Goal: Task Accomplishment & Management: Manage account settings

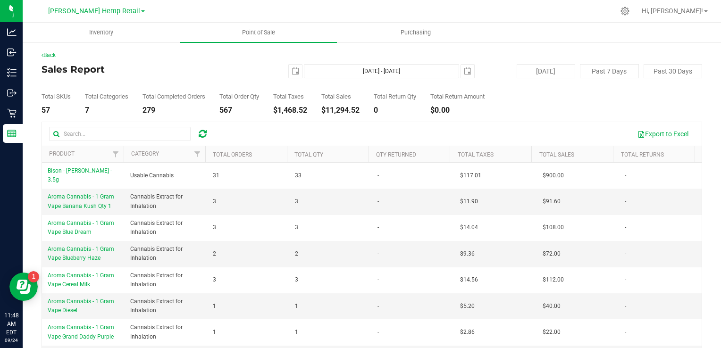
scroll to position [66, 0]
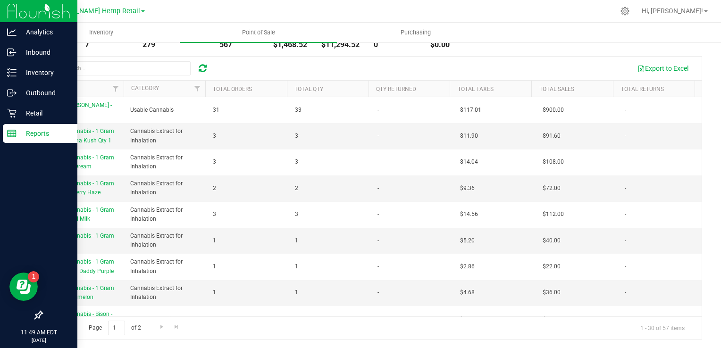
click at [40, 132] on p "Reports" at bounding box center [45, 133] width 57 height 11
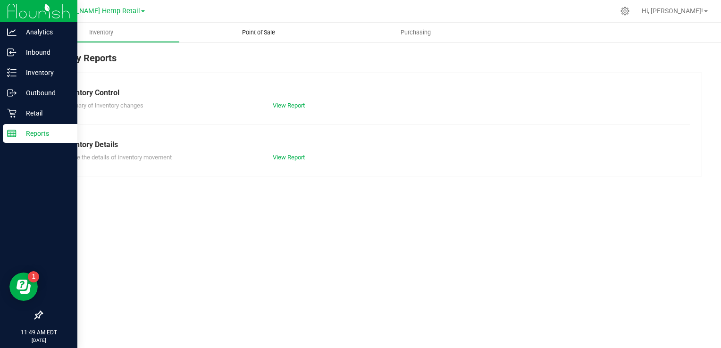
click at [260, 29] on span "Point of Sale" at bounding box center [258, 32] width 59 height 8
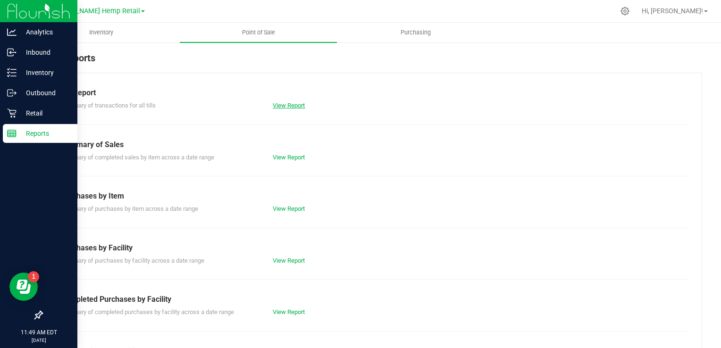
click at [288, 107] on link "View Report" at bounding box center [289, 105] width 32 height 7
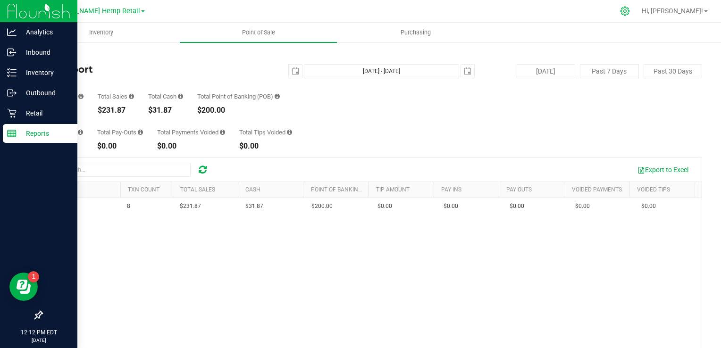
click at [630, 12] on icon at bounding box center [625, 11] width 9 height 9
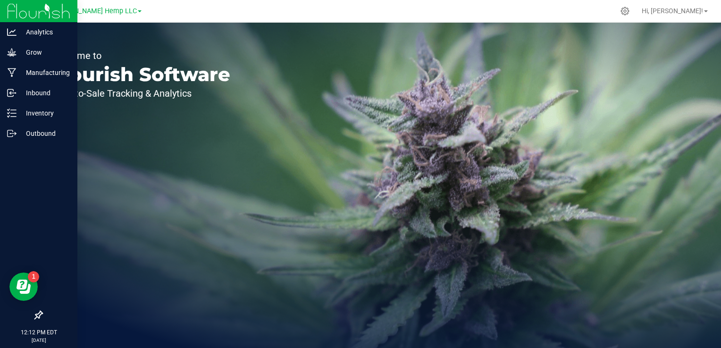
click at [138, 12] on span at bounding box center [140, 11] width 4 height 2
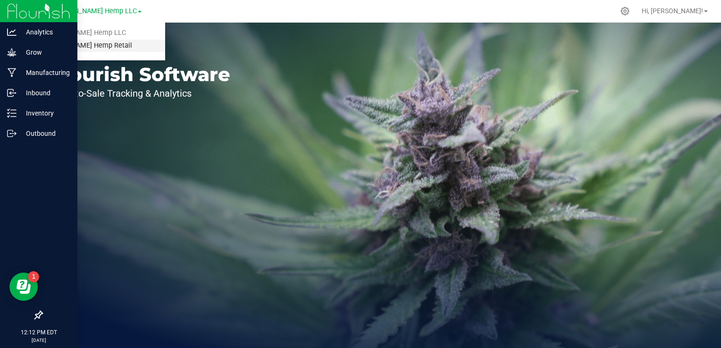
click at [85, 44] on link "[PERSON_NAME] Hemp Retail" at bounding box center [96, 46] width 138 height 13
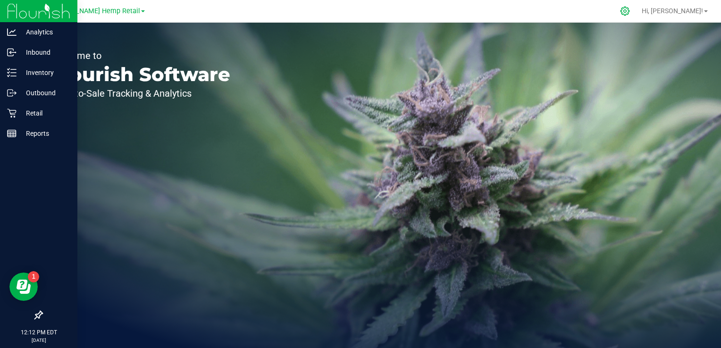
click at [630, 9] on icon at bounding box center [625, 11] width 10 height 10
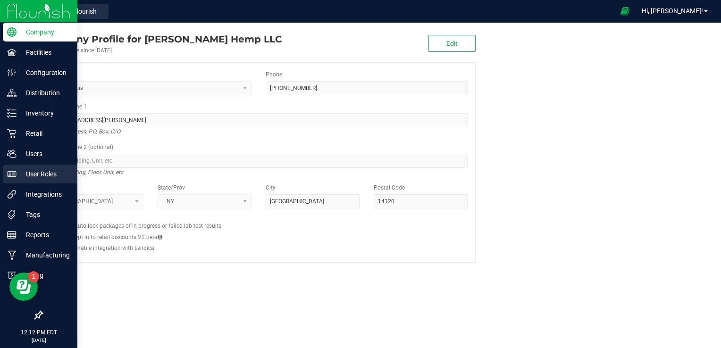
click at [44, 172] on p "User Roles" at bounding box center [45, 173] width 57 height 11
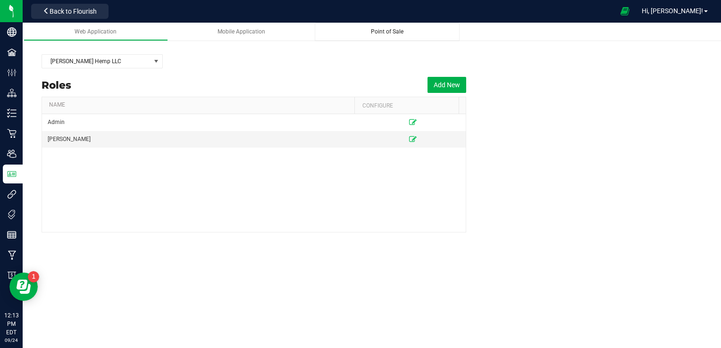
click at [395, 32] on span "Point of Sale" at bounding box center [387, 31] width 33 height 7
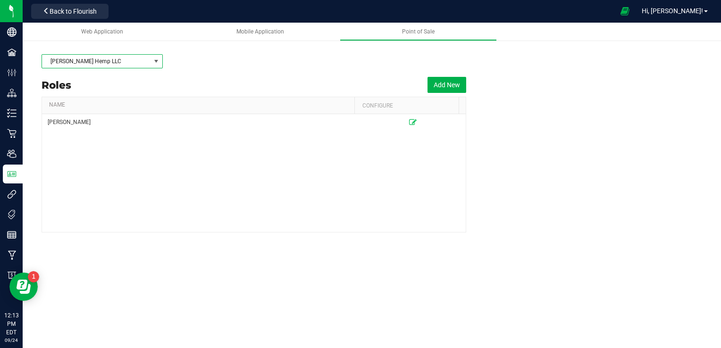
click at [159, 62] on span at bounding box center [156, 62] width 8 height 8
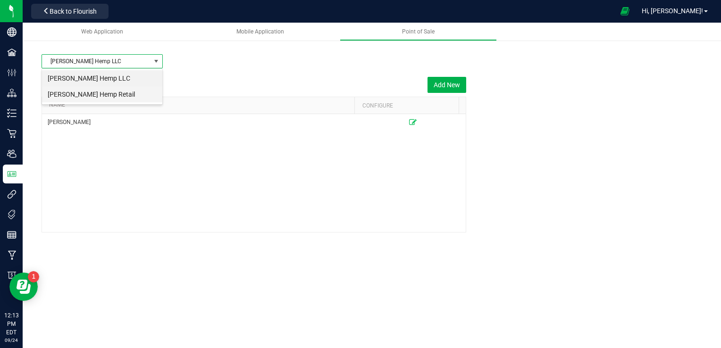
click at [100, 96] on li "[PERSON_NAME] Hemp Retail" at bounding box center [102, 94] width 120 height 16
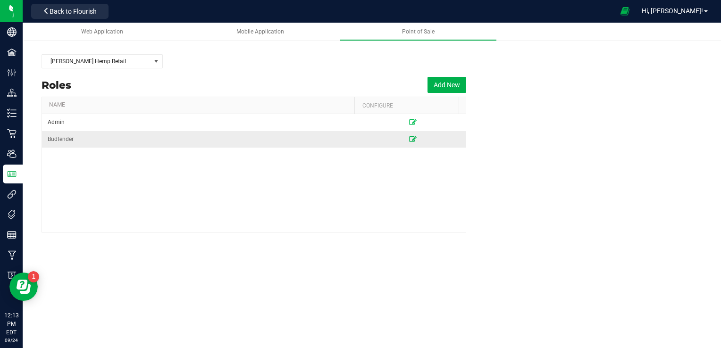
click at [409, 138] on icon at bounding box center [413, 139] width 8 height 6
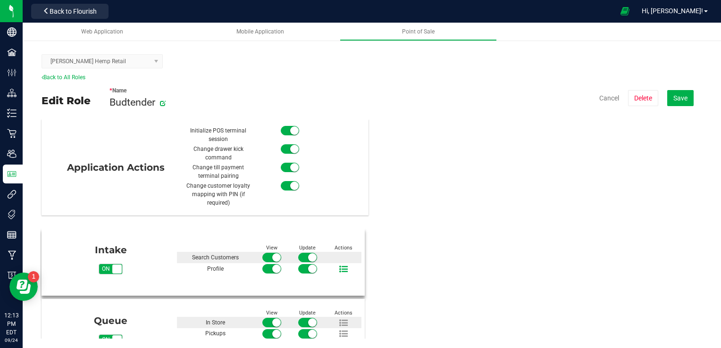
click at [342, 267] on icon at bounding box center [343, 269] width 8 height 8
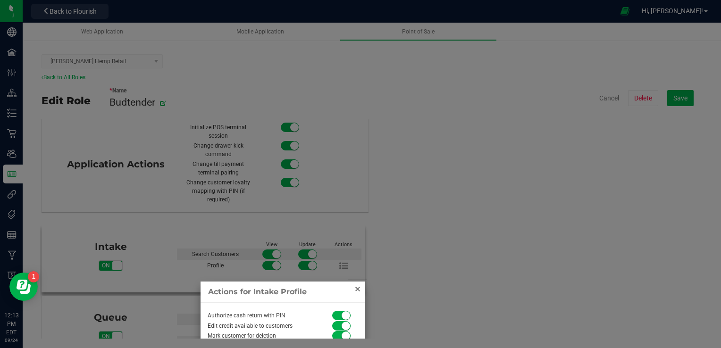
click at [356, 287] on link "Close" at bounding box center [357, 289] width 11 height 11
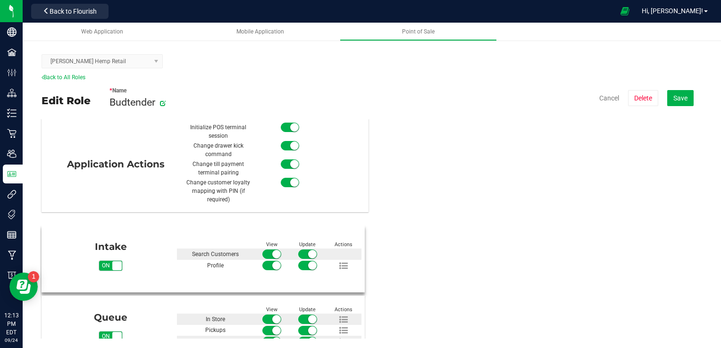
click at [694, 333] on div "Intake on off View Update Actions Search Customers Profile" at bounding box center [372, 328] width 661 height 212
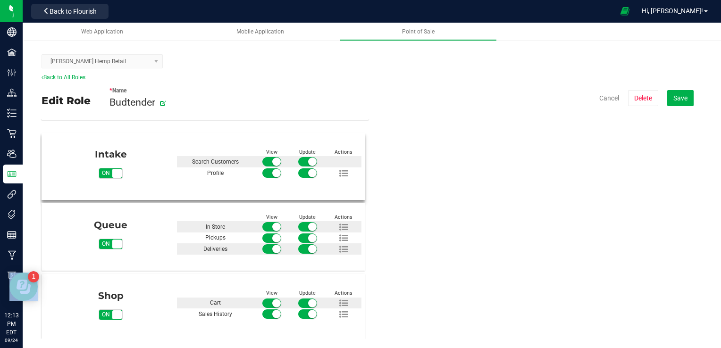
scroll to position [98, 0]
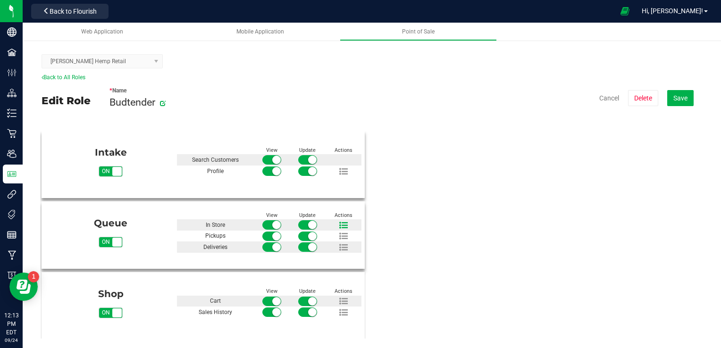
click at [339, 224] on icon at bounding box center [343, 225] width 8 height 8
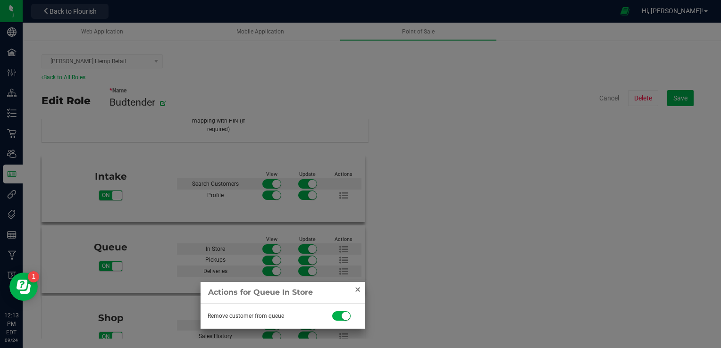
click at [361, 290] on link "Close" at bounding box center [357, 289] width 11 height 11
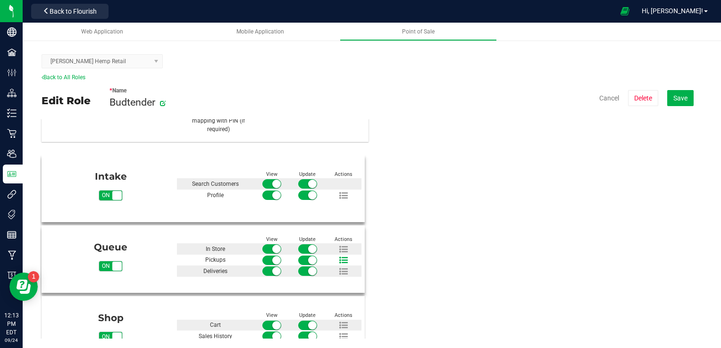
click at [341, 259] on icon at bounding box center [343, 260] width 8 height 8
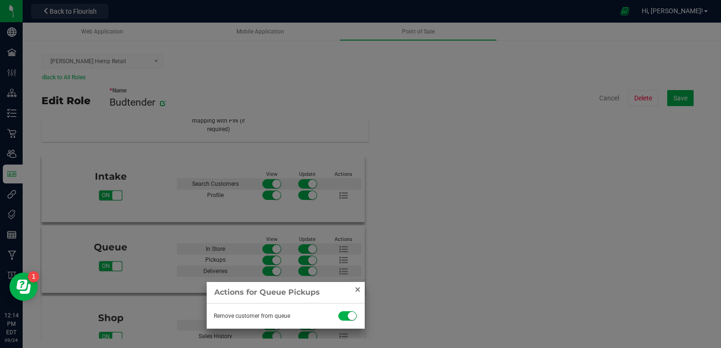
click at [357, 294] on link "Close" at bounding box center [357, 289] width 11 height 11
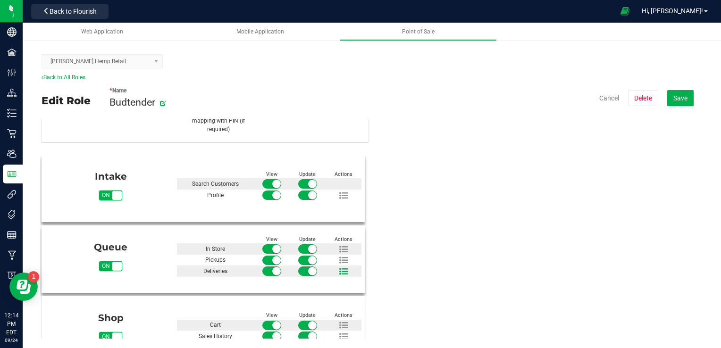
click at [342, 268] on icon at bounding box center [343, 272] width 8 height 8
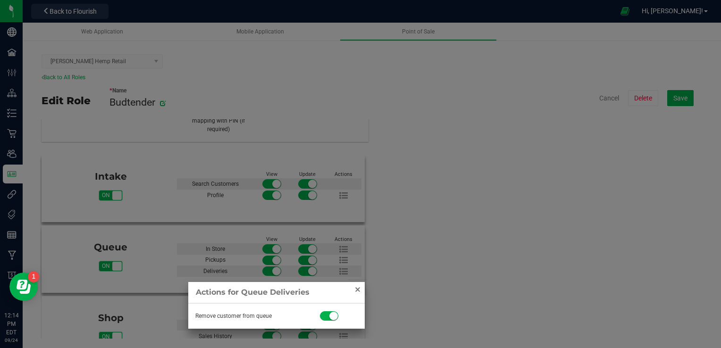
click at [357, 287] on link "Close" at bounding box center [357, 289] width 11 height 11
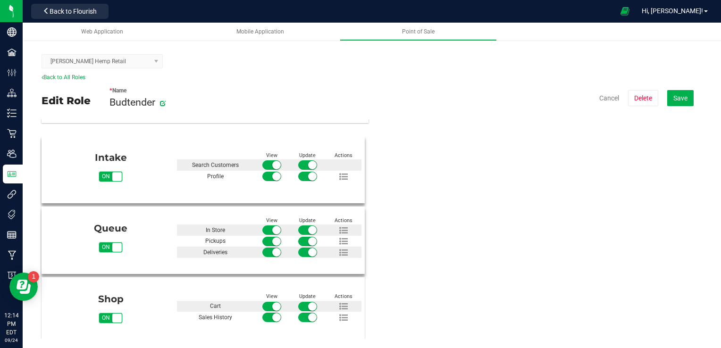
scroll to position [98, 0]
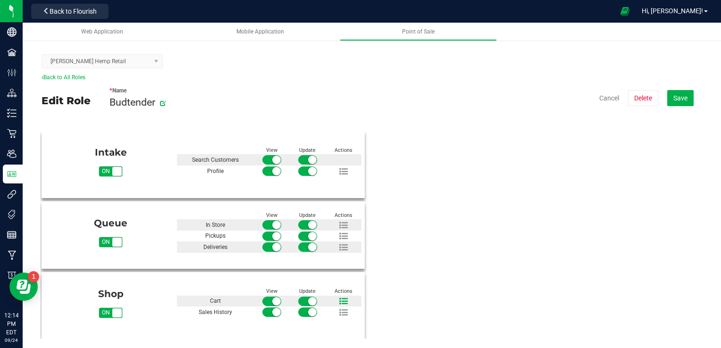
click at [339, 298] on icon at bounding box center [343, 301] width 8 height 8
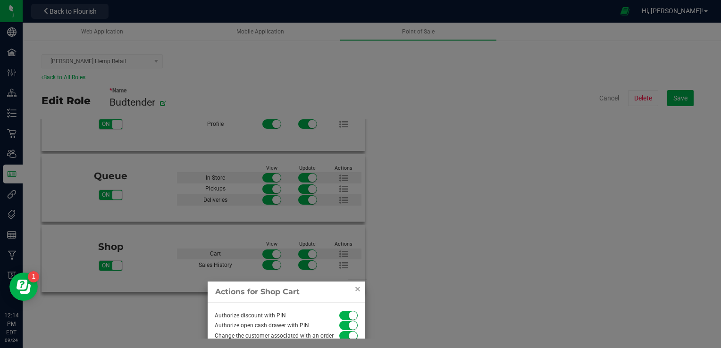
scroll to position [179, 0]
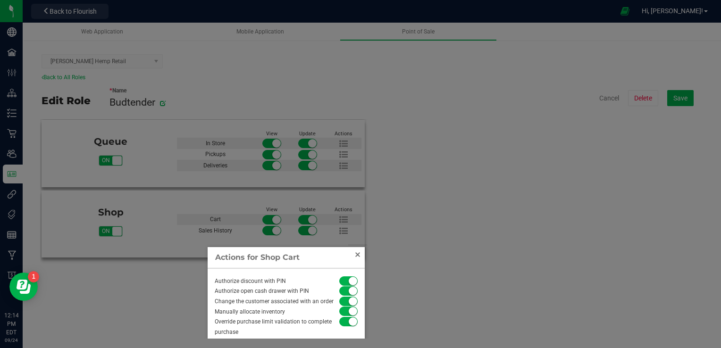
click at [357, 256] on link "Close" at bounding box center [357, 254] width 11 height 11
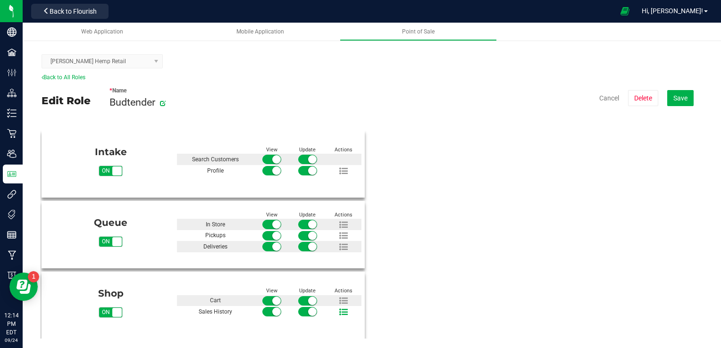
click at [339, 310] on icon at bounding box center [343, 312] width 8 height 8
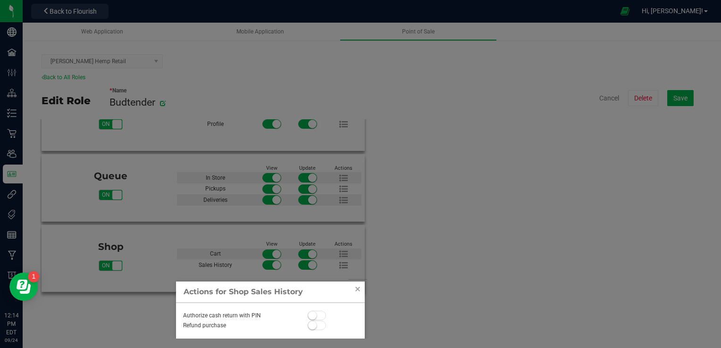
scroll to position [145, 0]
click at [319, 315] on span at bounding box center [317, 315] width 19 height 9
click at [319, 328] on span at bounding box center [317, 324] width 19 height 9
click at [359, 287] on link "Close" at bounding box center [357, 288] width 11 height 11
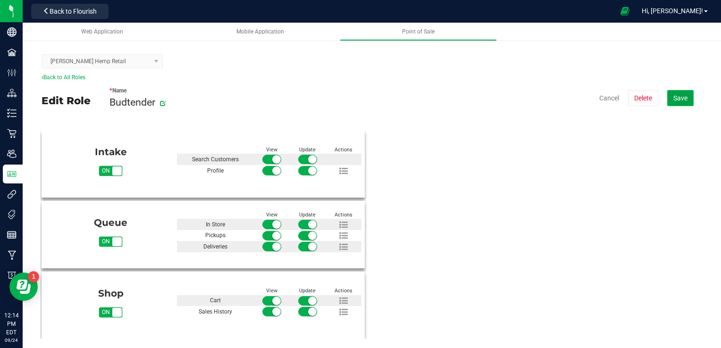
click at [685, 92] on button "Save" at bounding box center [680, 98] width 26 height 16
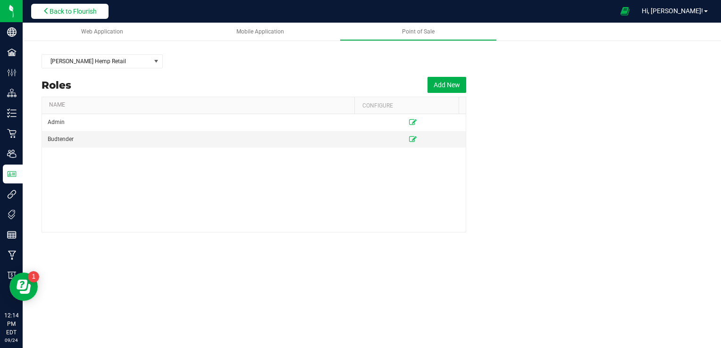
click at [57, 12] on span "Back to Flourish" at bounding box center [73, 12] width 47 height 8
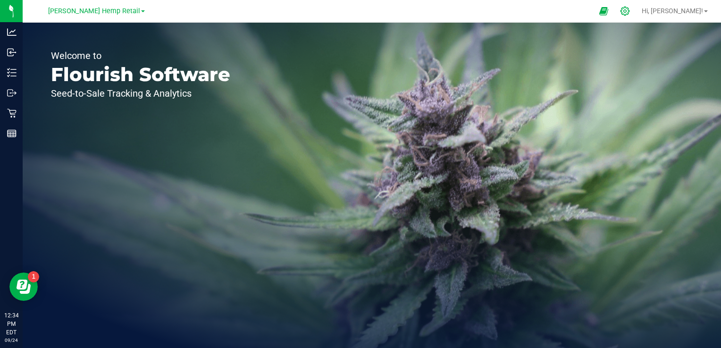
click at [637, 16] on div at bounding box center [626, 11] width 24 height 20
click at [630, 10] on icon at bounding box center [625, 11] width 10 height 10
click at [120, 7] on span "[PERSON_NAME] Hemp LLC" at bounding box center [94, 11] width 86 height 8
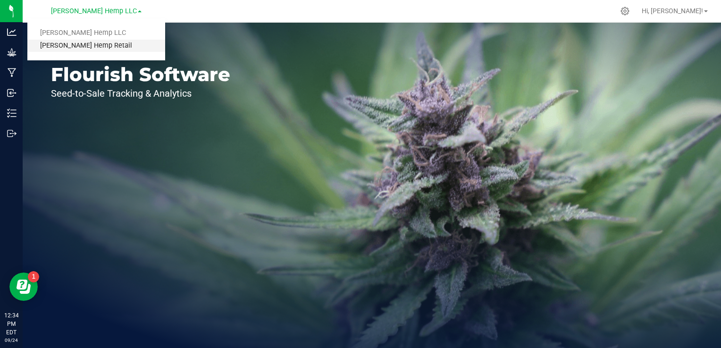
click at [99, 46] on link "[PERSON_NAME] Hemp Retail" at bounding box center [96, 46] width 138 height 13
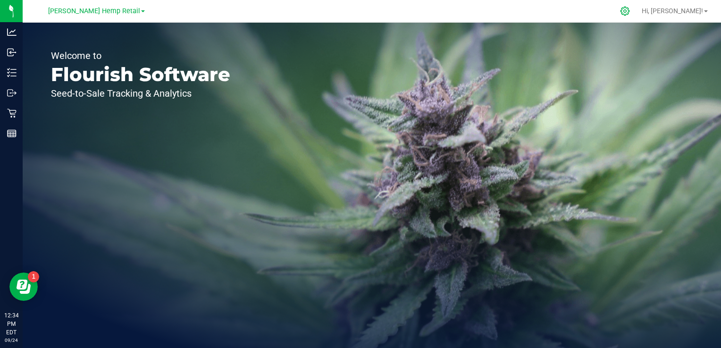
click at [630, 9] on icon at bounding box center [625, 11] width 10 height 10
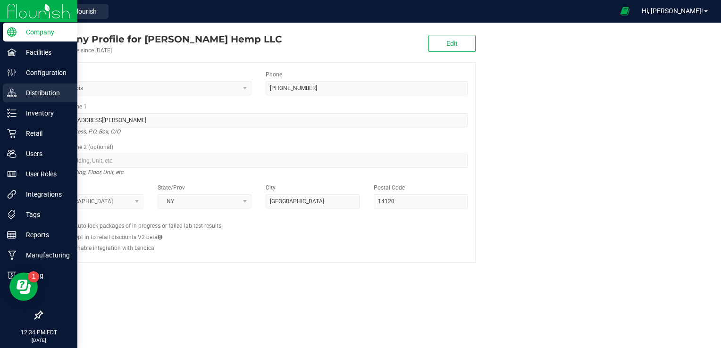
click at [45, 96] on p "Distribution" at bounding box center [45, 92] width 57 height 11
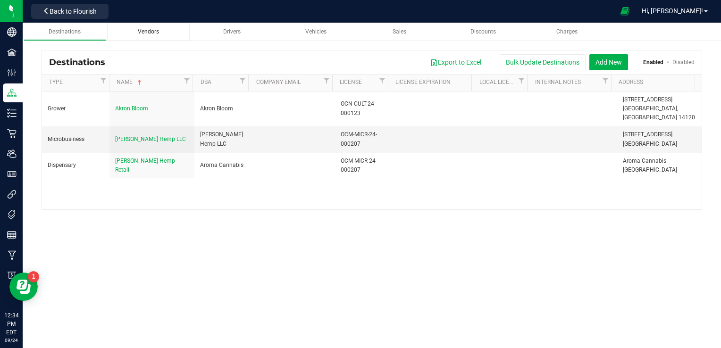
click at [143, 35] on div "Vendors" at bounding box center [148, 32] width 67 height 8
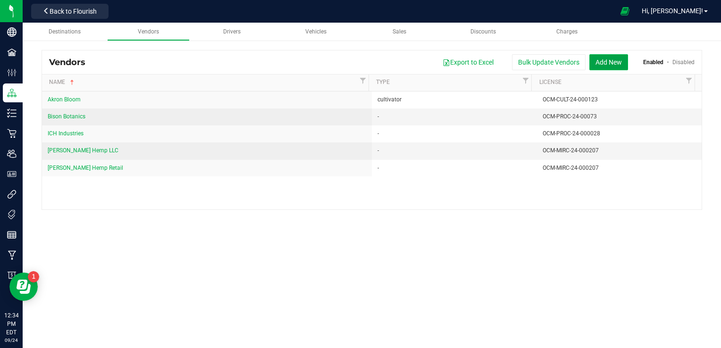
click at [612, 65] on button "Add New" at bounding box center [608, 62] width 39 height 16
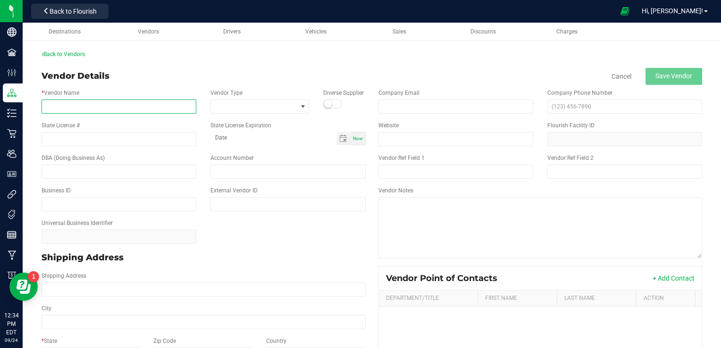
click at [103, 106] on input "* Vendor Name" at bounding box center [119, 107] width 155 height 14
type input "All That Chocolate"
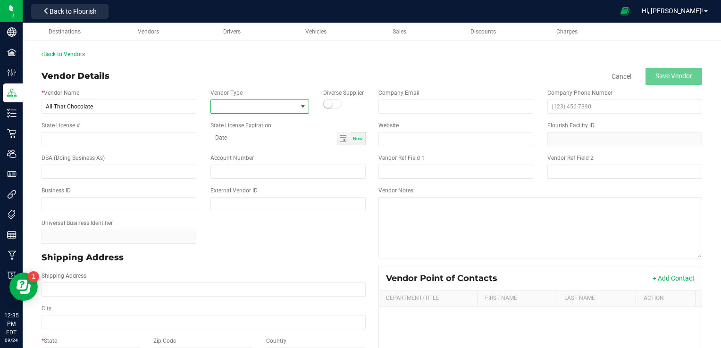
click at [237, 112] on span at bounding box center [254, 106] width 86 height 13
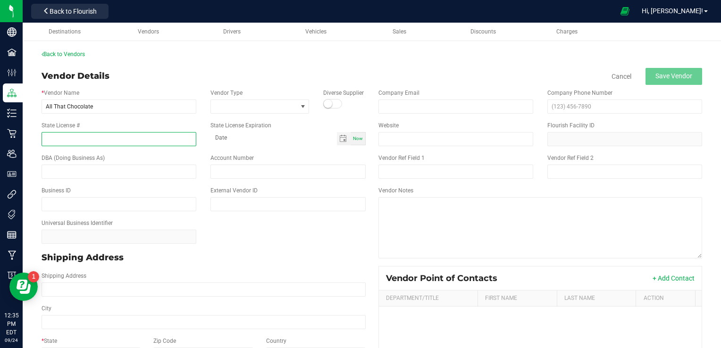
click at [153, 141] on input "State License #" at bounding box center [119, 139] width 155 height 14
type input "o"
type input "OCM-DIST-24-000100"
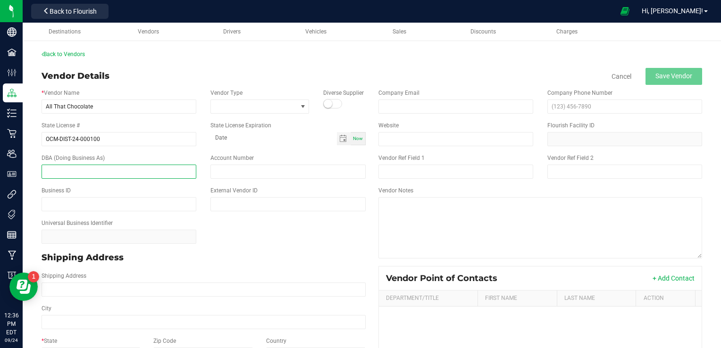
click at [99, 173] on input "text" at bounding box center [119, 172] width 155 height 14
type input "All That Chocolate LLC"
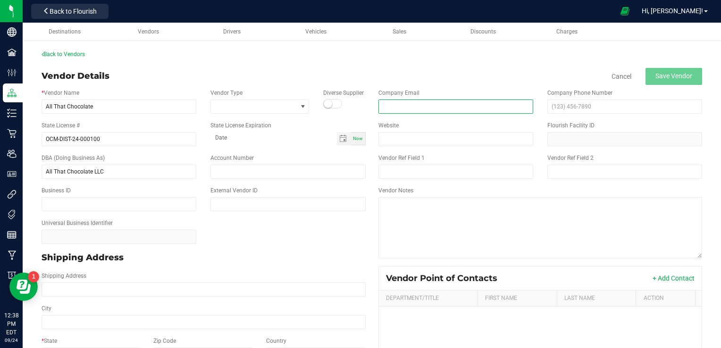
click at [384, 106] on input "email" at bounding box center [455, 107] width 155 height 14
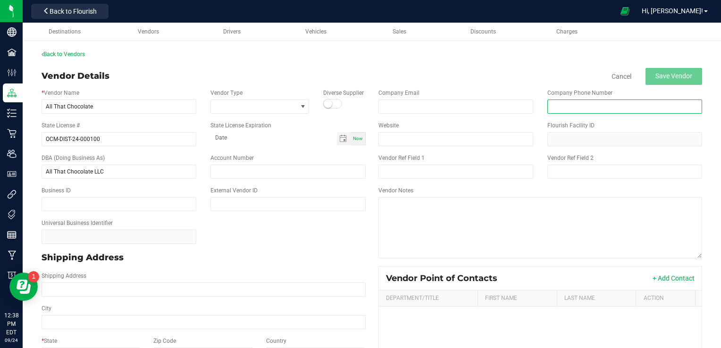
click at [571, 110] on input "text" at bounding box center [624, 107] width 155 height 14
type input "[PHONE_NUMBER]"
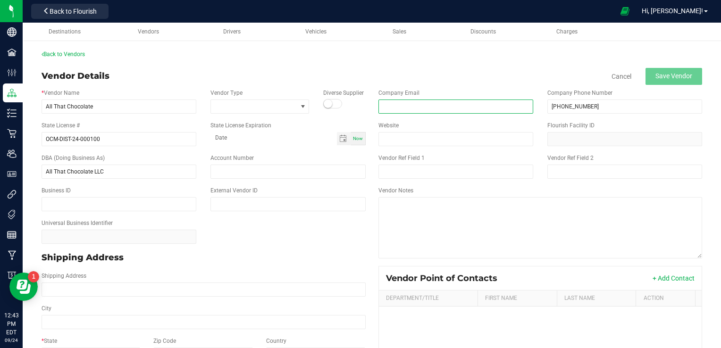
click at [387, 107] on input "email" at bounding box center [455, 107] width 155 height 14
type input "[PERSON_NAME][EMAIL_ADDRESS][DOMAIN_NAME]"
type input "month-day-year"
click at [301, 138] on input "month-day-year" at bounding box center [273, 138] width 126 height 12
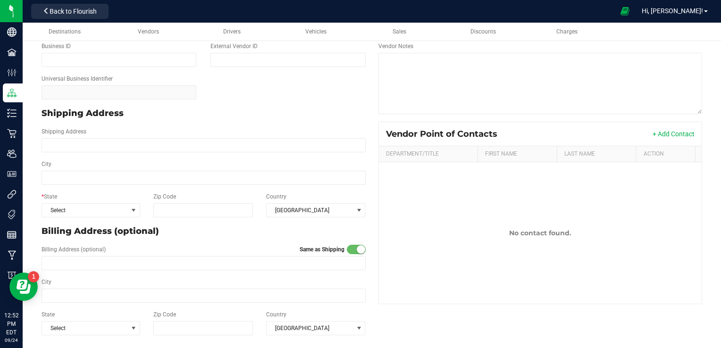
scroll to position [0, 0]
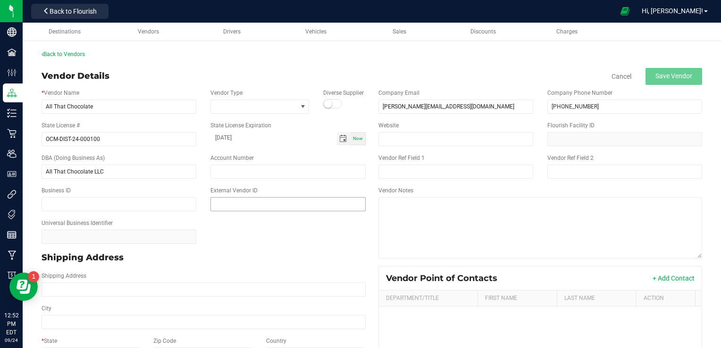
type input "[DATE]"
click at [254, 203] on input "text" at bounding box center [287, 204] width 155 height 14
click at [250, 174] on input "text" at bounding box center [287, 172] width 155 height 14
click at [235, 108] on span at bounding box center [254, 106] width 86 height 13
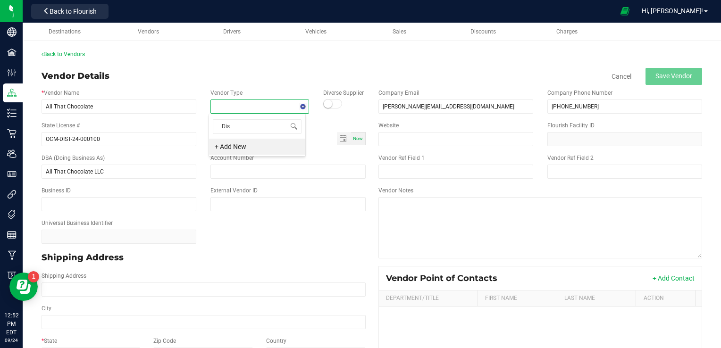
type input "Dist"
click at [294, 124] on span at bounding box center [294, 127] width 8 height 8
click at [294, 126] on span at bounding box center [294, 127] width 8 height 8
click at [236, 148] on li "+ Add New" at bounding box center [257, 147] width 96 height 16
click at [250, 106] on input "text" at bounding box center [250, 107] width 81 height 14
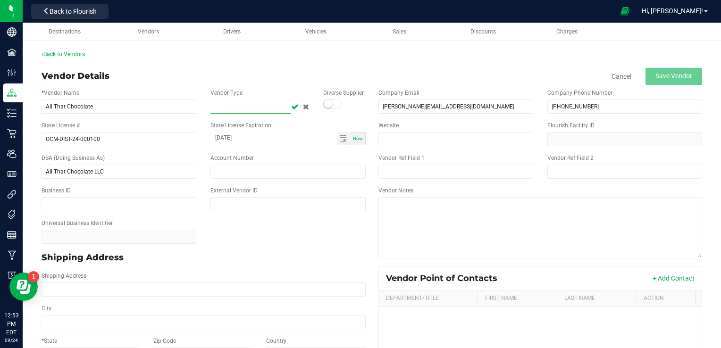
click at [250, 106] on input "text" at bounding box center [250, 107] width 81 height 14
type input "dist"
click at [260, 166] on input "text" at bounding box center [287, 172] width 155 height 14
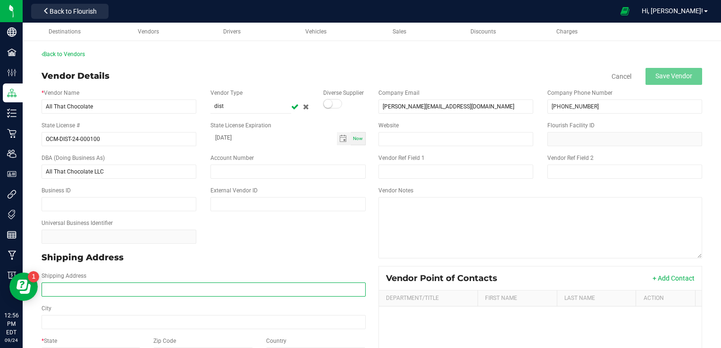
click at [186, 294] on input "Shipping Address" at bounding box center [204, 290] width 324 height 14
type input "[STREET_ADDRESS]"
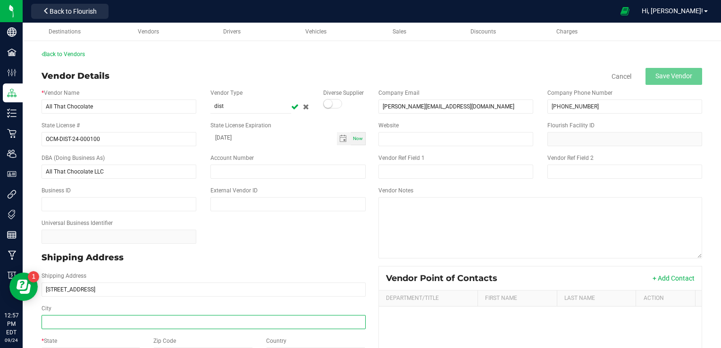
type input "[STREET_ADDRESS]"
click at [80, 324] on input "City" at bounding box center [204, 322] width 324 height 14
type input "[GEOGRAPHIC_DATA]"
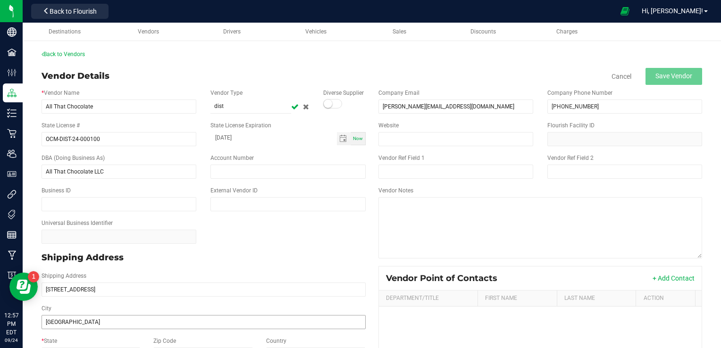
type input "[GEOGRAPHIC_DATA]"
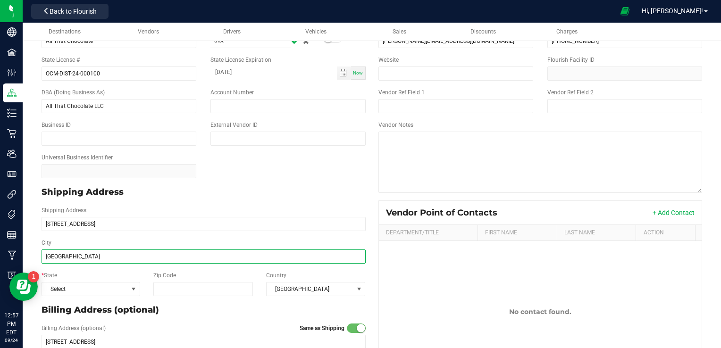
scroll to position [76, 0]
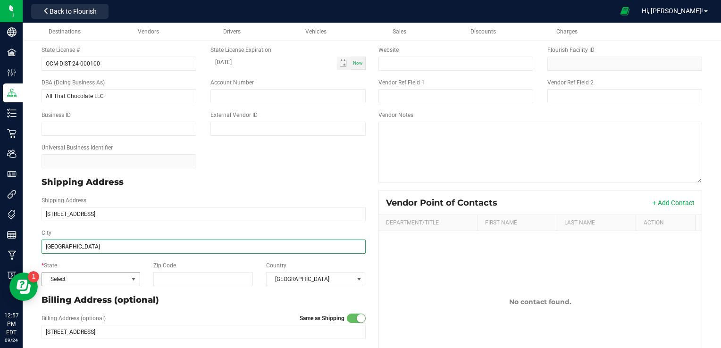
type input "[GEOGRAPHIC_DATA]"
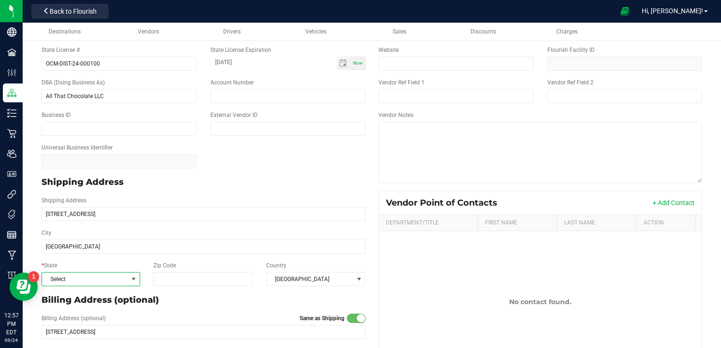
type input "[GEOGRAPHIC_DATA]"
click at [132, 279] on span at bounding box center [134, 280] width 8 height 8
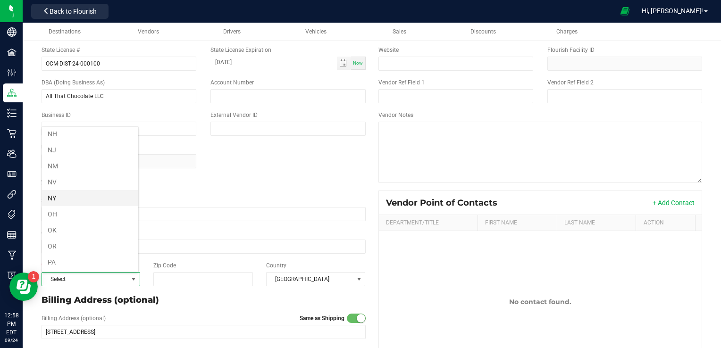
click at [64, 190] on li "NY" at bounding box center [90, 198] width 96 height 16
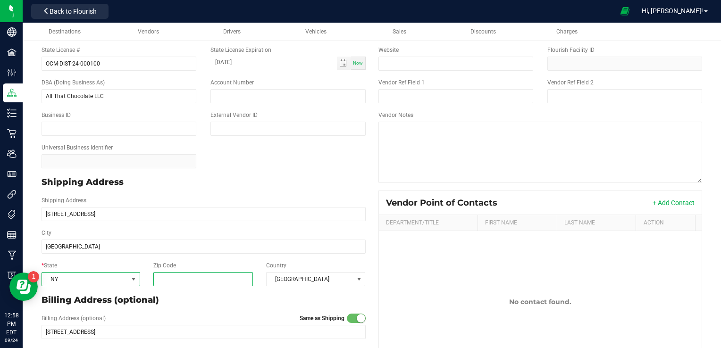
click at [177, 276] on input "Zip Code" at bounding box center [202, 279] width 99 height 14
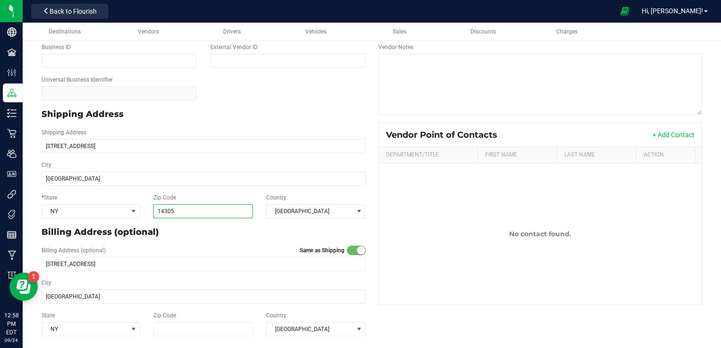
scroll to position [144, 0]
type input "14305"
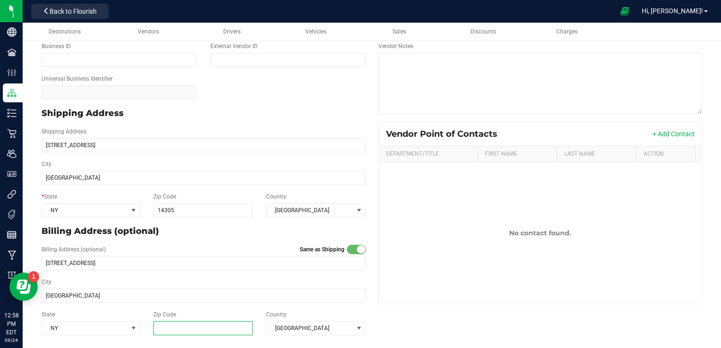
type input "14305"
click at [179, 327] on input "14305" at bounding box center [202, 328] width 99 height 14
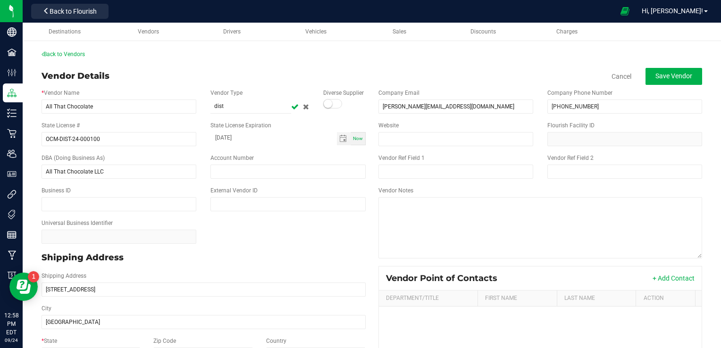
scroll to position [0, 0]
click at [656, 75] on span "Save Vendor" at bounding box center [674, 76] width 37 height 8
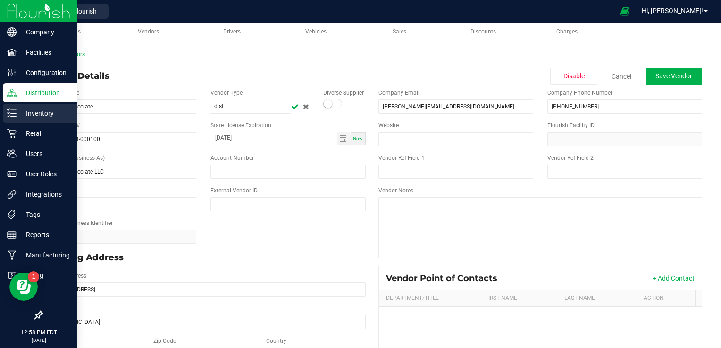
click at [42, 114] on p "Inventory" at bounding box center [45, 113] width 57 height 11
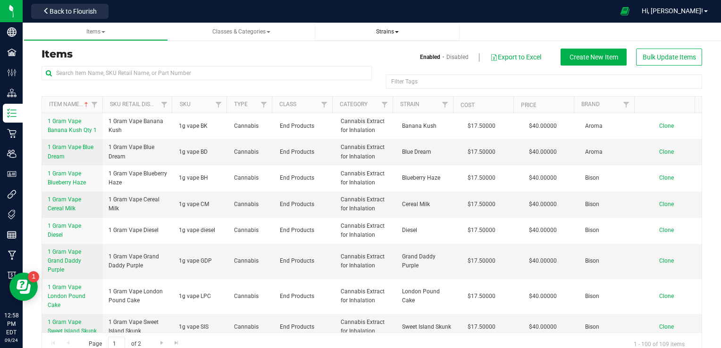
click at [396, 33] on span at bounding box center [397, 32] width 4 height 2
click at [359, 71] on span "Create new strain" at bounding box center [354, 71] width 51 height 8
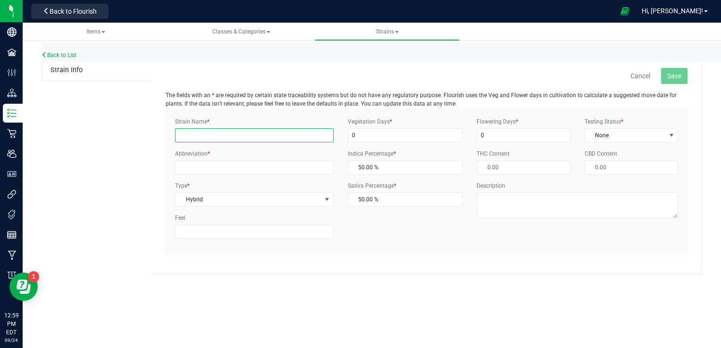
click at [248, 137] on input "Strain Name *" at bounding box center [254, 135] width 158 height 14
type input "Dark Chocolate"
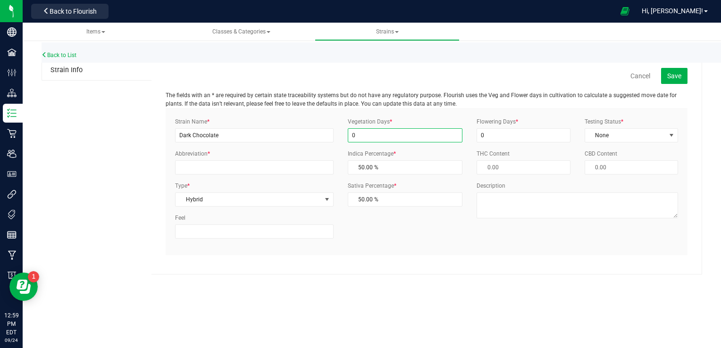
click at [355, 136] on input "0" at bounding box center [405, 135] width 115 height 14
type input "1"
click at [494, 132] on input "0" at bounding box center [523, 135] width 93 height 14
type input "1"
click at [675, 135] on span "select" at bounding box center [672, 136] width 8 height 8
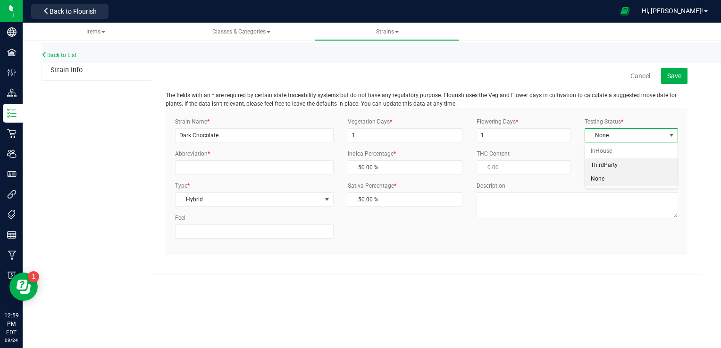
click at [623, 166] on li "ThirdParty" at bounding box center [631, 166] width 92 height 14
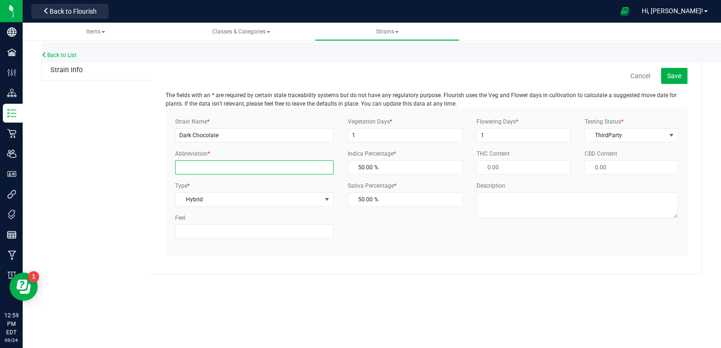
click at [269, 167] on input "Abbreviation *" at bounding box center [254, 167] width 158 height 14
type input "dc"
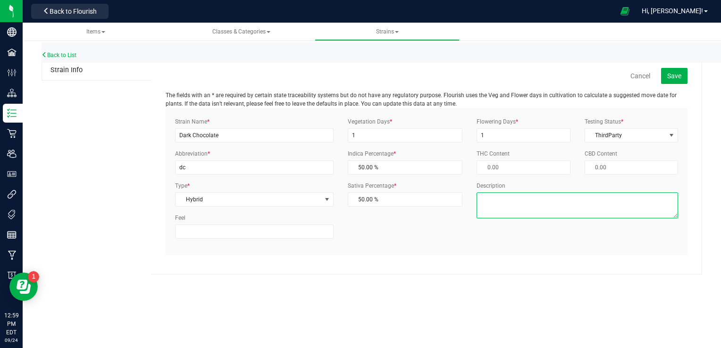
click at [537, 219] on textarea "Description" at bounding box center [578, 206] width 202 height 26
type textarea "Chocolate bar"
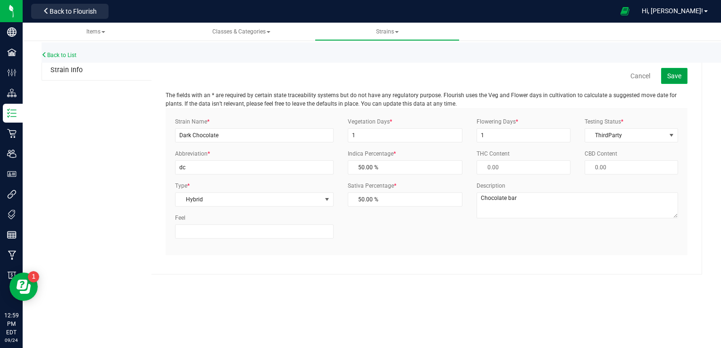
click at [675, 72] on span "Save" at bounding box center [674, 76] width 14 height 8
click at [214, 172] on input "dc" at bounding box center [254, 167] width 158 height 14
click at [681, 76] on span "Save" at bounding box center [674, 76] width 14 height 8
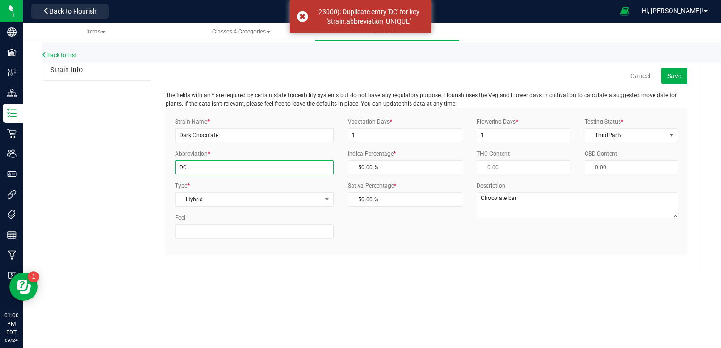
click at [228, 166] on input "DC" at bounding box center [254, 167] width 158 height 14
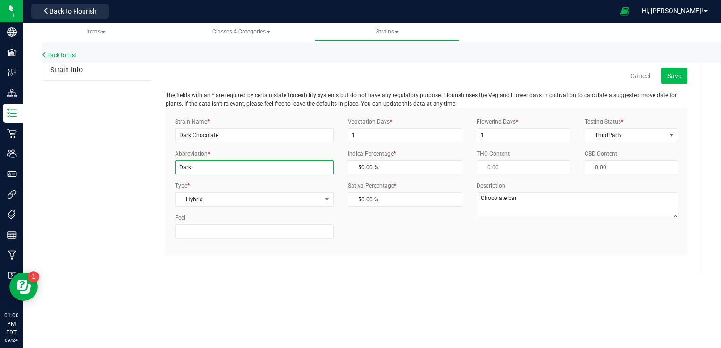
type input "Dark"
click at [670, 78] on span "Save" at bounding box center [674, 76] width 14 height 8
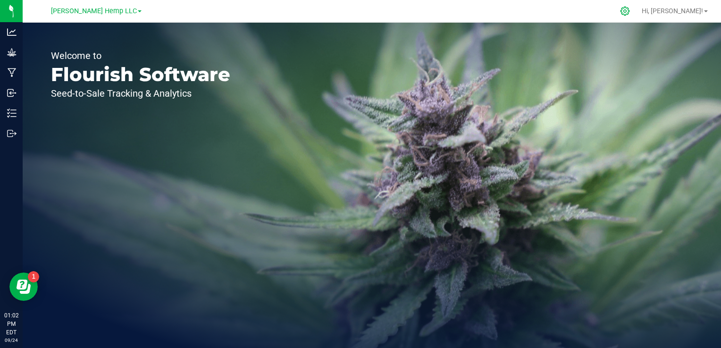
click at [630, 9] on icon at bounding box center [625, 11] width 10 height 10
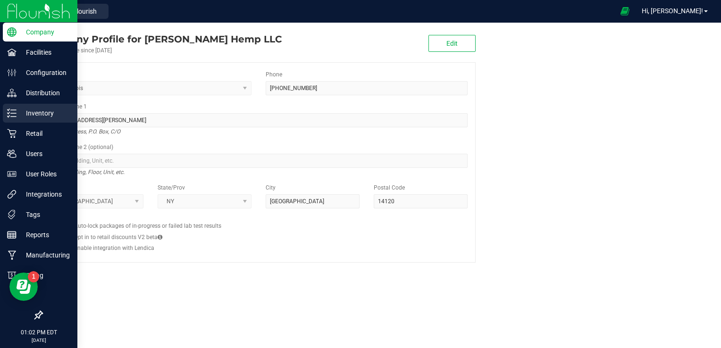
click at [40, 116] on p "Inventory" at bounding box center [45, 113] width 57 height 11
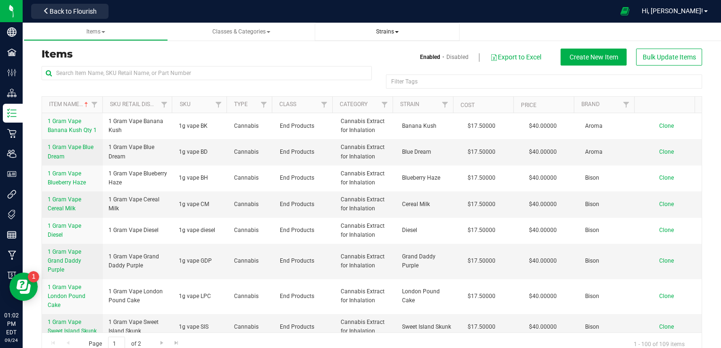
click at [394, 30] on span "Strains" at bounding box center [387, 31] width 23 height 7
click at [350, 69] on span "Create new strain" at bounding box center [354, 71] width 51 height 8
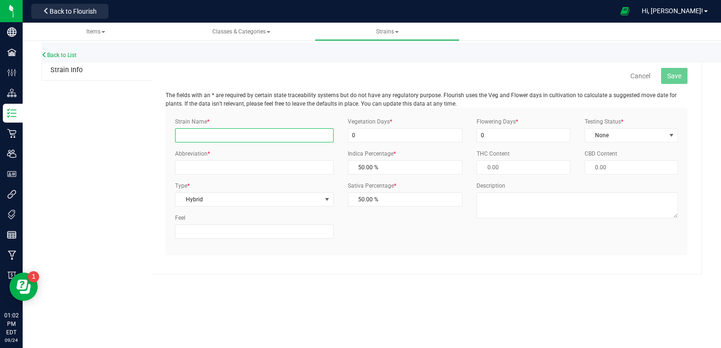
click at [264, 141] on input "Strain Name *" at bounding box center [254, 135] width 158 height 14
type input "Milk Chocolate"
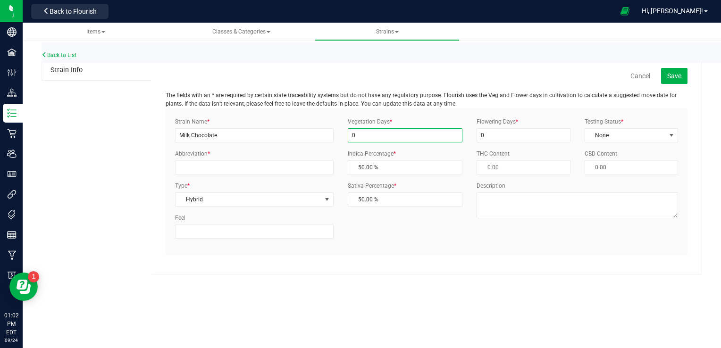
click at [366, 139] on input "0" at bounding box center [405, 135] width 115 height 14
type input "1"
click at [494, 131] on input "0" at bounding box center [523, 135] width 93 height 14
type input "1"
click at [668, 137] on span "select" at bounding box center [672, 136] width 8 height 8
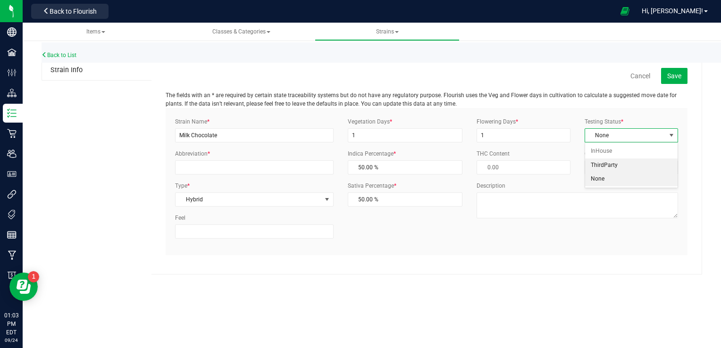
click at [619, 168] on li "ThirdParty" at bounding box center [631, 166] width 92 height 14
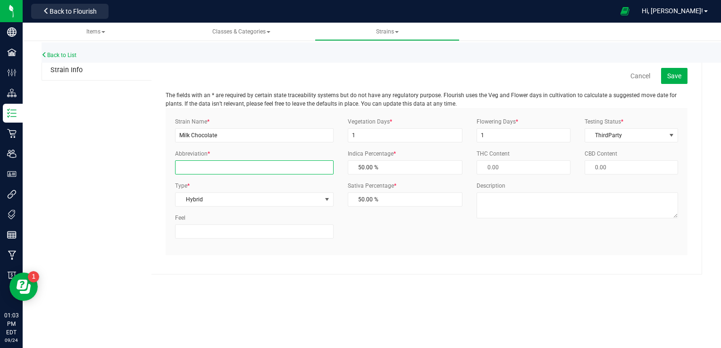
click at [208, 170] on input "Abbreviation *" at bounding box center [254, 167] width 158 height 14
type input "Milk"
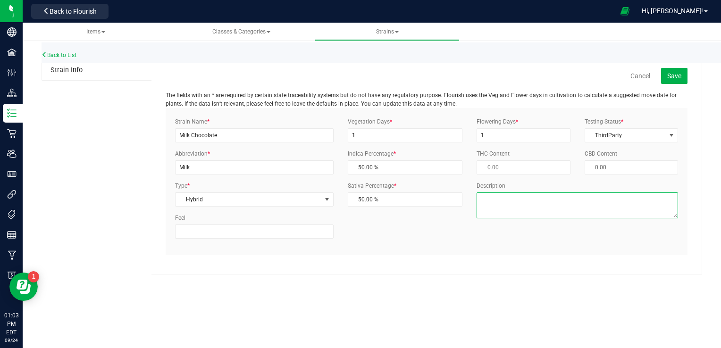
click at [524, 219] on textarea "Description" at bounding box center [578, 206] width 202 height 26
type textarea "Chocolate bar"
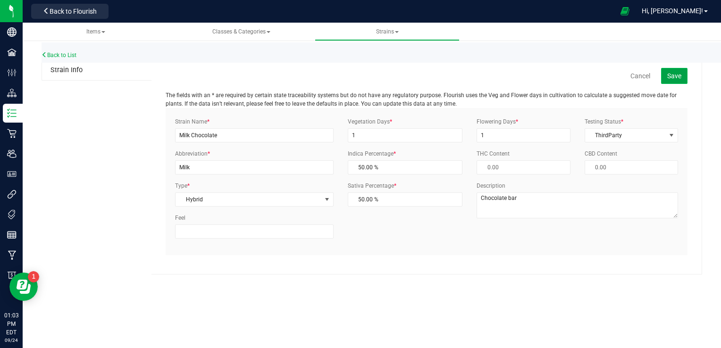
click at [671, 79] on span "Save" at bounding box center [674, 76] width 14 height 8
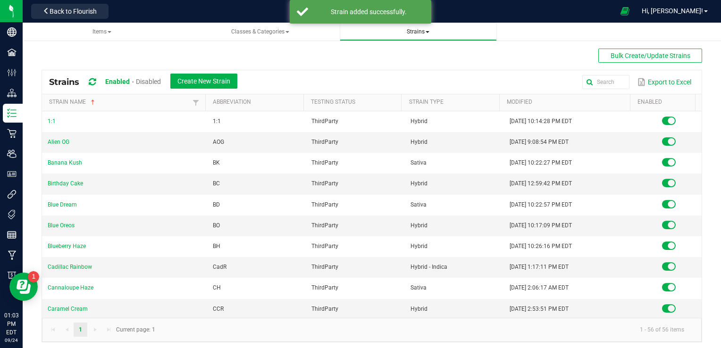
click at [424, 34] on span "Strains" at bounding box center [418, 31] width 23 height 7
click at [391, 73] on span "Create new strain" at bounding box center [379, 71] width 51 height 8
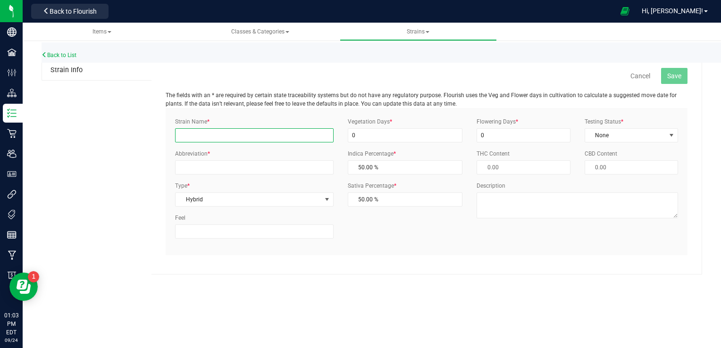
click at [251, 140] on input "Strain Name *" at bounding box center [254, 135] width 158 height 14
type input "The Big Buzz"
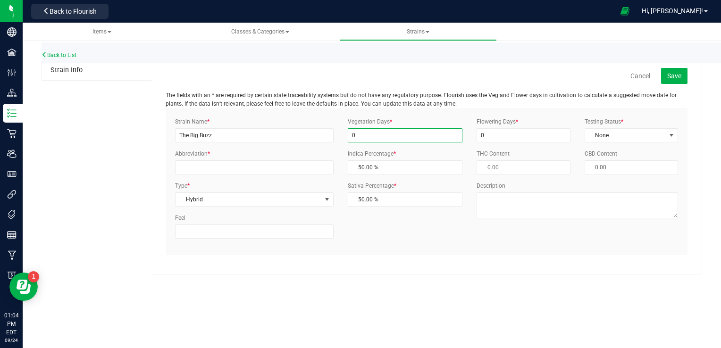
click at [378, 133] on input "0" at bounding box center [405, 135] width 115 height 14
type input "1"
click at [493, 139] on input "0" at bounding box center [523, 135] width 93 height 14
type input "1"
click at [674, 133] on span "select" at bounding box center [672, 136] width 8 height 8
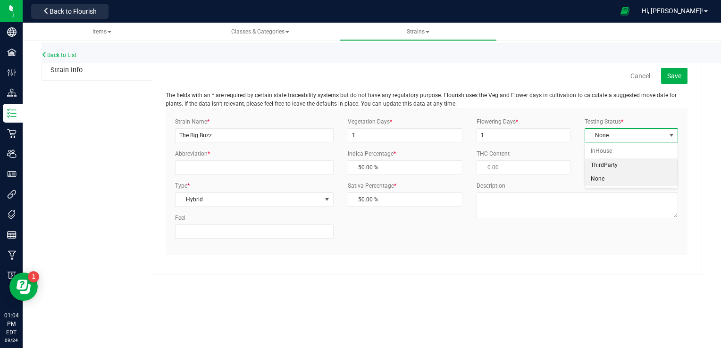
click at [601, 168] on li "ThirdParty" at bounding box center [631, 166] width 92 height 14
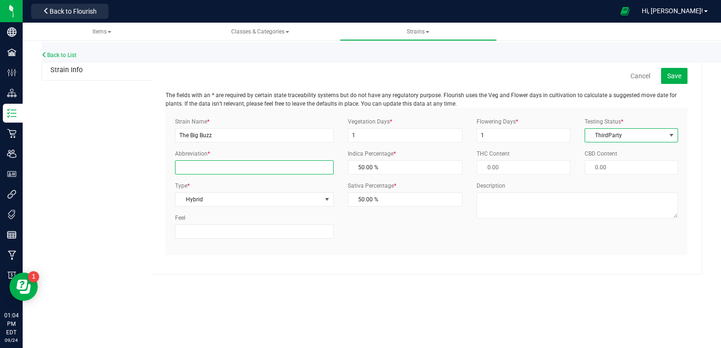
click at [271, 167] on input "Abbreviation *" at bounding box center [254, 167] width 158 height 14
type input "tbb"
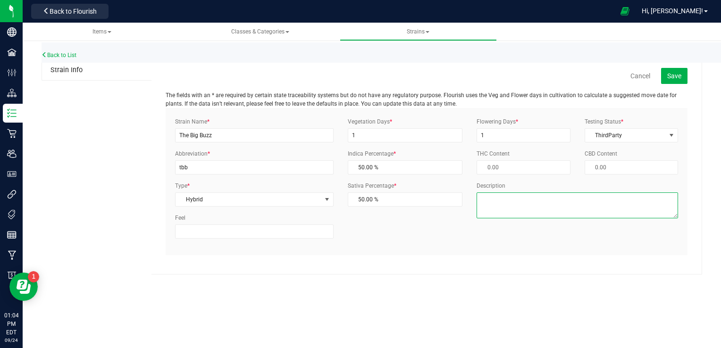
click at [506, 219] on textarea "Description" at bounding box center [578, 206] width 202 height 26
type textarea "Chocolate bar"
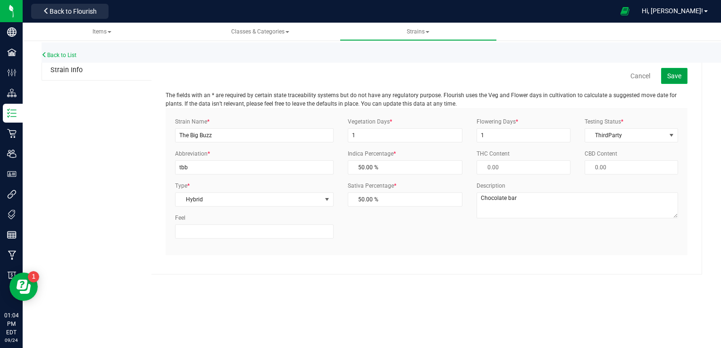
click at [677, 77] on span "Save" at bounding box center [674, 76] width 14 height 8
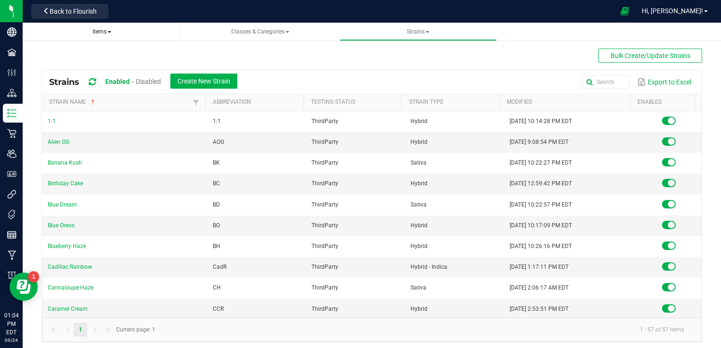
click at [108, 30] on span "Items" at bounding box center [101, 31] width 19 height 7
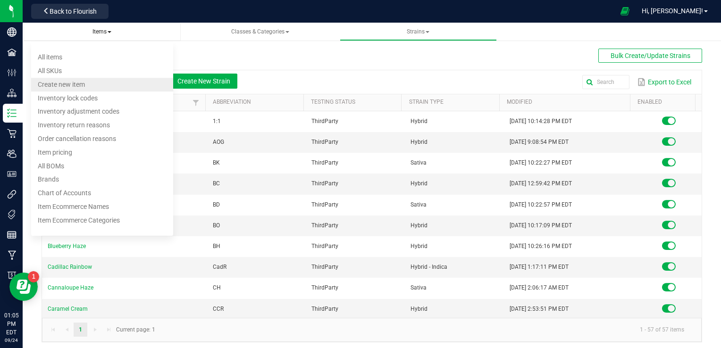
click at [72, 85] on span "Create new item" at bounding box center [61, 85] width 47 height 8
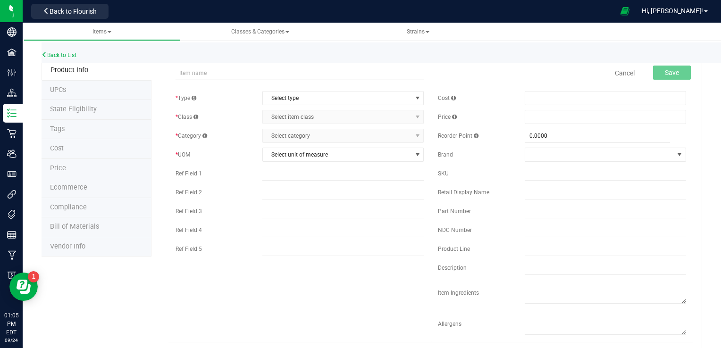
click at [235, 71] on input "text" at bounding box center [300, 73] width 248 height 14
type input "Aroma-Atc Dark choc 100mg"
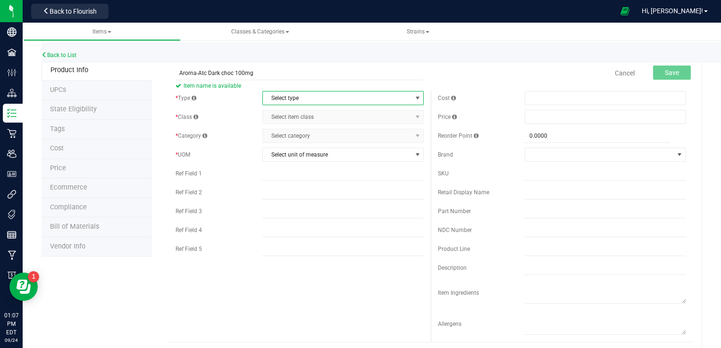
click at [417, 101] on span "select" at bounding box center [418, 98] width 8 height 8
click at [280, 116] on li "Cannabis" at bounding box center [340, 114] width 159 height 14
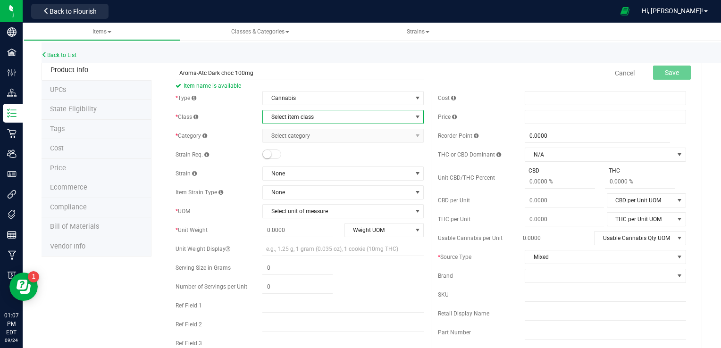
click at [414, 118] on span "select" at bounding box center [418, 117] width 8 height 8
click at [293, 148] on li "End Products" at bounding box center [340, 147] width 159 height 14
click at [414, 139] on span "select" at bounding box center [418, 136] width 8 height 8
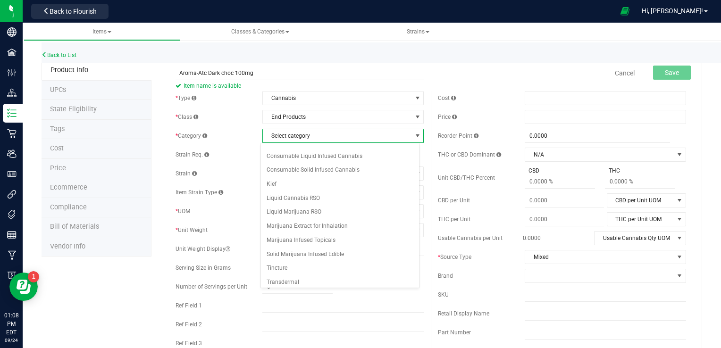
scroll to position [57, 0]
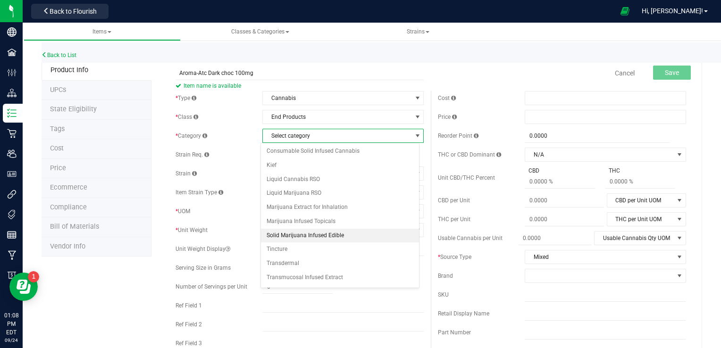
click at [341, 229] on li "Solid Marijuana Infused Edible" at bounding box center [340, 236] width 159 height 14
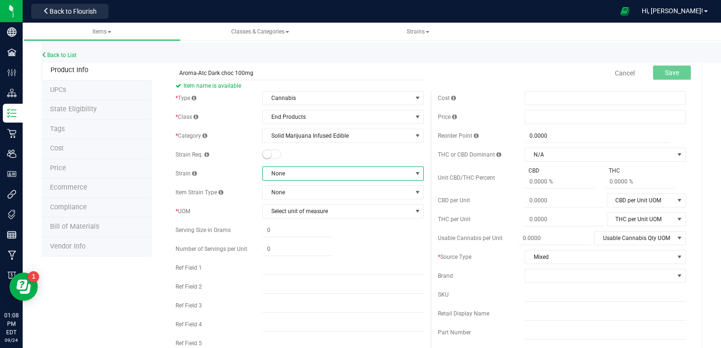
click at [333, 176] on span "None" at bounding box center [337, 173] width 149 height 13
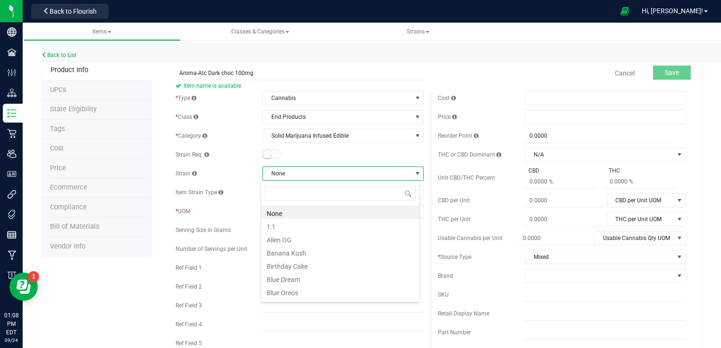
click at [333, 176] on span "None" at bounding box center [337, 173] width 149 height 13
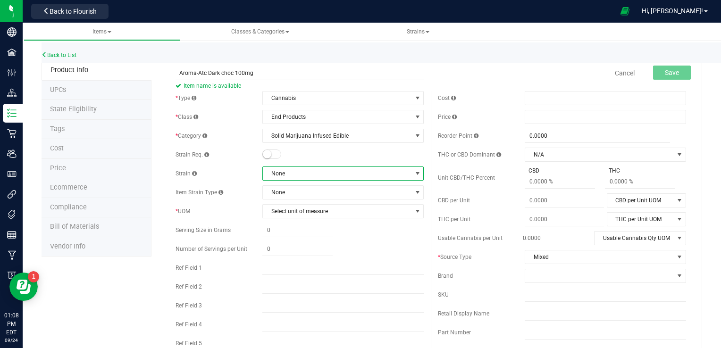
click at [333, 176] on span "None" at bounding box center [337, 173] width 149 height 13
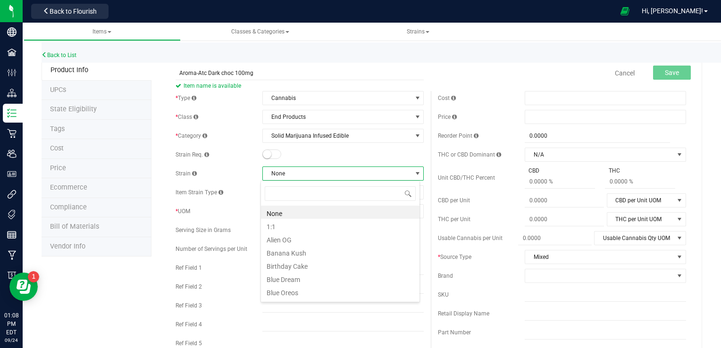
type input "d"
click at [295, 263] on li "Dark Chocolate" at bounding box center [340, 265] width 159 height 13
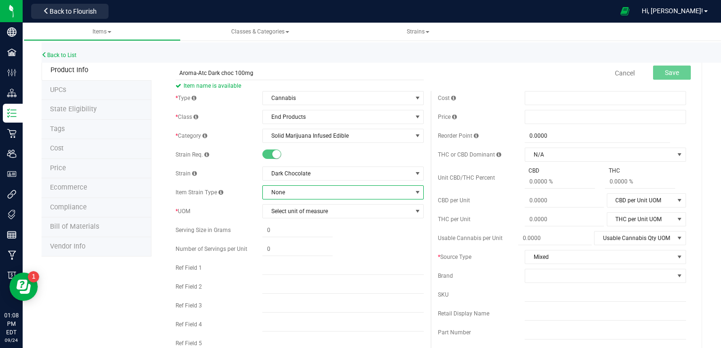
click at [361, 199] on span "None" at bounding box center [342, 192] width 161 height 14
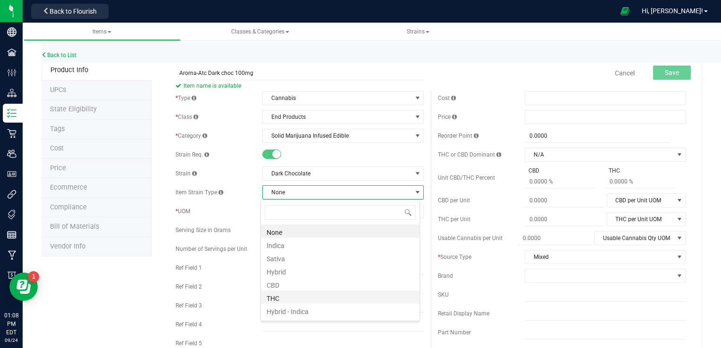
click at [270, 296] on li "THC" at bounding box center [340, 297] width 159 height 13
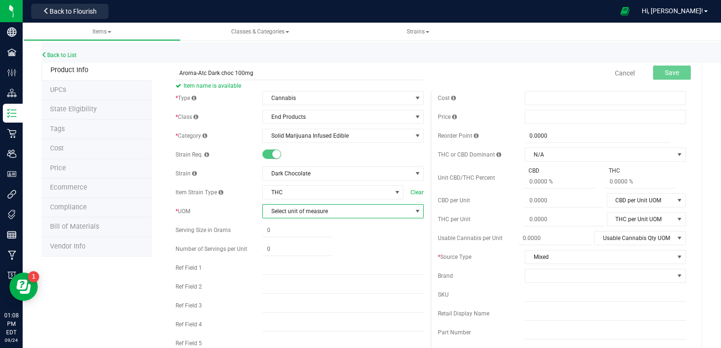
click at [417, 210] on span "select" at bounding box center [418, 211] width 12 height 13
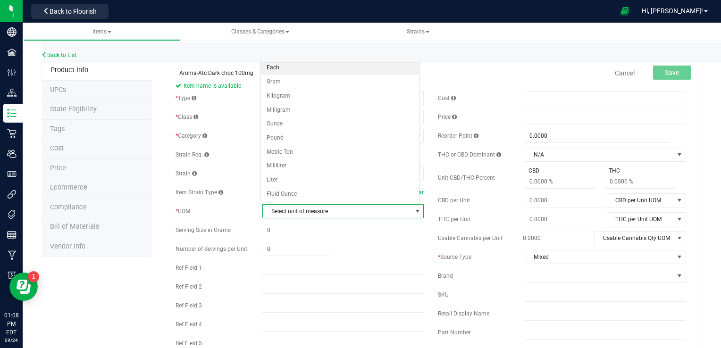
click at [334, 69] on li "Each" at bounding box center [340, 68] width 159 height 14
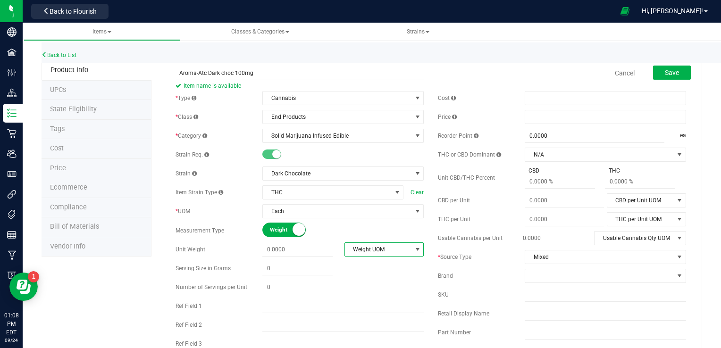
click at [414, 252] on span "select" at bounding box center [418, 250] width 8 height 8
click at [359, 265] on li "Gram" at bounding box center [380, 266] width 77 height 14
click at [295, 272] on span at bounding box center [297, 269] width 70 height 14
type input "0.0000"
click at [415, 252] on span "select" at bounding box center [418, 250] width 8 height 8
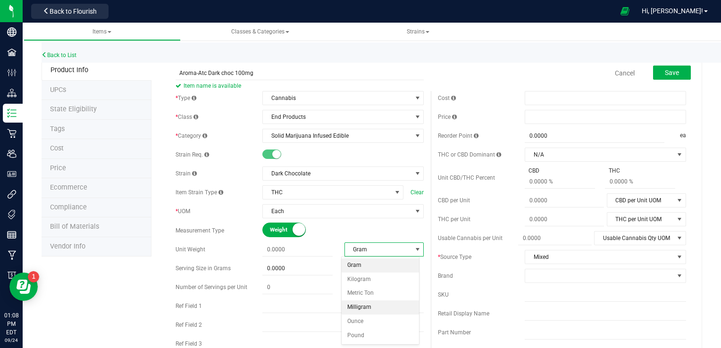
click at [359, 309] on li "Milligram" at bounding box center [380, 308] width 77 height 14
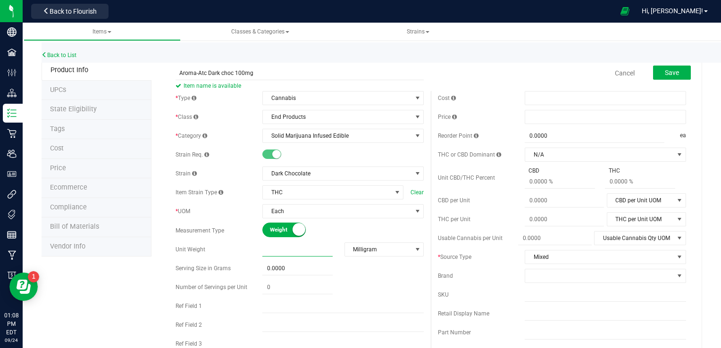
click at [315, 254] on span at bounding box center [297, 250] width 70 height 14
type input "100"
type input "100.0000"
click at [309, 273] on div "* Type Cannabis Select type Cannabis Non-Inventory Raw Materials Supplies * Cla…" at bounding box center [299, 242] width 262 height 303
click at [287, 292] on input "text" at bounding box center [297, 287] width 70 height 13
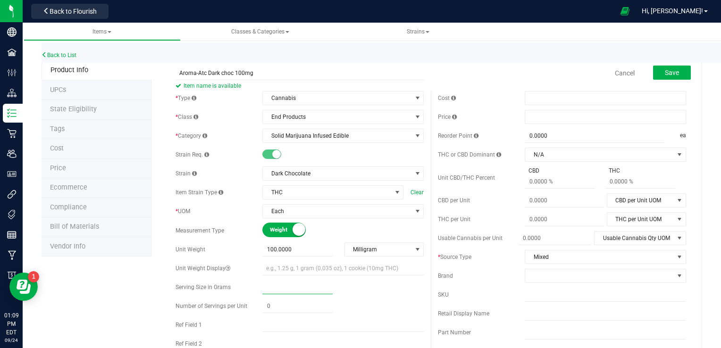
click at [284, 289] on input "text" at bounding box center [297, 287] width 70 height 13
type input ".01"
type input "0.0100"
click at [277, 305] on span at bounding box center [297, 307] width 70 height 14
type input "10"
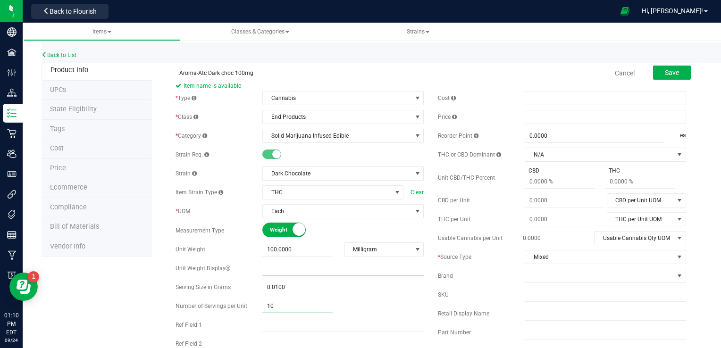
type input "10.00"
click at [347, 271] on input "text" at bounding box center [342, 268] width 161 height 14
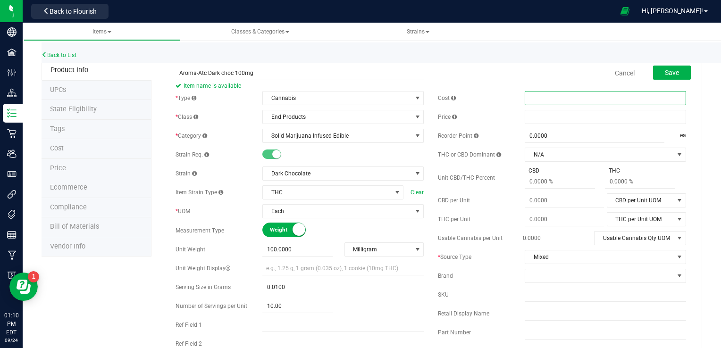
click at [541, 99] on span at bounding box center [605, 98] width 161 height 14
type input "12.46"
type input "$12.46000"
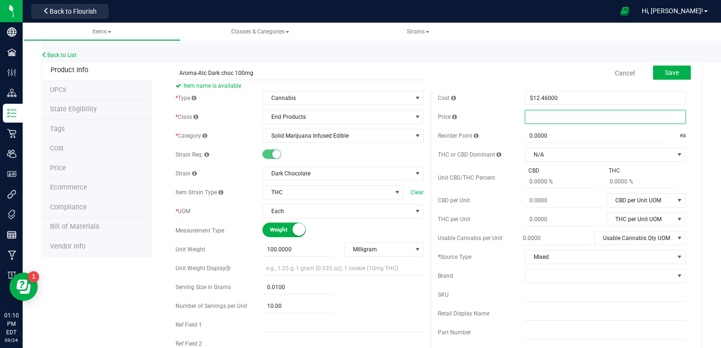
click at [559, 121] on span at bounding box center [605, 117] width 161 height 14
type input "25.00"
type input "$25.00000"
click at [556, 275] on span at bounding box center [599, 275] width 149 height 13
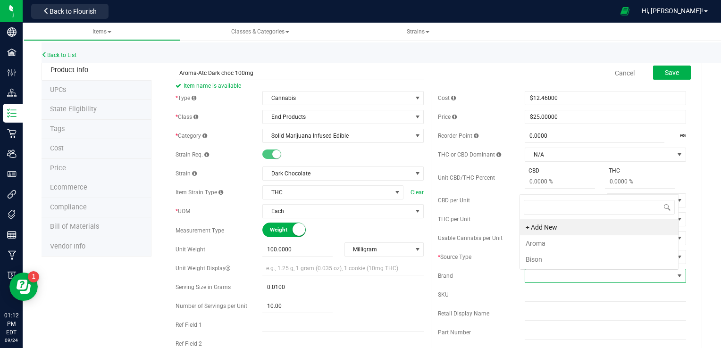
scroll to position [14, 157]
click at [542, 241] on li "Aroma" at bounding box center [599, 243] width 159 height 16
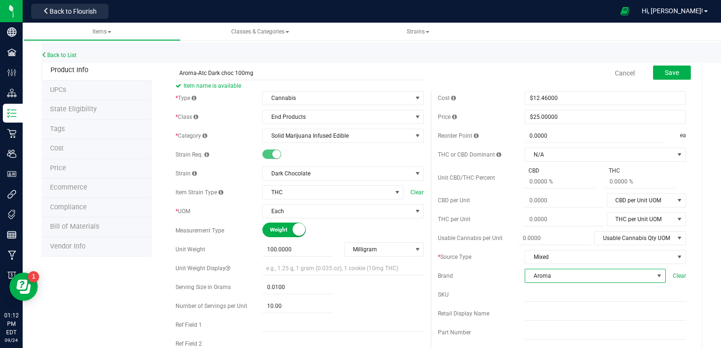
click at [656, 275] on span at bounding box center [660, 276] width 8 height 8
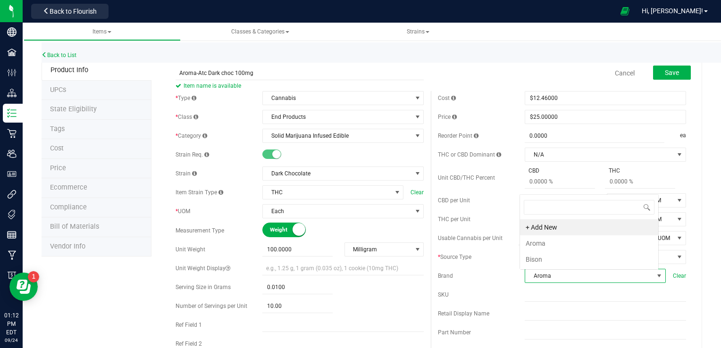
scroll to position [14, 137]
click at [573, 245] on li "Aroma" at bounding box center [589, 243] width 138 height 16
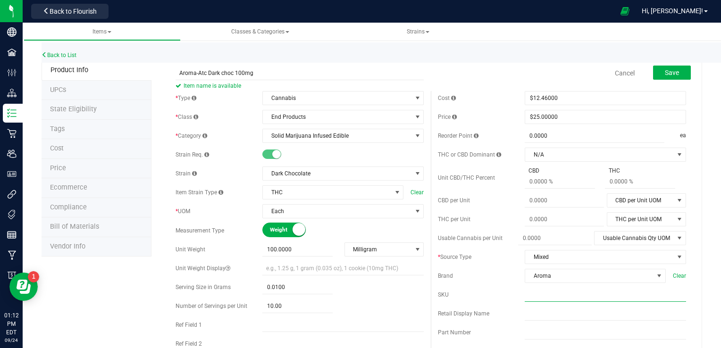
click at [538, 295] on input "text" at bounding box center [605, 295] width 161 height 14
type input "Atc Dark choc"
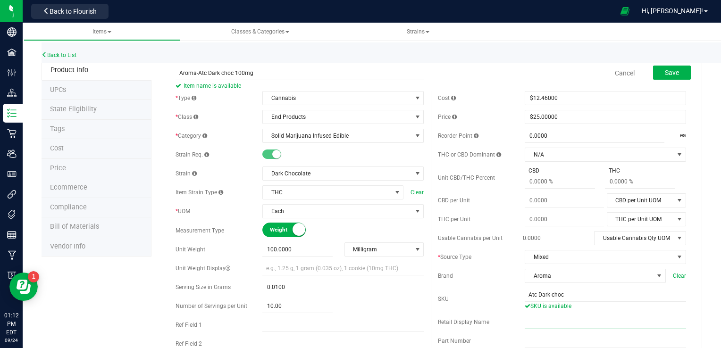
click at [597, 322] on input "text" at bounding box center [605, 322] width 161 height 14
type input "Aroma-Atc Dark choc 100mg"
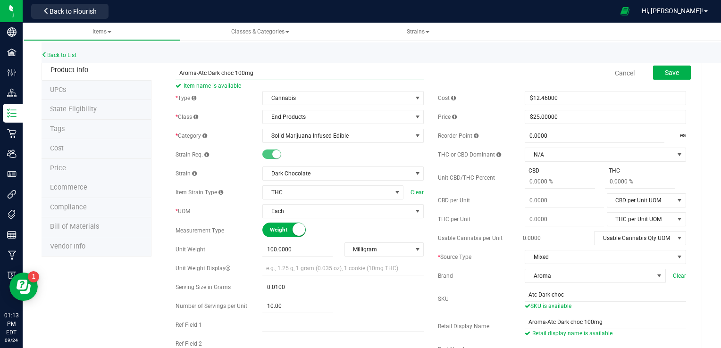
click at [232, 73] on input "Aroma-Atc Dark choc 100mg" at bounding box center [300, 73] width 248 height 14
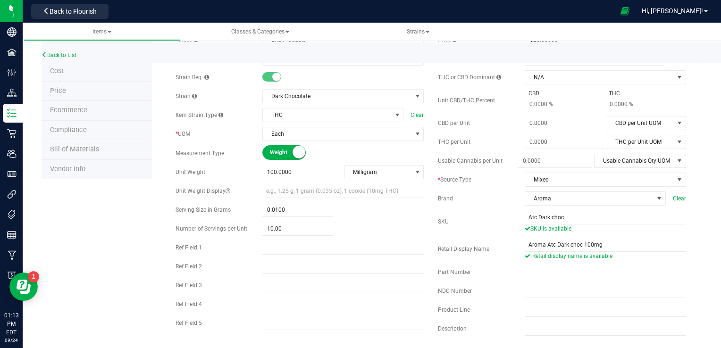
scroll to position [94, 0]
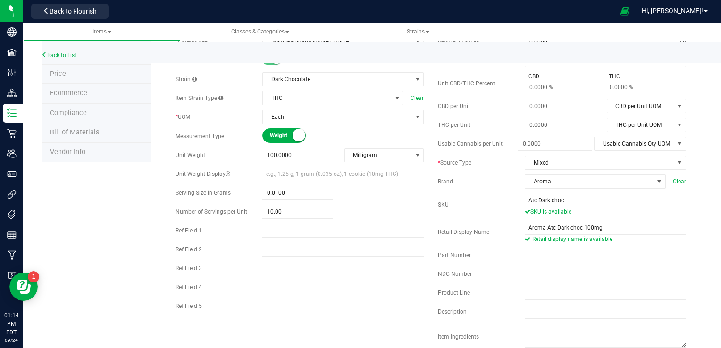
click at [717, 55] on div "Back to List" at bounding box center [402, 52] width 721 height 20
click at [717, 41] on ul "Items All items All SKUs Create new item Inventory lock codes Inventory adjustm…" at bounding box center [384, 32] width 721 height 18
click at [715, 37] on ul "Items All items All SKUs Create new item Inventory lock codes Inventory adjustm…" at bounding box center [384, 32] width 721 height 18
click at [717, 44] on div "Back to List" at bounding box center [402, 52] width 721 height 20
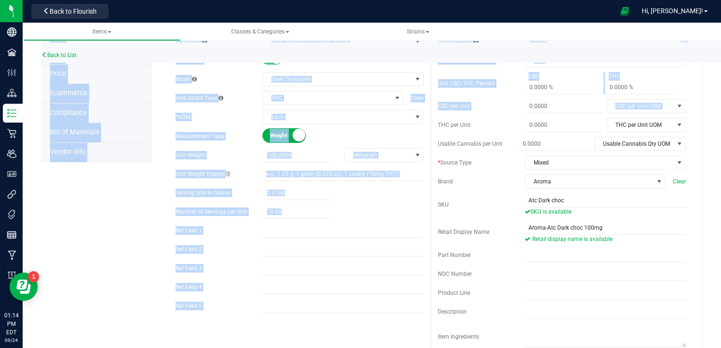
drag, startPoint x: 717, startPoint y: 44, endPoint x: 715, endPoint y: 98, distance: 53.9
click at [715, 98] on div "Items All items All SKUs Create new item Inventory lock codes Inventory adjustm…" at bounding box center [372, 186] width 698 height 326
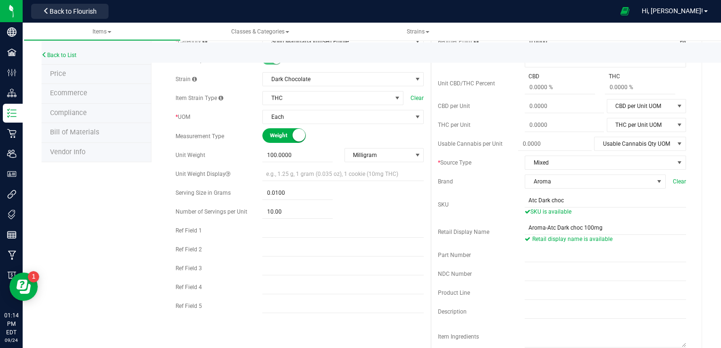
click at [175, 19] on div at bounding box center [363, 11] width 502 height 18
drag, startPoint x: 175, startPoint y: 19, endPoint x: 269, endPoint y: 58, distance: 101.6
click at [269, 58] on div "Morris Hemp LLC Back to Flourish Hi, Jeff! Items All items All SKUs Create new …" at bounding box center [372, 174] width 698 height 348
click at [716, 47] on div "Back to List" at bounding box center [402, 52] width 721 height 20
click at [718, 44] on div "Back to List" at bounding box center [402, 52] width 721 height 20
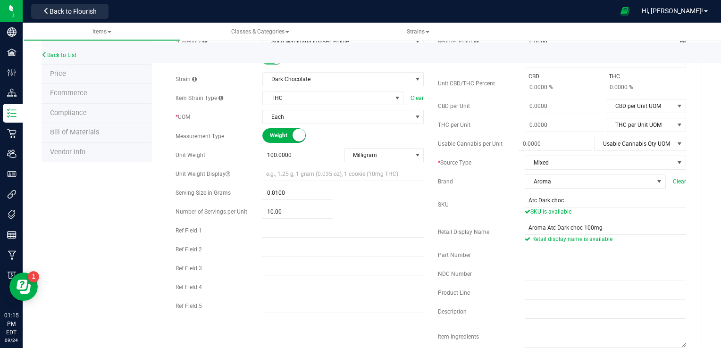
scroll to position [0, 0]
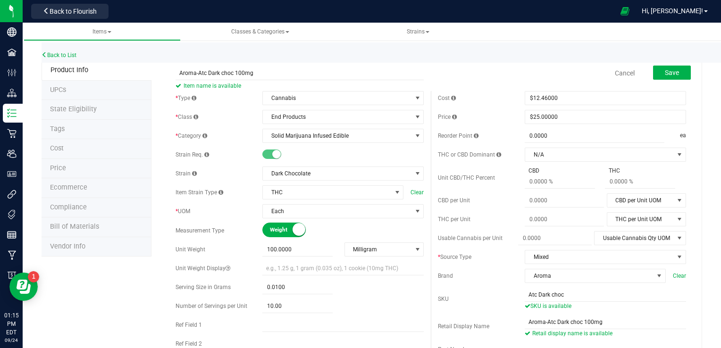
drag, startPoint x: 717, startPoint y: 43, endPoint x: 717, endPoint y: 59, distance: 16.1
click at [717, 59] on div "Back to List" at bounding box center [402, 52] width 721 height 20
drag, startPoint x: 717, startPoint y: 59, endPoint x: 715, endPoint y: 68, distance: 8.6
click at [715, 68] on div "Items All items All SKUs Create new item Inventory lock codes Inventory adjustm…" at bounding box center [372, 186] width 698 height 326
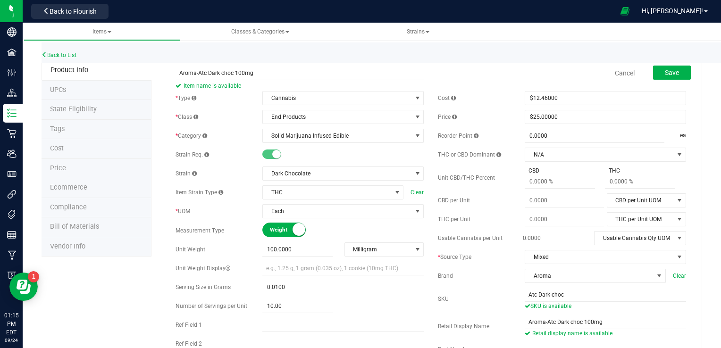
drag, startPoint x: 717, startPoint y: 68, endPoint x: 493, endPoint y: 65, distance: 224.7
click at [493, 65] on div "Cancel Save" at bounding box center [562, 73] width 262 height 24
click at [657, 73] on button "Save" at bounding box center [672, 73] width 38 height 14
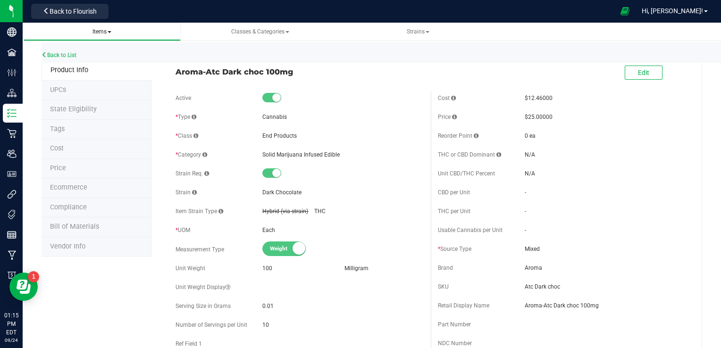
click at [109, 29] on span "Items" at bounding box center [101, 31] width 19 height 7
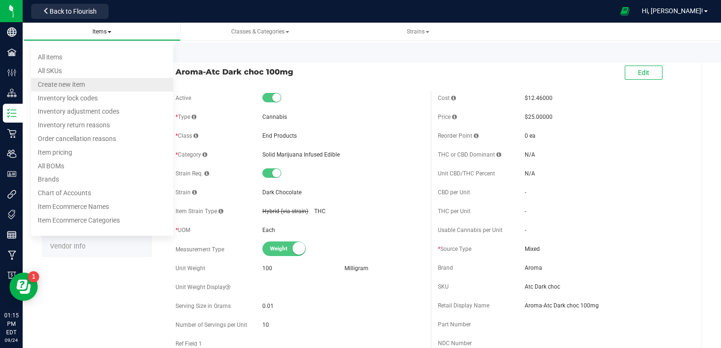
click at [66, 87] on span "Create new item" at bounding box center [61, 85] width 47 height 8
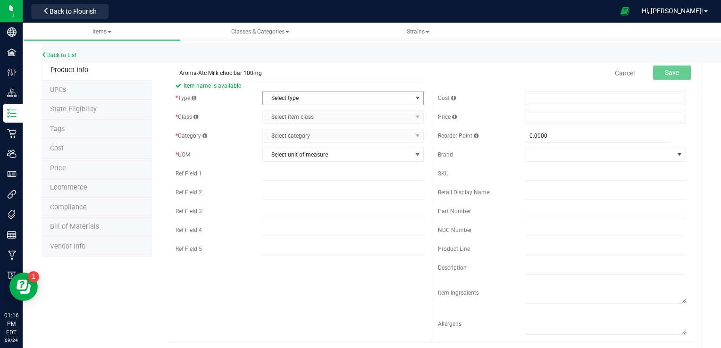
type input "Aroma-Atc Milk choc bar 100mg"
click at [331, 100] on span "Select type" at bounding box center [337, 98] width 149 height 13
click at [305, 113] on li "Cannabis" at bounding box center [340, 114] width 159 height 14
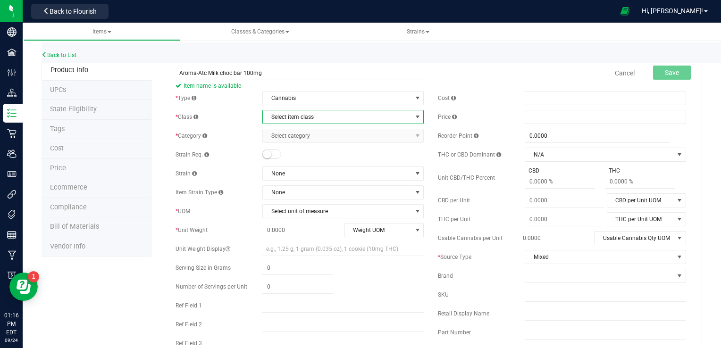
click at [318, 117] on span "Select item class" at bounding box center [337, 116] width 149 height 13
click at [284, 147] on li "End Products" at bounding box center [340, 147] width 159 height 14
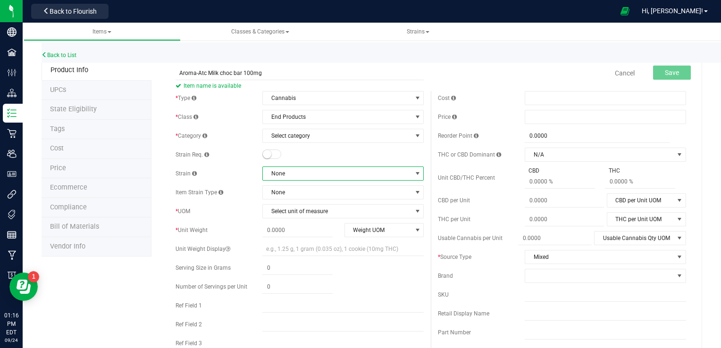
click at [357, 176] on span "None" at bounding box center [337, 173] width 149 height 13
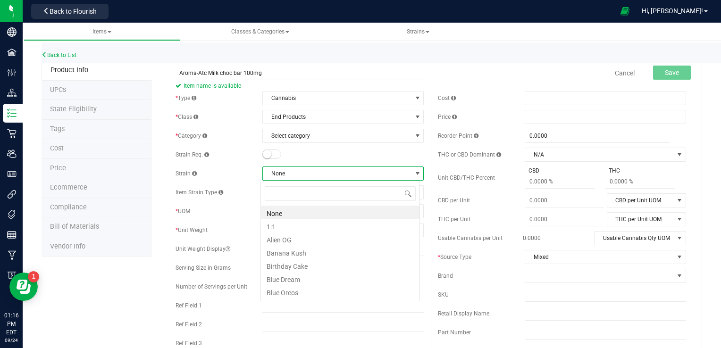
scroll to position [14, 159]
type input "mil"
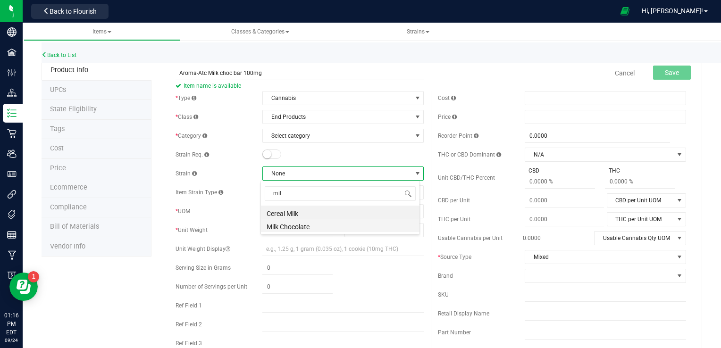
click at [290, 227] on li "Milk Chocolate" at bounding box center [340, 225] width 159 height 13
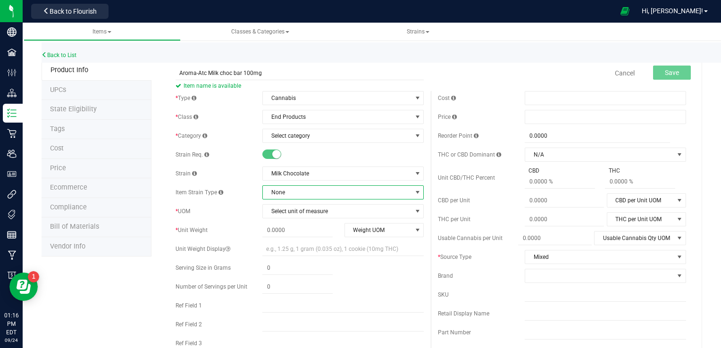
click at [331, 191] on span "None" at bounding box center [337, 192] width 149 height 13
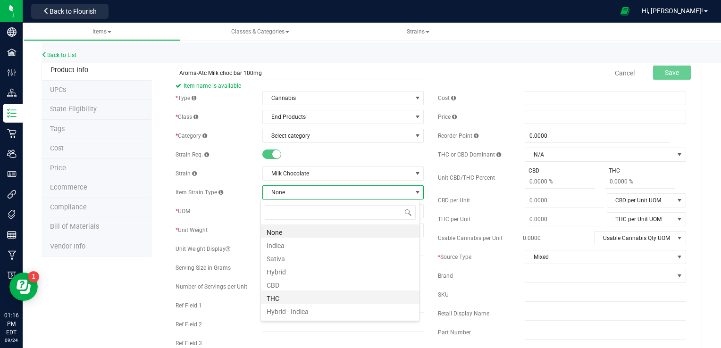
click at [275, 299] on li "THC" at bounding box center [340, 297] width 159 height 13
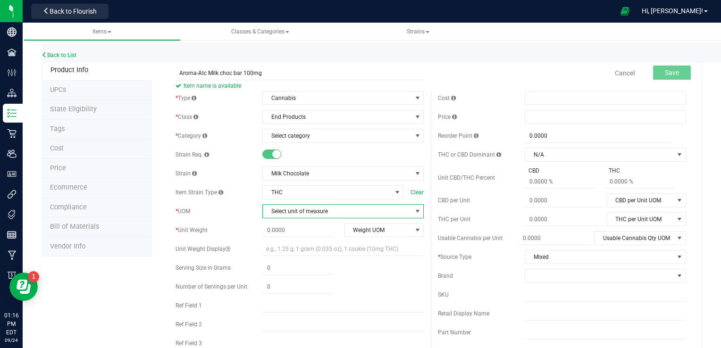
click at [336, 209] on span "Select unit of measure" at bounding box center [337, 211] width 149 height 13
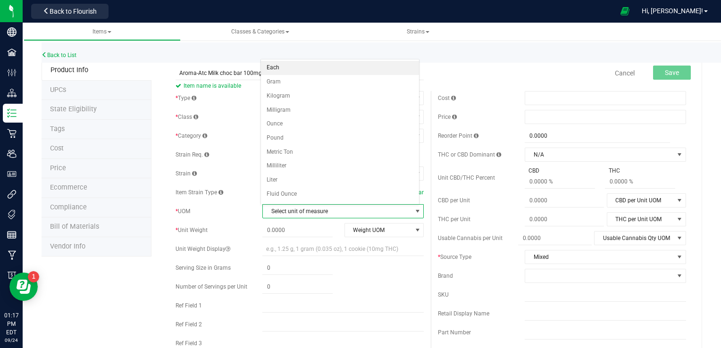
click at [300, 68] on li "Each" at bounding box center [340, 68] width 159 height 14
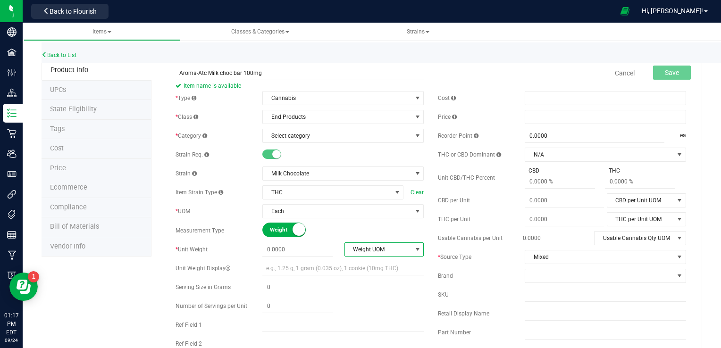
click at [414, 252] on span "select" at bounding box center [418, 250] width 8 height 8
click at [358, 305] on li "Milligram" at bounding box center [380, 308] width 77 height 14
click at [304, 249] on span at bounding box center [297, 250] width 70 height 14
type input "100"
type input "100.0000"
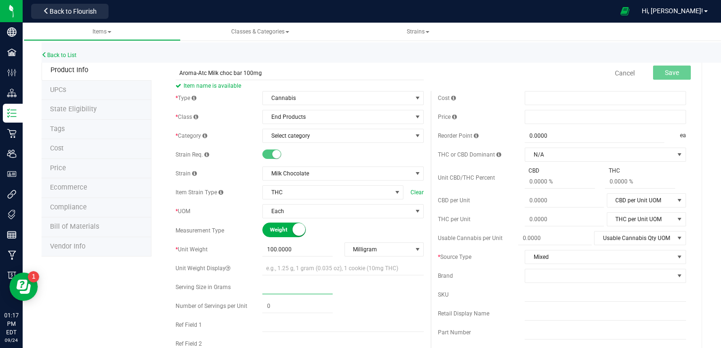
click at [294, 283] on span at bounding box center [297, 288] width 70 height 14
type input ".01"
type input "0.0100"
click at [285, 307] on span at bounding box center [297, 307] width 70 height 14
type input "10"
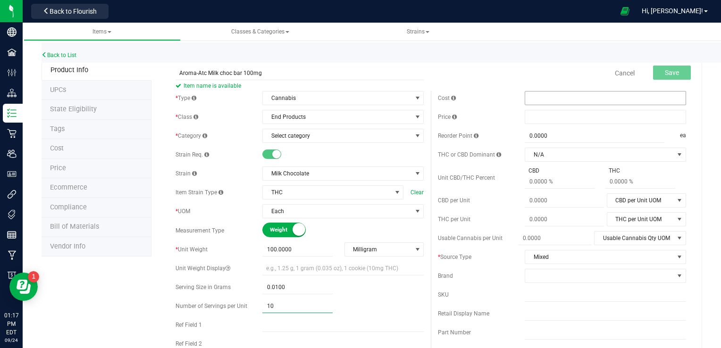
type input "10.00"
click at [538, 94] on span at bounding box center [605, 98] width 161 height 14
type input "12"
type input "Atc Dark choc"
type input "Aroma-Atc Dark choc 100mg"
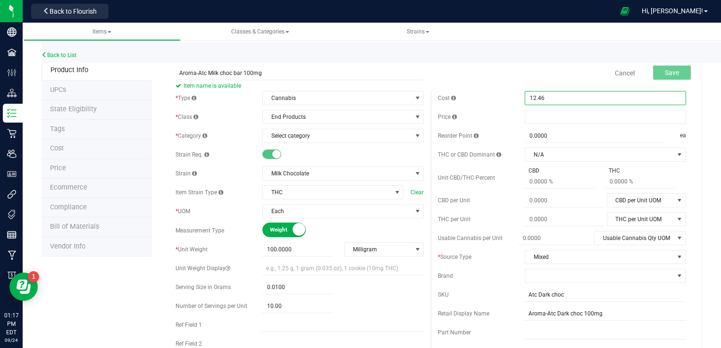
type input "$12.46000"
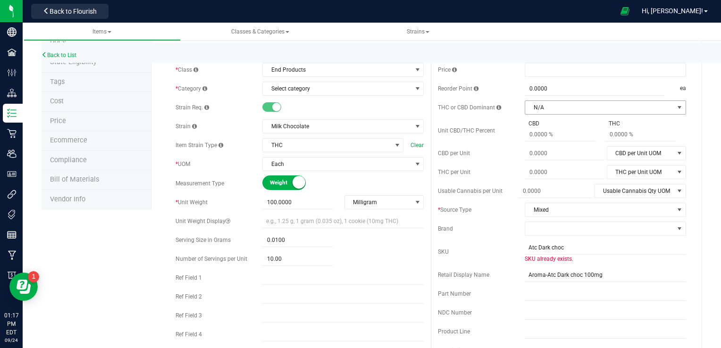
scroll to position [0, 0]
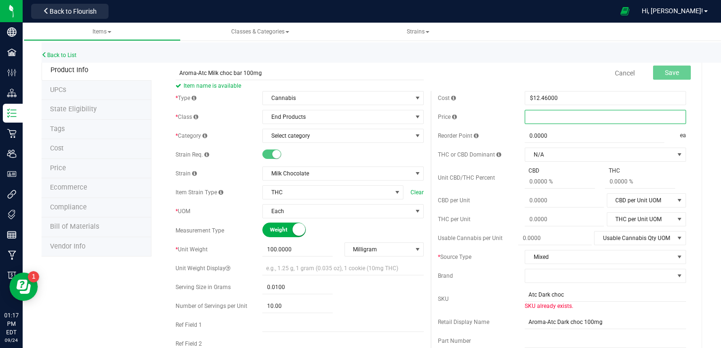
click at [542, 119] on span at bounding box center [605, 117] width 161 height 14
type input "25"
type input "$25.00000"
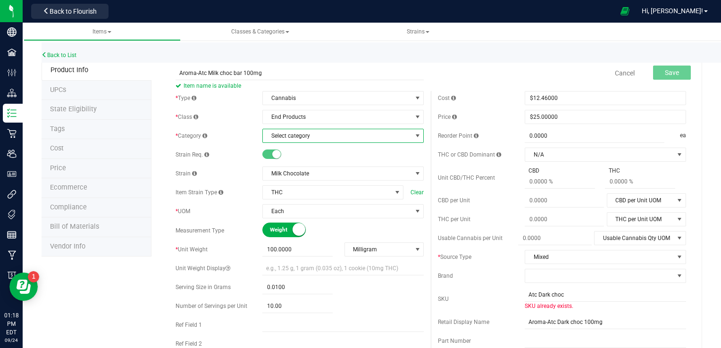
click at [381, 139] on span "Select category" at bounding box center [337, 135] width 149 height 13
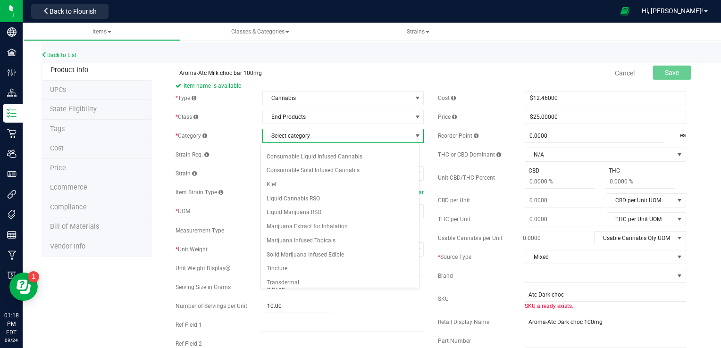
scroll to position [38, 0]
click at [326, 252] on li "Solid Marijuana Infused Edible" at bounding box center [340, 255] width 159 height 14
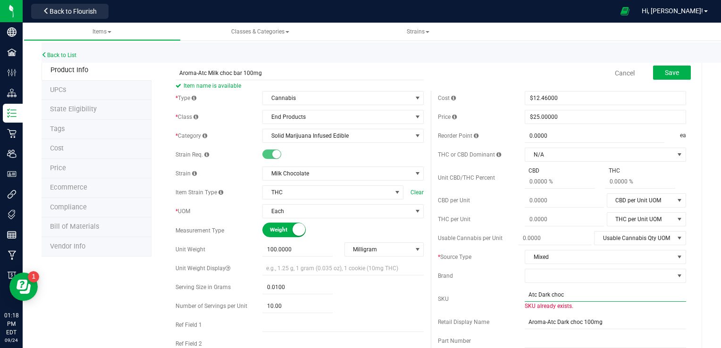
click at [580, 294] on input "Atc Dark choc" at bounding box center [605, 295] width 161 height 14
click at [580, 294] on input "Atc" at bounding box center [605, 295] width 161 height 14
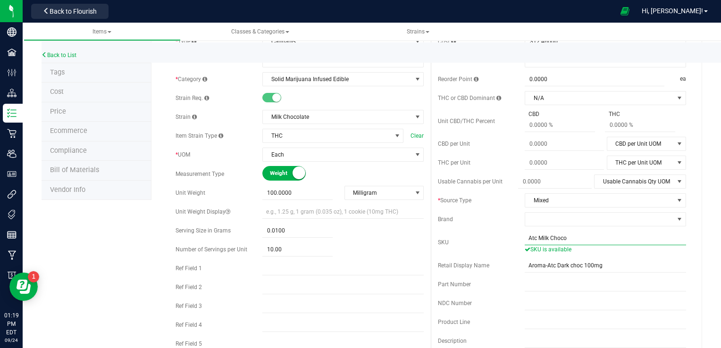
scroll to position [76, 0]
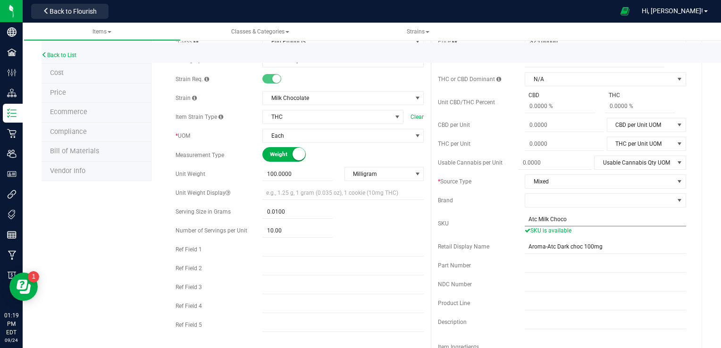
type input "Atc Milk Choco"
click at [596, 250] on input "Aroma-Atc Dark choc 100mg" at bounding box center [605, 247] width 161 height 14
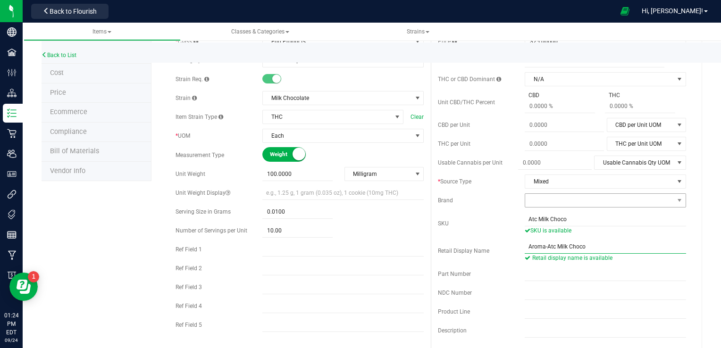
type input "Aroma-Atc Milk Choco"
click at [674, 205] on span at bounding box center [680, 200] width 12 height 13
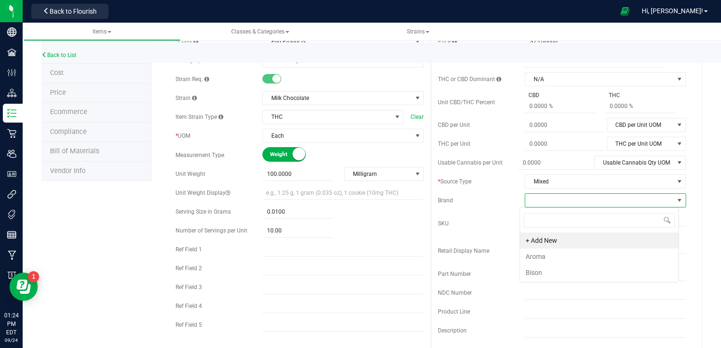
scroll to position [14, 159]
click at [560, 261] on li "Aroma" at bounding box center [599, 257] width 159 height 16
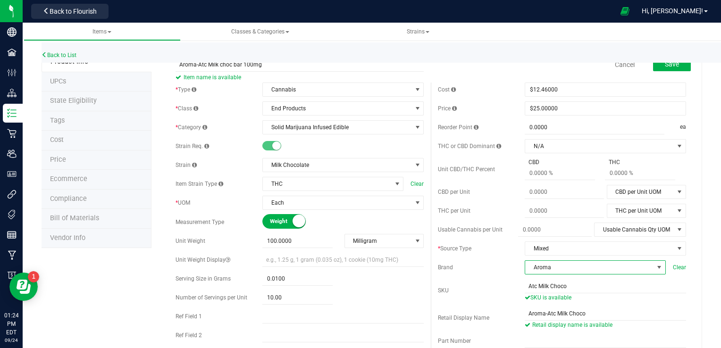
scroll to position [0, 0]
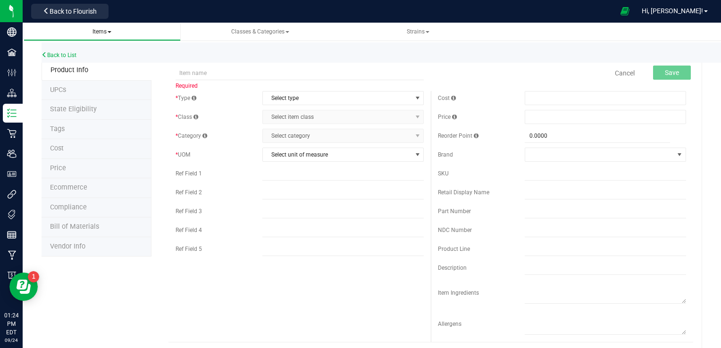
click at [106, 31] on span "Items" at bounding box center [101, 31] width 19 height 7
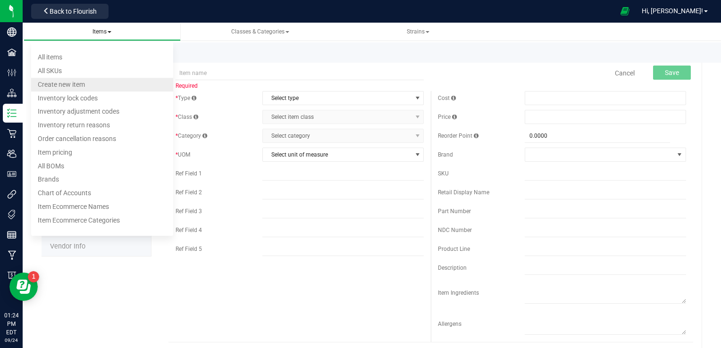
click at [83, 89] on li "Create new item" at bounding box center [102, 85] width 142 height 14
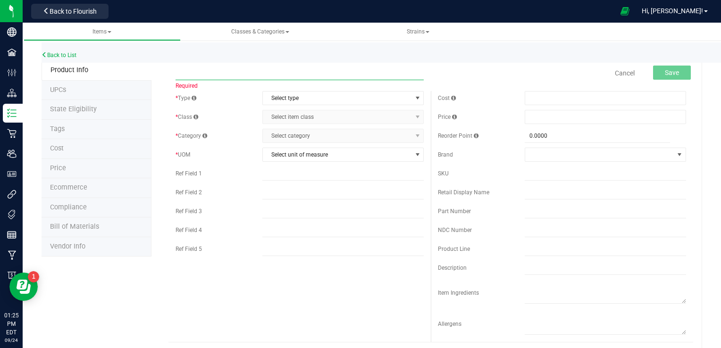
click at [303, 75] on input "text" at bounding box center [300, 73] width 248 height 14
type input "Aroma-Atc Milk Choc bar 100mg"
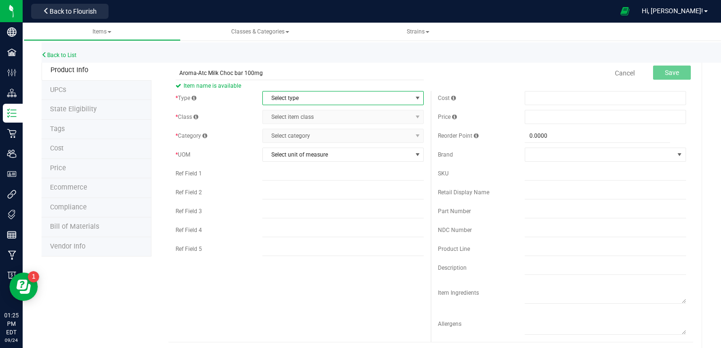
click at [325, 96] on span "Select type" at bounding box center [337, 98] width 149 height 13
click at [298, 115] on li "Cannabis" at bounding box center [340, 114] width 159 height 14
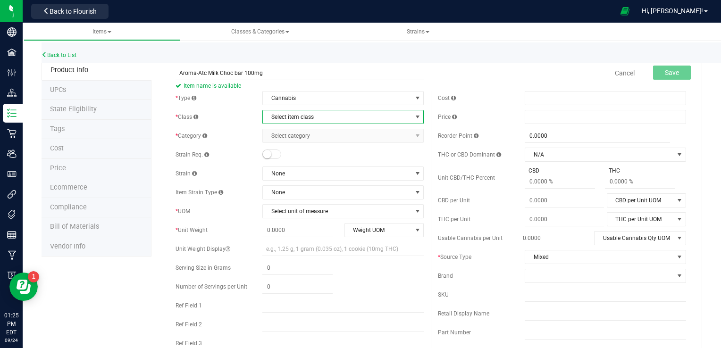
click at [313, 116] on span "Select item class" at bounding box center [337, 116] width 149 height 13
click at [292, 144] on li "End Products" at bounding box center [340, 147] width 159 height 14
click at [353, 134] on span "Select category" at bounding box center [337, 135] width 149 height 13
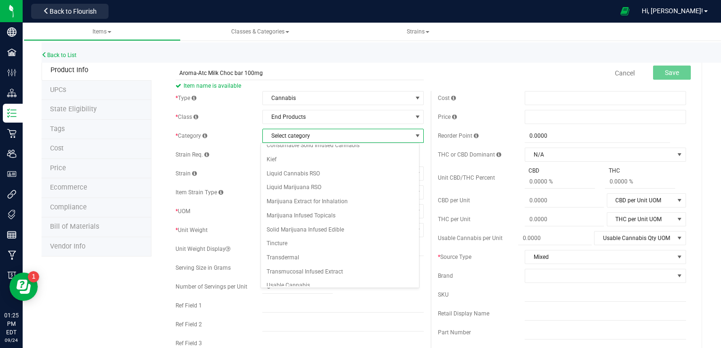
scroll to position [76, 0]
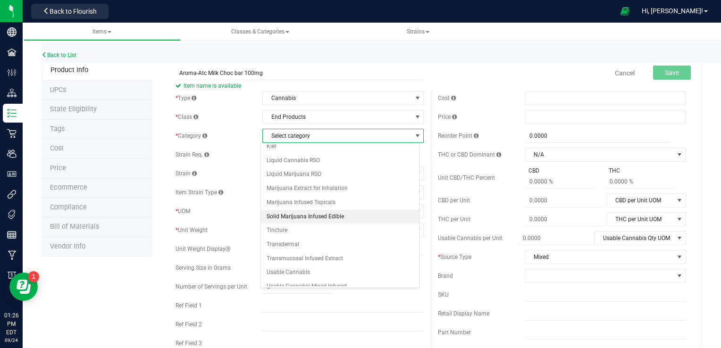
click at [320, 214] on li "Solid Marijuana Infused Edible" at bounding box center [340, 217] width 159 height 14
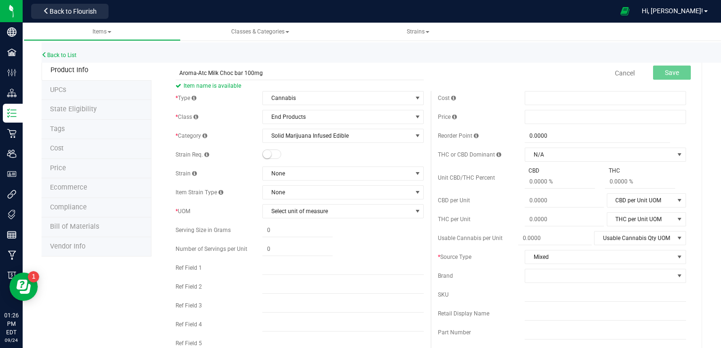
click at [362, 181] on div "* Type Cannabis Select type Cannabis Non-Inventory Raw Materials Supplies * Cla…" at bounding box center [299, 223] width 262 height 264
click at [361, 177] on span "None" at bounding box center [337, 173] width 149 height 13
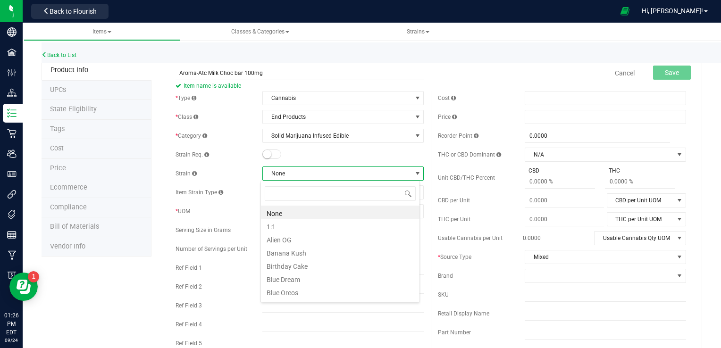
scroll to position [14, 159]
type input "mil"
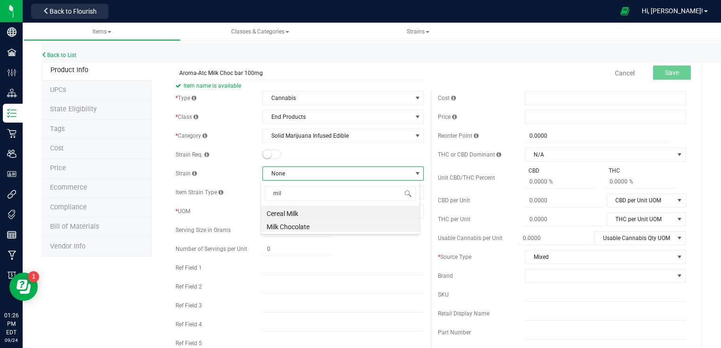
click at [313, 226] on li "Milk Chocolate" at bounding box center [340, 225] width 159 height 13
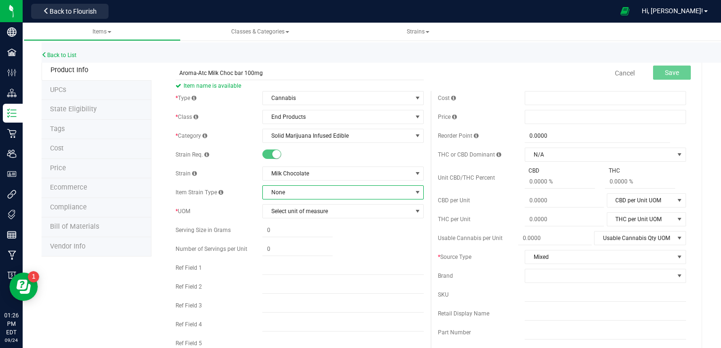
click at [395, 192] on span "None" at bounding box center [337, 192] width 149 height 13
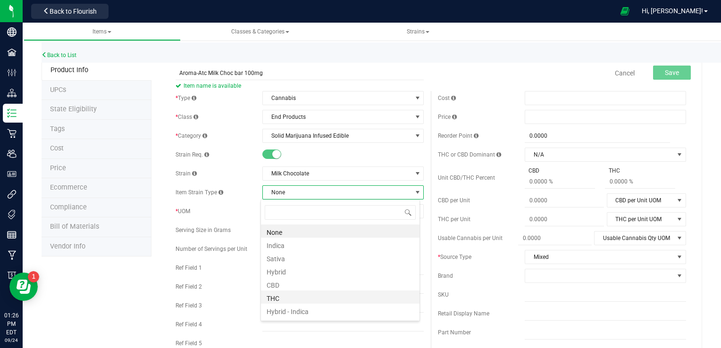
click at [285, 297] on li "THC" at bounding box center [340, 297] width 159 height 13
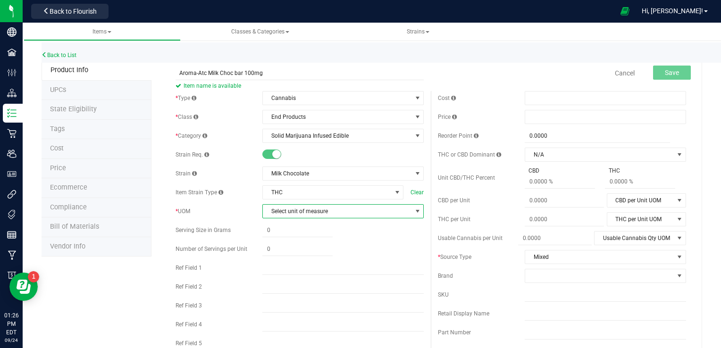
click at [415, 211] on span "select" at bounding box center [418, 212] width 8 height 8
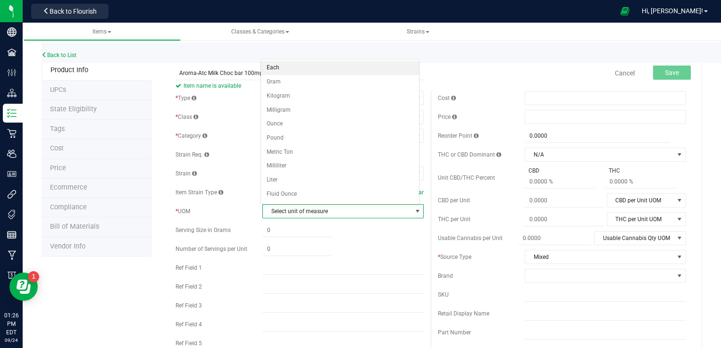
click at [325, 67] on li "Each" at bounding box center [340, 68] width 159 height 14
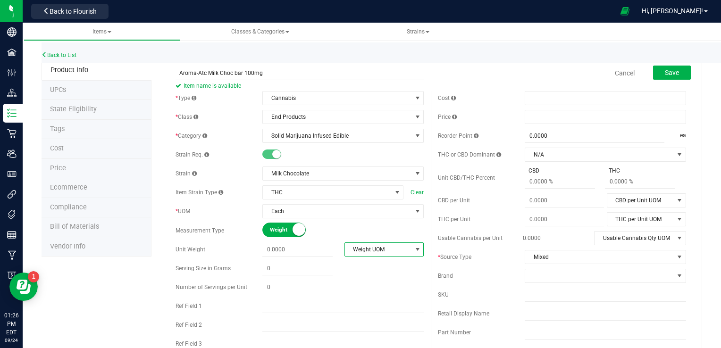
click at [414, 249] on span "select" at bounding box center [418, 250] width 8 height 8
click at [362, 308] on li "Milligram" at bounding box center [380, 308] width 77 height 14
click at [313, 252] on span at bounding box center [297, 250] width 70 height 14
type input "100"
type input "100.0000"
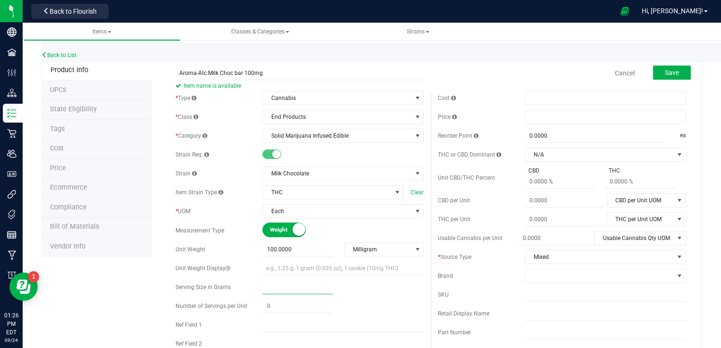
click at [306, 268] on div "* Type Cannabis Select type Cannabis Non-Inventory Raw Materials Supplies * Cla…" at bounding box center [299, 251] width 262 height 321
type input ".01"
type input "0.0100"
click at [295, 309] on span at bounding box center [297, 307] width 70 height 14
type input "10"
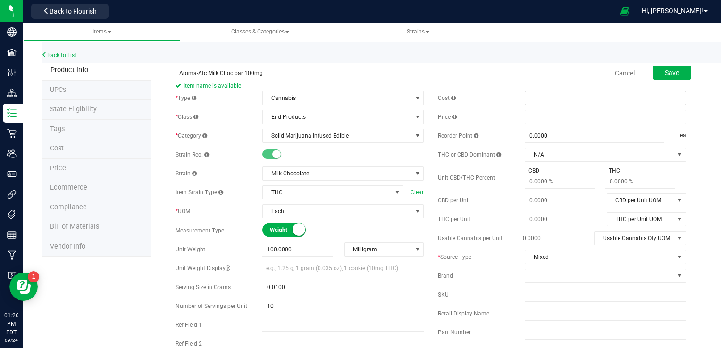
type input "10.00"
click at [563, 102] on span at bounding box center [605, 98] width 161 height 14
type input "12.46"
type input "$12.46000"
click at [545, 115] on span at bounding box center [605, 117] width 161 height 14
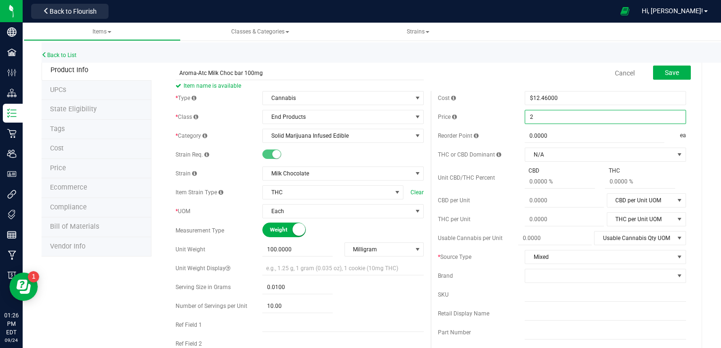
type input "25"
type input "$25.00000"
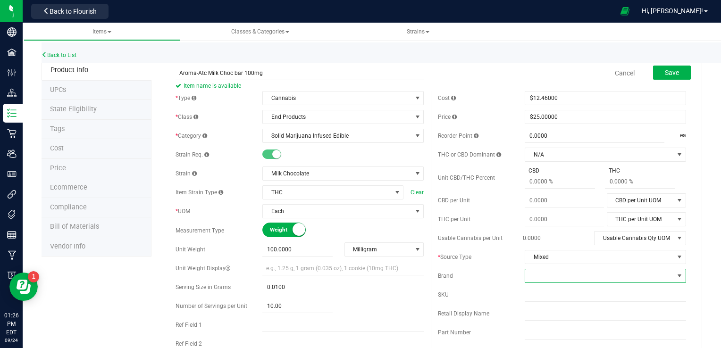
click at [569, 277] on span at bounding box center [599, 275] width 149 height 13
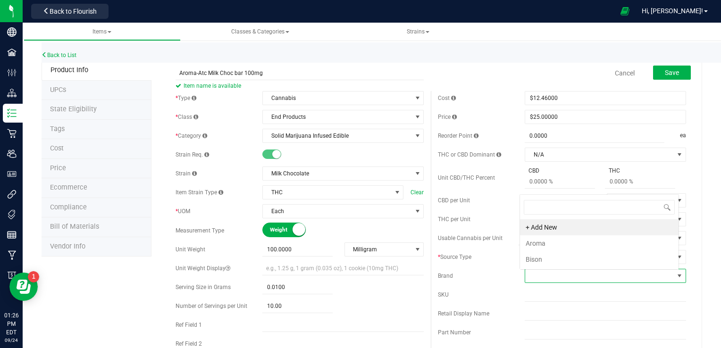
scroll to position [14, 157]
click at [571, 246] on li "Aroma" at bounding box center [599, 243] width 159 height 16
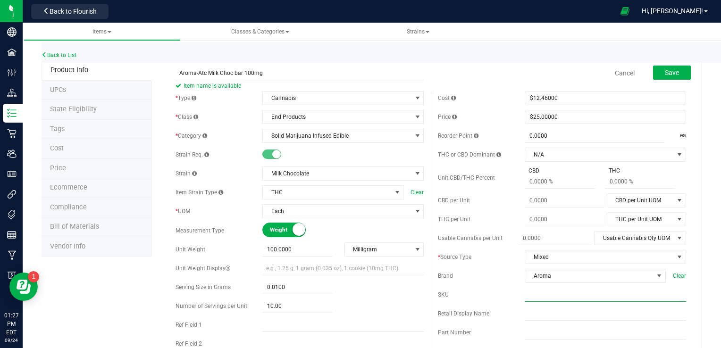
click at [533, 298] on input "text" at bounding box center [605, 295] width 161 height 14
type input "Atc Milk Choco"
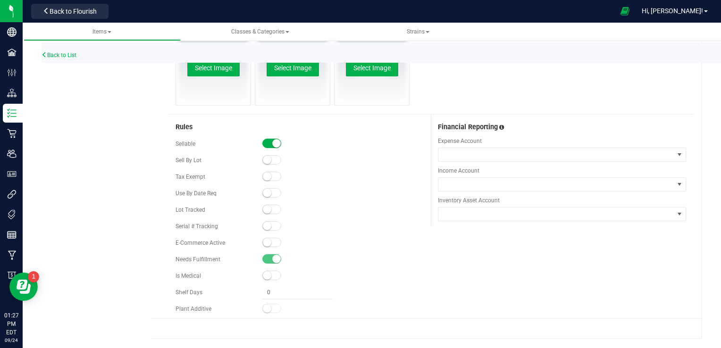
scroll to position [0, 0]
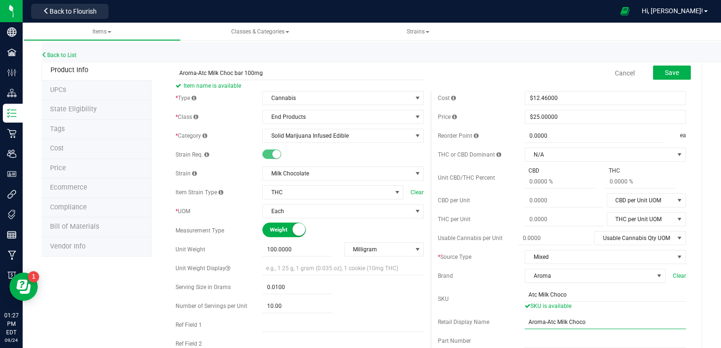
click at [594, 323] on input "Aroma-Atc Milk Choco" at bounding box center [605, 322] width 161 height 14
type input "Aroma-Atc Milk Choco bar 100mg"
click at [673, 74] on button "Save" at bounding box center [672, 73] width 38 height 14
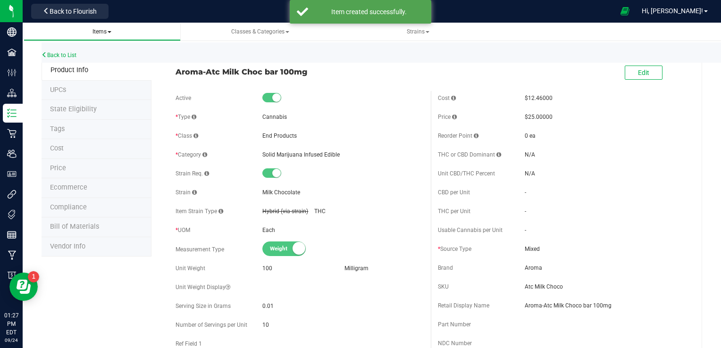
click at [104, 33] on span "Items" at bounding box center [101, 31] width 19 height 7
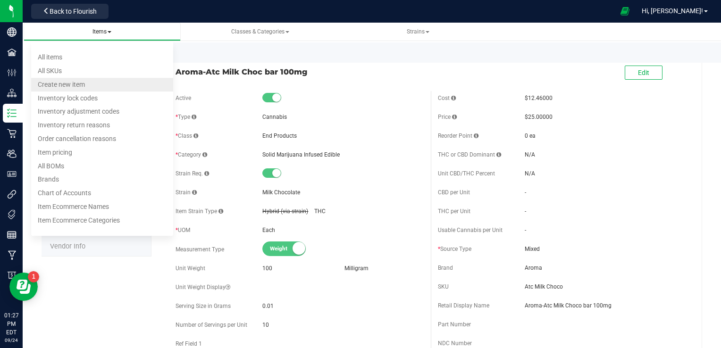
click at [83, 86] on span "Create new item" at bounding box center [61, 85] width 47 height 8
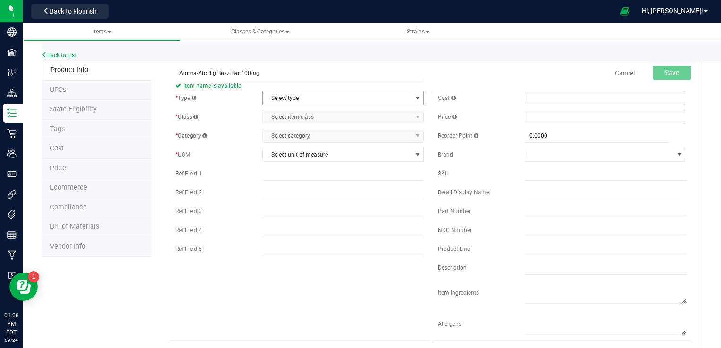
type input "Aroma-Atc Big Buzz Bar 100mg"
click at [328, 95] on span "Select type" at bounding box center [337, 98] width 149 height 13
click at [303, 110] on li "Cannabis" at bounding box center [340, 114] width 159 height 14
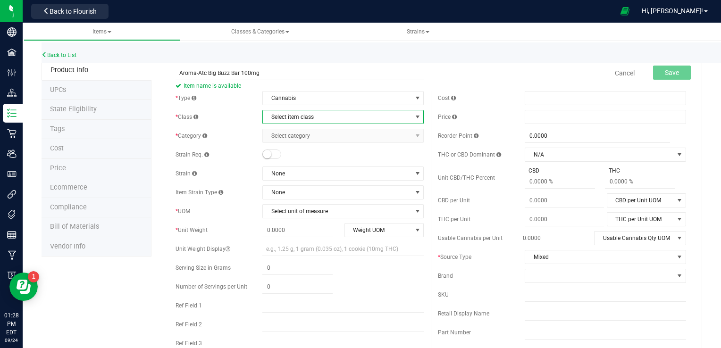
click at [359, 118] on span "Select item class" at bounding box center [337, 116] width 149 height 13
click at [296, 146] on li "End Products" at bounding box center [340, 147] width 159 height 14
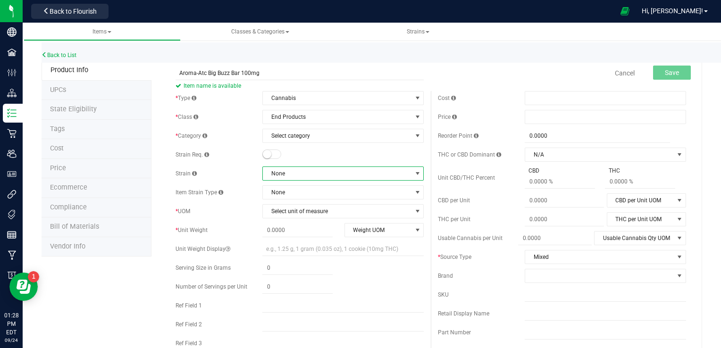
click at [341, 177] on span "None" at bounding box center [337, 173] width 149 height 13
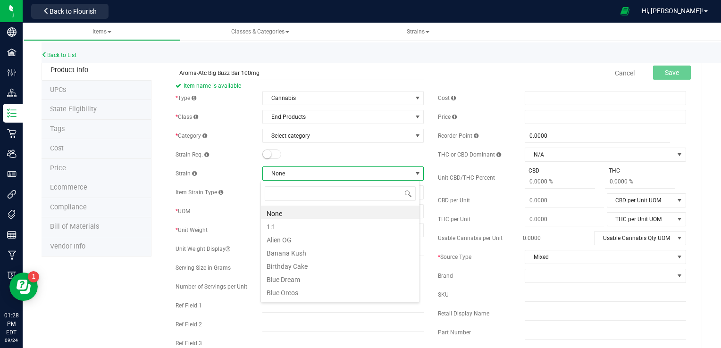
scroll to position [14, 159]
type input "big"
click at [305, 212] on li "The Big Buzz" at bounding box center [340, 212] width 159 height 13
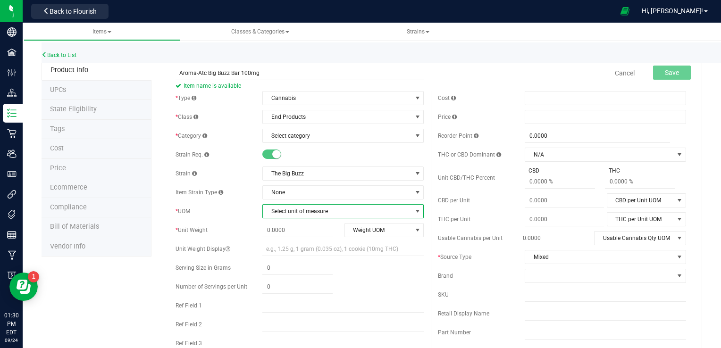
click at [338, 210] on span "Select unit of measure" at bounding box center [337, 211] width 149 height 13
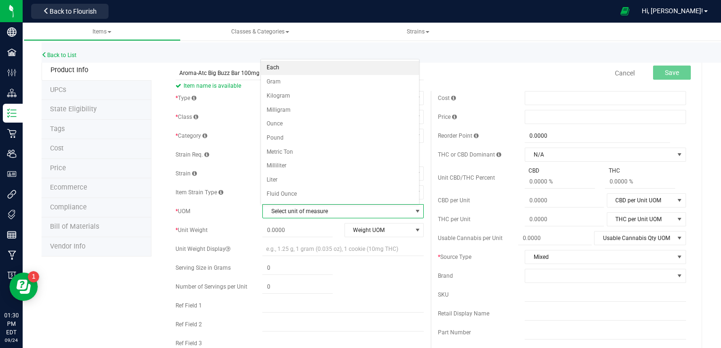
click at [301, 69] on li "Each" at bounding box center [340, 68] width 159 height 14
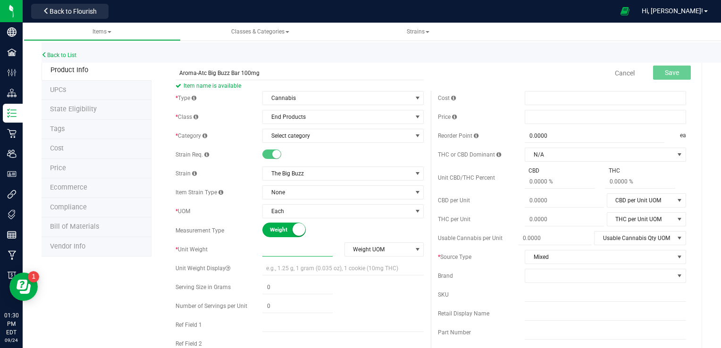
click at [316, 250] on span at bounding box center [297, 250] width 70 height 14
type input "0.0000"
click at [414, 249] on span "select" at bounding box center [418, 250] width 8 height 8
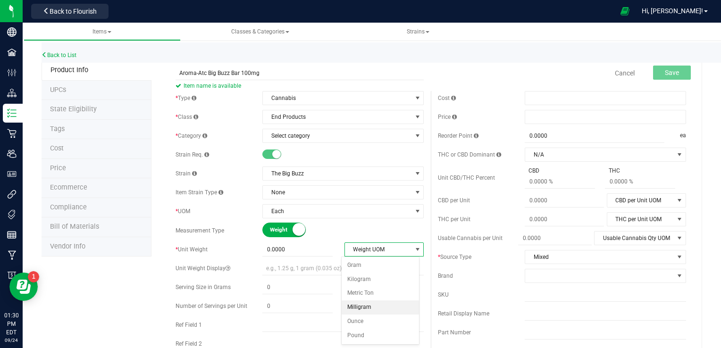
click at [357, 305] on li "Milligram" at bounding box center [380, 308] width 77 height 14
click at [310, 246] on span at bounding box center [297, 250] width 70 height 14
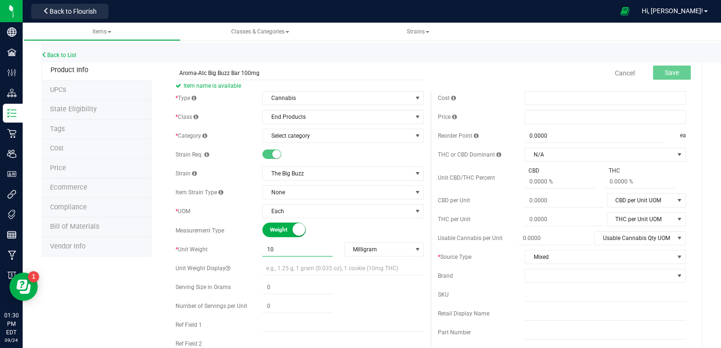
type input "100"
type input "100.0000"
click at [296, 287] on span at bounding box center [297, 288] width 70 height 14
type input ".01"
type input "0.0100"
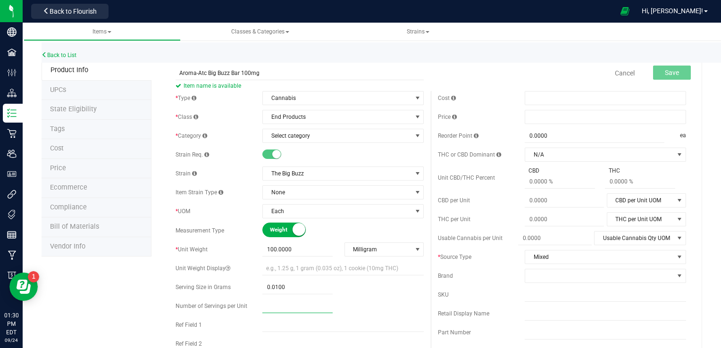
click at [286, 307] on span at bounding box center [297, 307] width 70 height 14
type input "10"
type input "10.00"
click at [551, 95] on span at bounding box center [605, 98] width 161 height 14
type input "5.98"
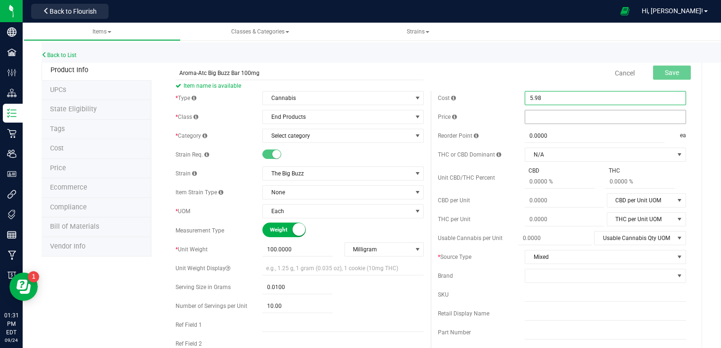
type input "$5.98000"
click at [546, 122] on span at bounding box center [605, 117] width 161 height 14
type input "20"
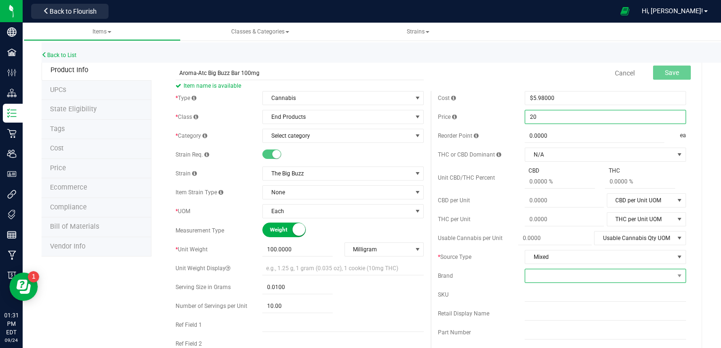
type input "$20.00000"
click at [557, 278] on span at bounding box center [599, 275] width 149 height 13
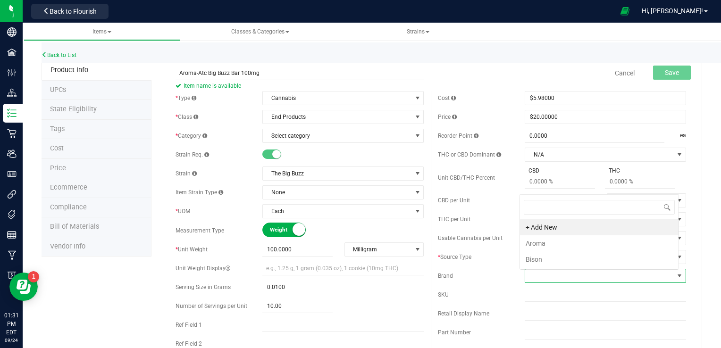
scroll to position [14, 157]
click at [541, 241] on li "Aroma" at bounding box center [599, 243] width 159 height 16
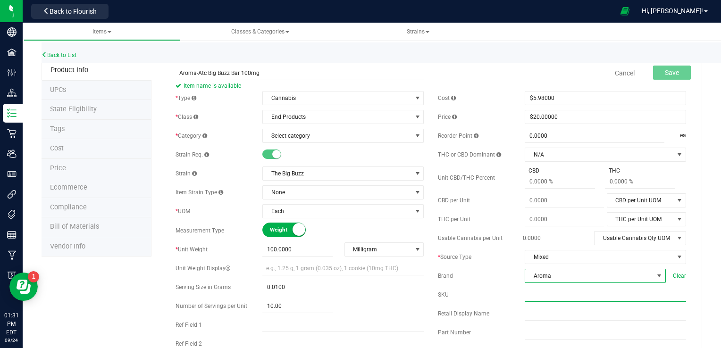
click at [531, 299] on input "text" at bounding box center [605, 295] width 161 height 14
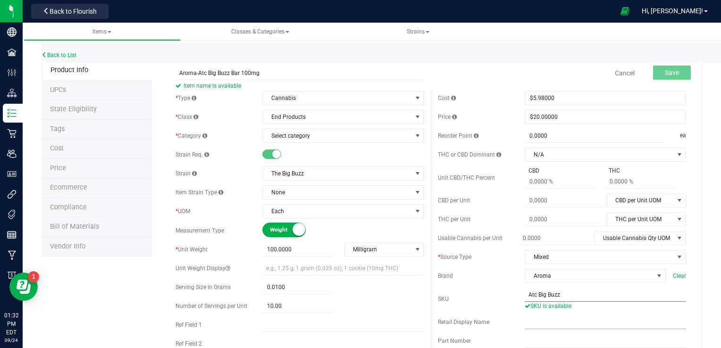
type input "Atc Big Buzz"
click at [543, 326] on input "text" at bounding box center [605, 322] width 161 height 14
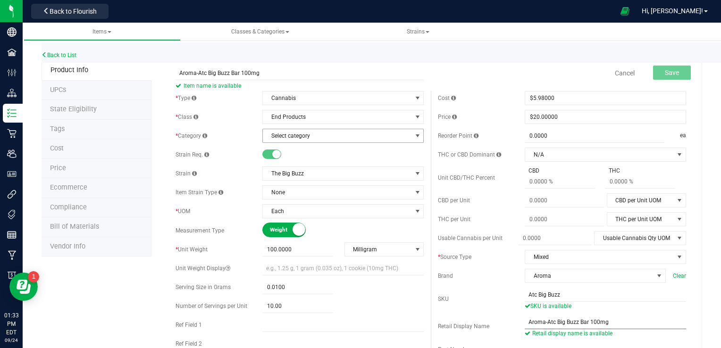
type input "Aroma-Atc Big Buzz Bar 100mg"
click at [324, 136] on span "Select category" at bounding box center [337, 135] width 149 height 13
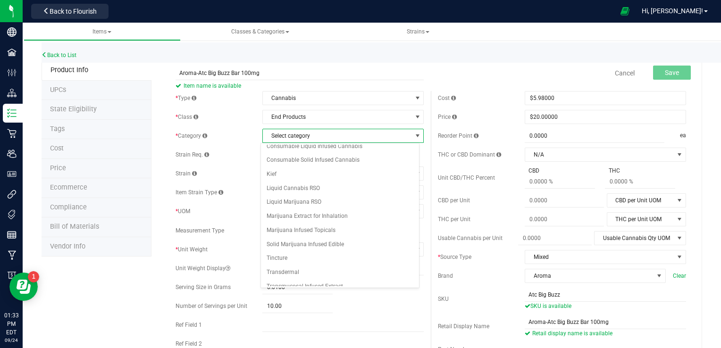
scroll to position [57, 0]
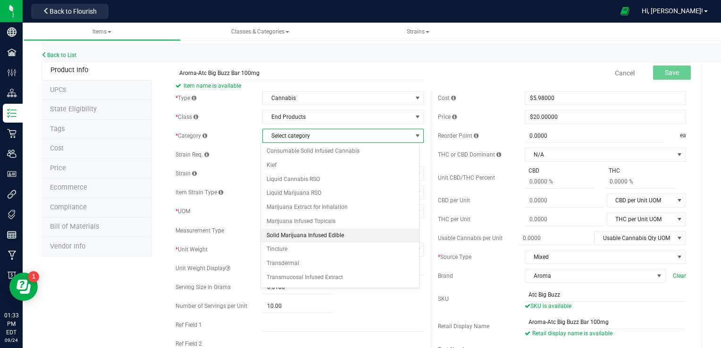
click at [331, 235] on li "Solid Marijuana Infused Edible" at bounding box center [340, 236] width 159 height 14
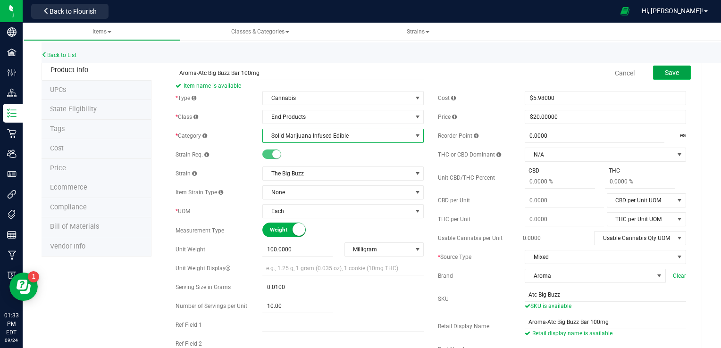
click at [665, 69] on span "Save" at bounding box center [672, 73] width 14 height 8
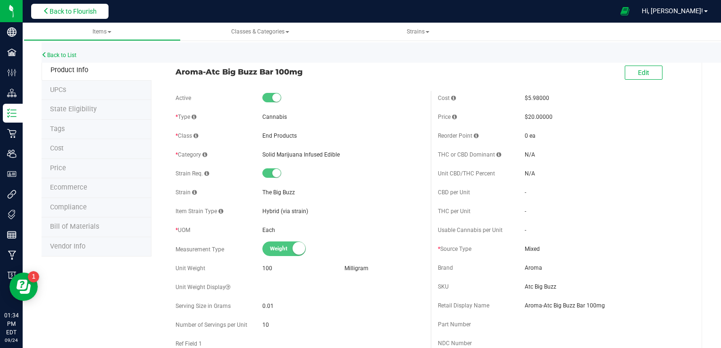
click at [50, 10] on span "Back to Flourish" at bounding box center [73, 12] width 47 height 8
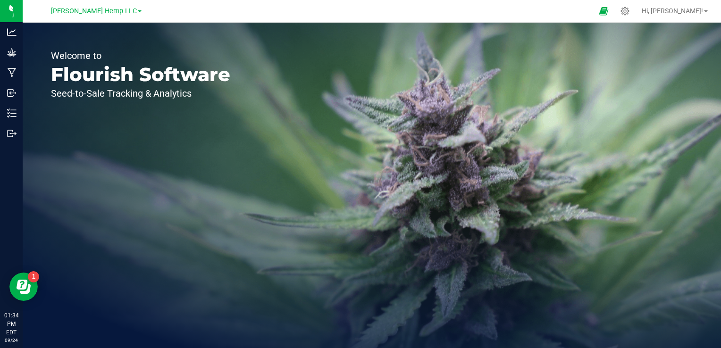
click at [124, 9] on link "[PERSON_NAME] Hemp LLC" at bounding box center [96, 10] width 91 height 9
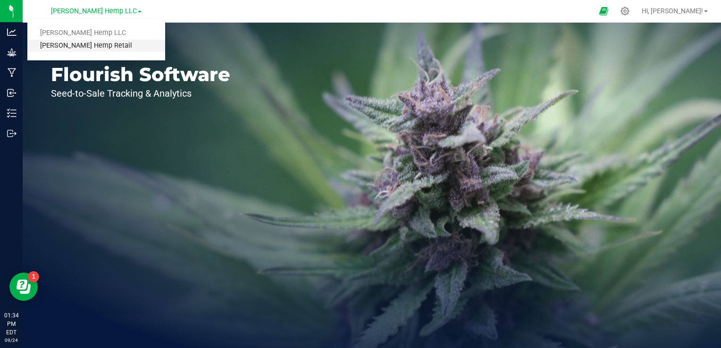
click at [87, 51] on link "[PERSON_NAME] Hemp Retail" at bounding box center [96, 46] width 138 height 13
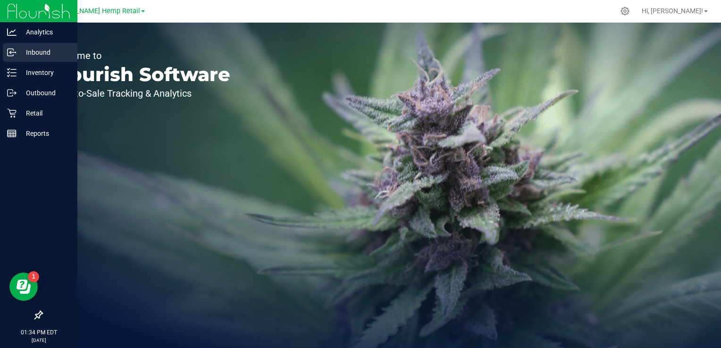
click at [49, 50] on p "Inbound" at bounding box center [45, 52] width 57 height 11
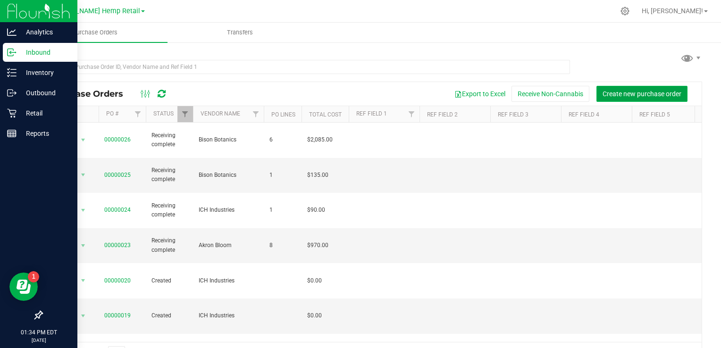
click at [610, 90] on span "Create new purchase order" at bounding box center [642, 94] width 79 height 8
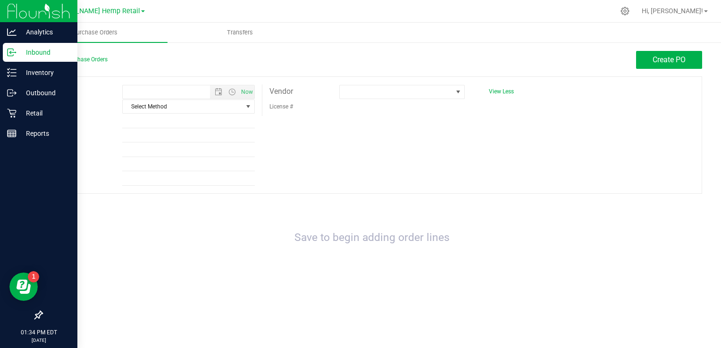
type input "9/24/2025 1:34 PM"
click at [457, 94] on span at bounding box center [458, 92] width 8 height 8
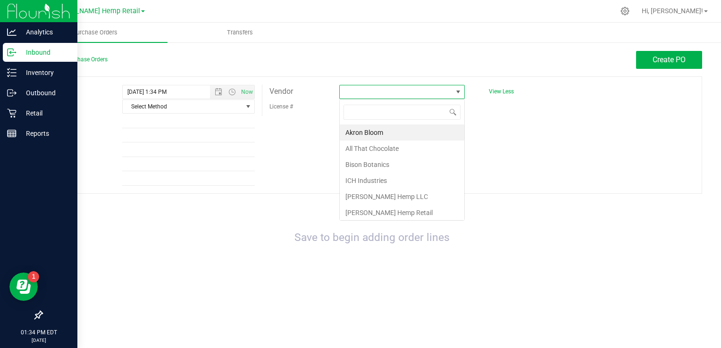
scroll to position [14, 126]
click at [387, 147] on li "All That Chocolate" at bounding box center [402, 149] width 125 height 16
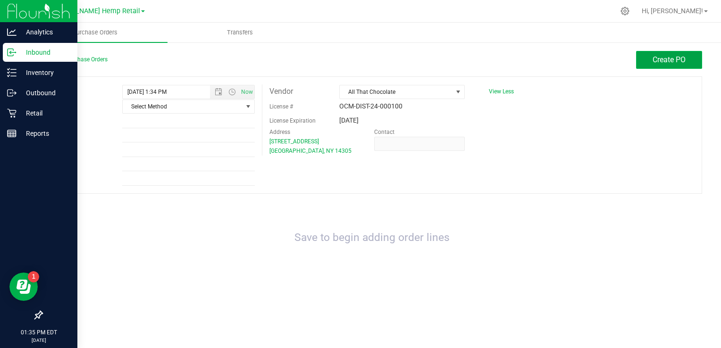
click at [666, 56] on span "Create PO" at bounding box center [669, 59] width 33 height 9
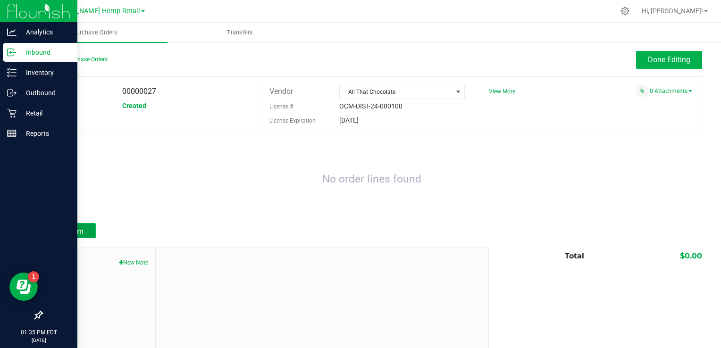
click at [68, 229] on span "Add Item" at bounding box center [69, 231] width 30 height 9
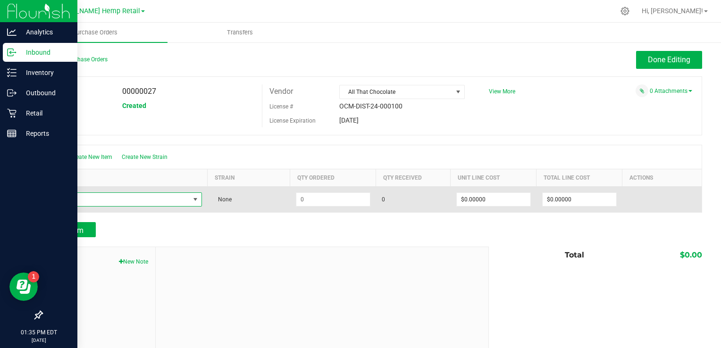
click at [197, 199] on span "NO DATA FOUND" at bounding box center [196, 200] width 8 height 8
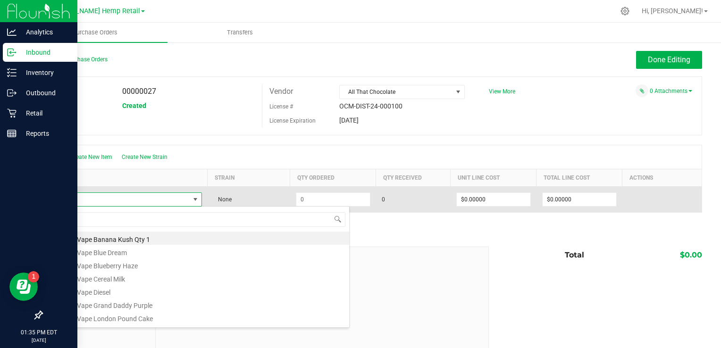
scroll to position [14, 151]
click at [173, 199] on span at bounding box center [119, 199] width 141 height 13
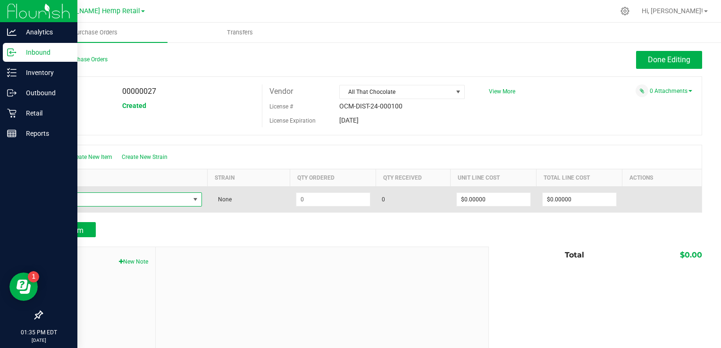
click at [157, 196] on span "NO DATA FOUND" at bounding box center [119, 199] width 141 height 13
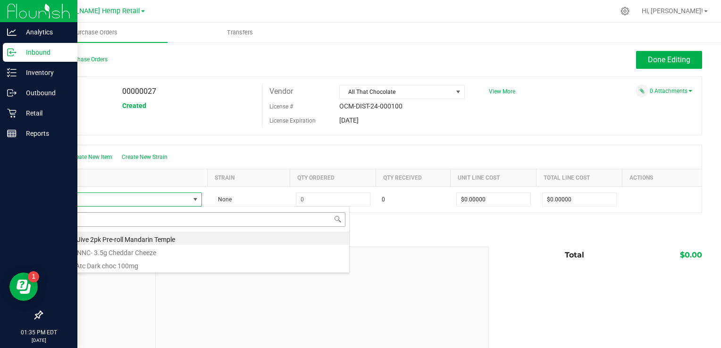
type input "Dark"
click at [104, 238] on li "Aroma-Atc Dark choc 100mg" at bounding box center [198, 238] width 301 height 13
type input "$12.46000"
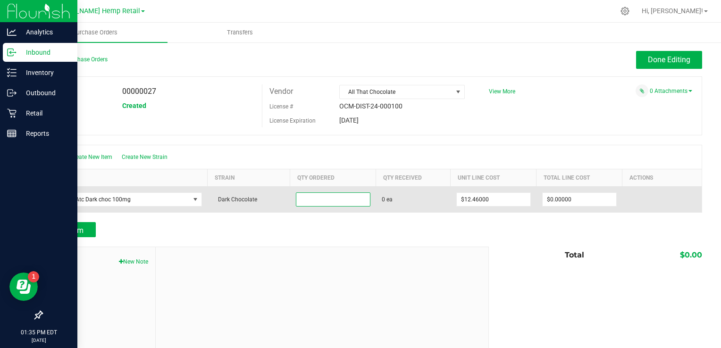
click at [337, 199] on input at bounding box center [333, 199] width 74 height 13
type input "12 ea"
click at [423, 189] on div "Create New Item Create New Strain Item Strain Qty Ordered Qty Received Unit Lin…" at bounding box center [372, 179] width 661 height 68
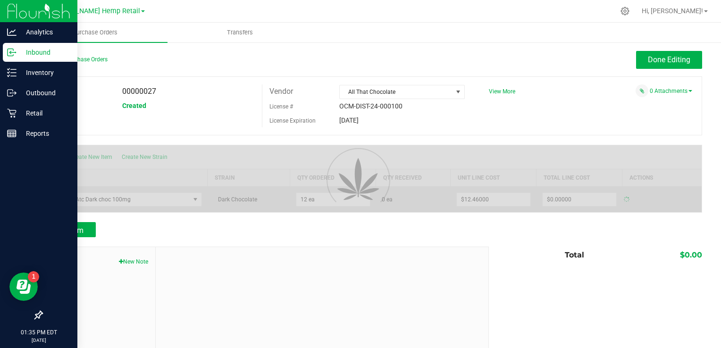
type input "$149.52000"
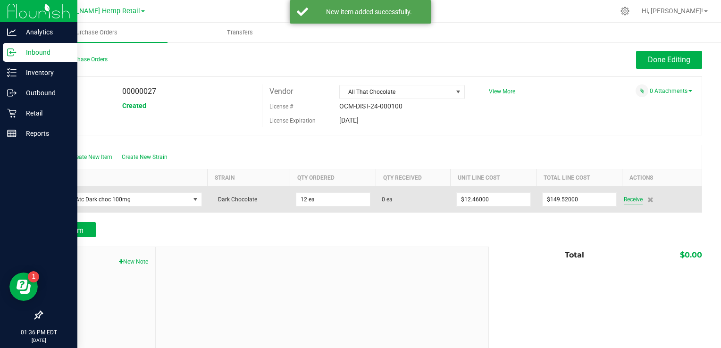
click at [629, 200] on span "Receive" at bounding box center [633, 199] width 19 height 11
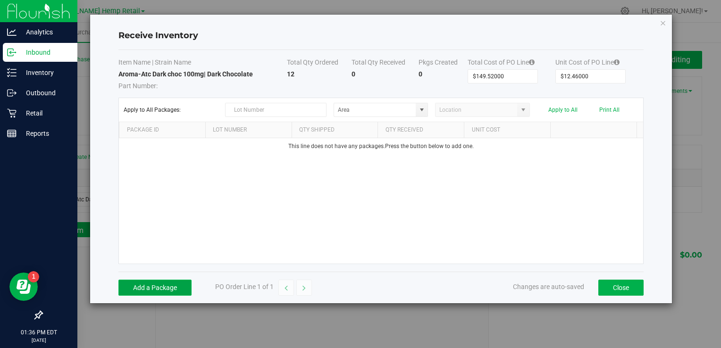
click at [160, 289] on button "Add a Package" at bounding box center [154, 288] width 73 height 16
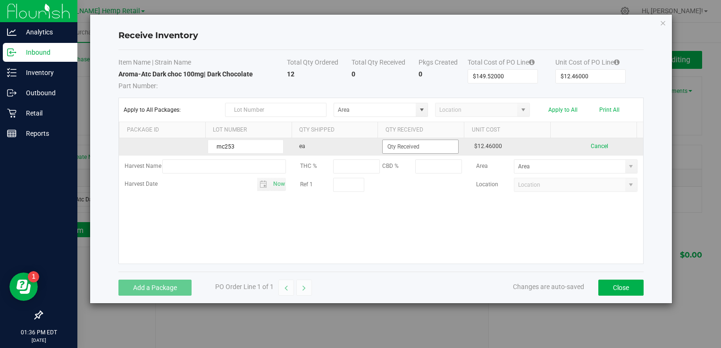
type input "mc253"
click at [420, 146] on input at bounding box center [420, 146] width 75 height 13
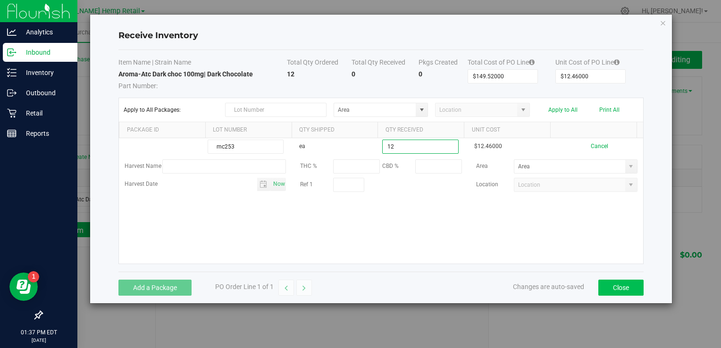
type input "12 ea"
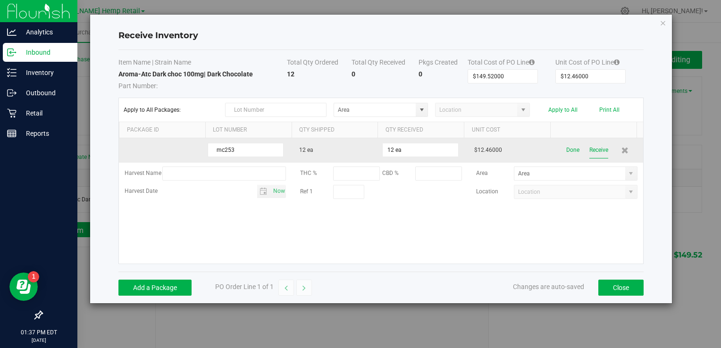
click at [595, 150] on button "Receive" at bounding box center [598, 150] width 19 height 17
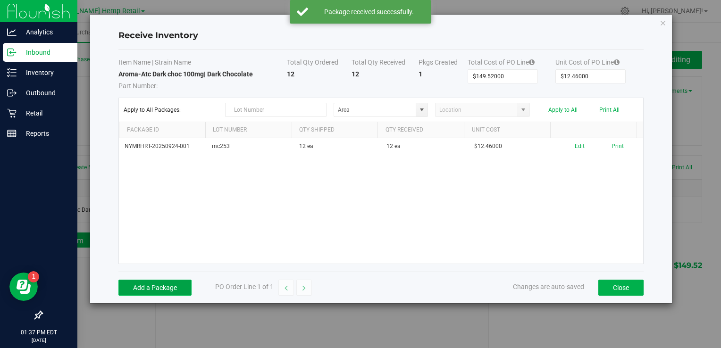
click at [145, 286] on button "Add a Package" at bounding box center [154, 288] width 73 height 16
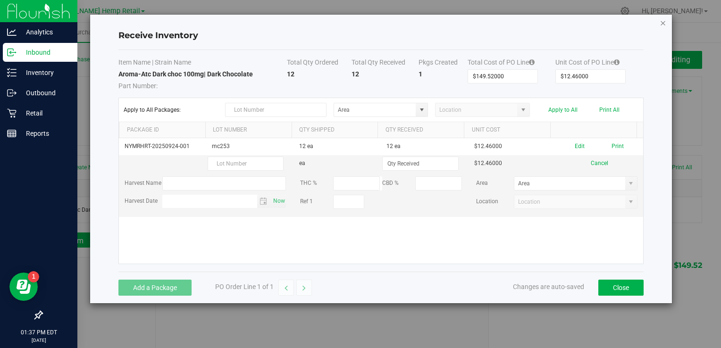
click at [662, 23] on icon "Close modal" at bounding box center [663, 22] width 7 height 11
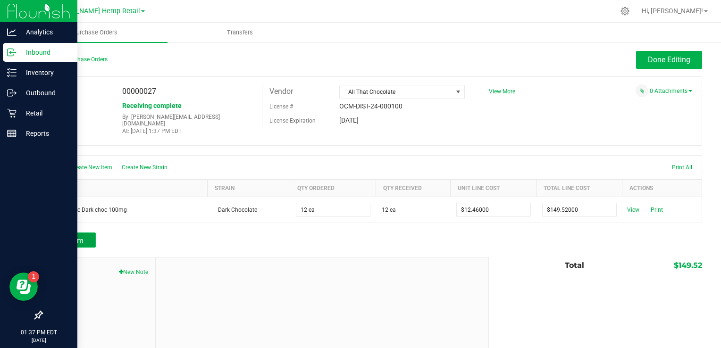
click at [73, 236] on span "Add Item" at bounding box center [69, 240] width 30 height 9
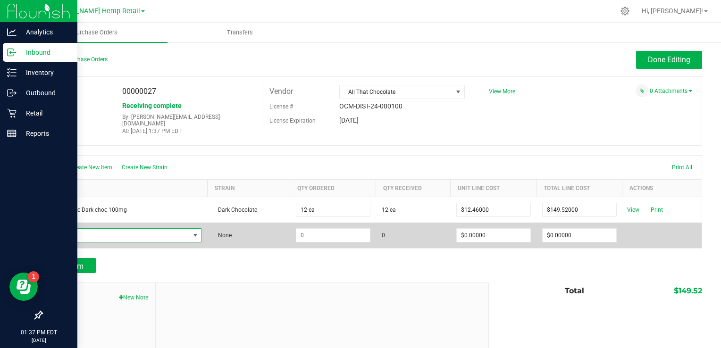
click at [168, 229] on span "NO DATA FOUND" at bounding box center [119, 235] width 141 height 13
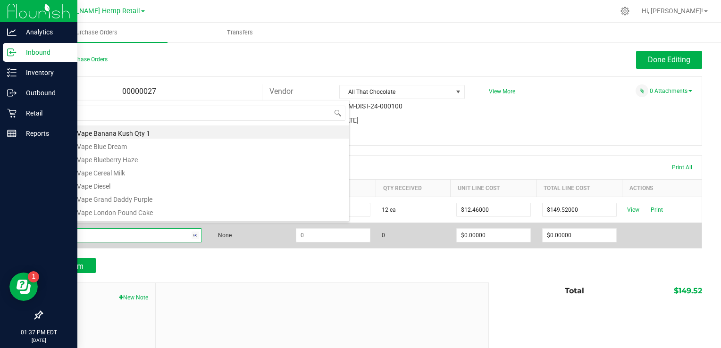
type input "milk"
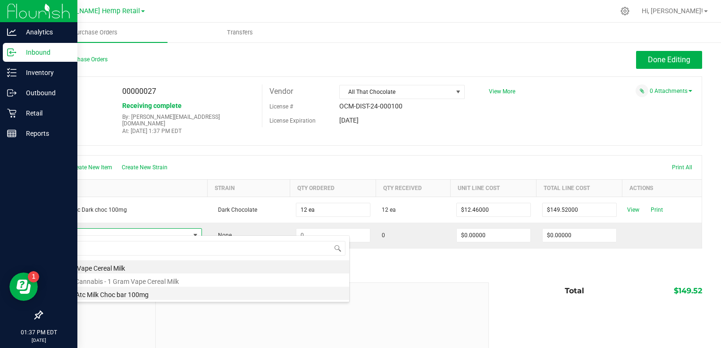
click at [142, 295] on li "Aroma-Atc Milk Choc bar 100mg" at bounding box center [198, 293] width 301 height 13
type input "$12.46000"
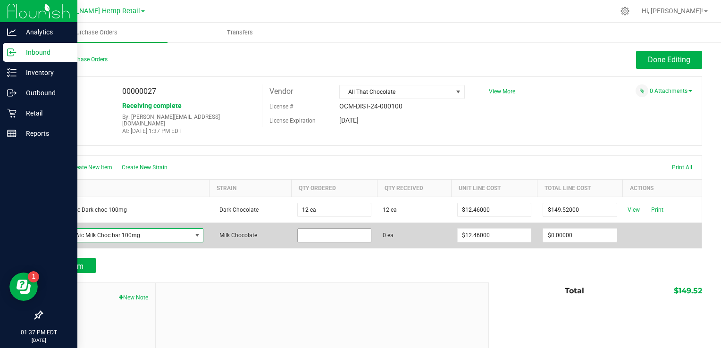
click at [345, 229] on input at bounding box center [334, 235] width 73 height 13
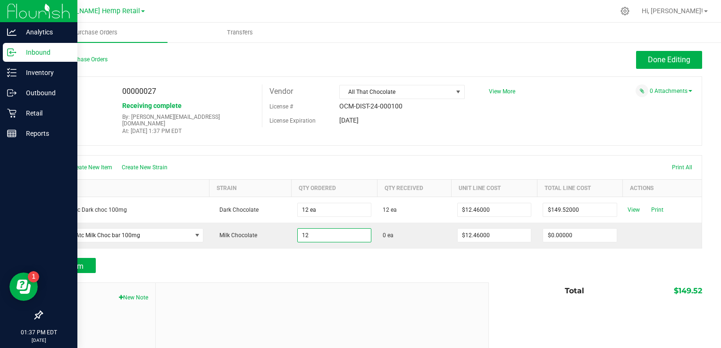
type input "12 ea"
click at [482, 258] on div "Add Item" at bounding box center [372, 265] width 661 height 15
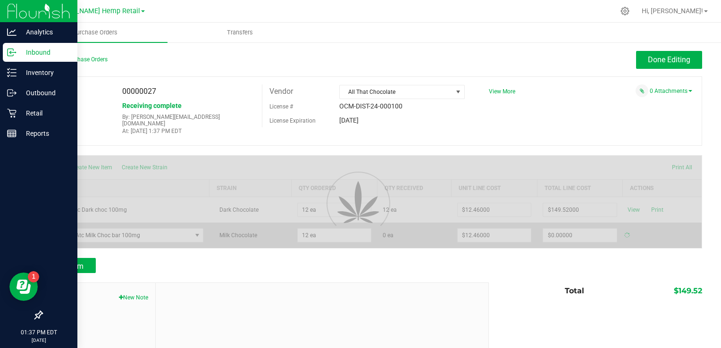
type input "$149.52000"
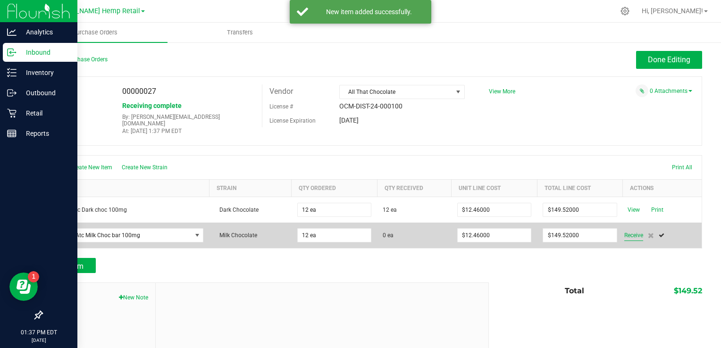
click at [627, 230] on span "Receive" at bounding box center [633, 235] width 19 height 11
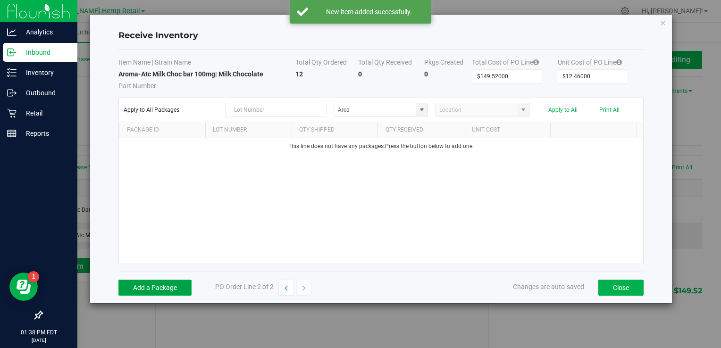
click at [149, 284] on button "Add a Package" at bounding box center [154, 288] width 73 height 16
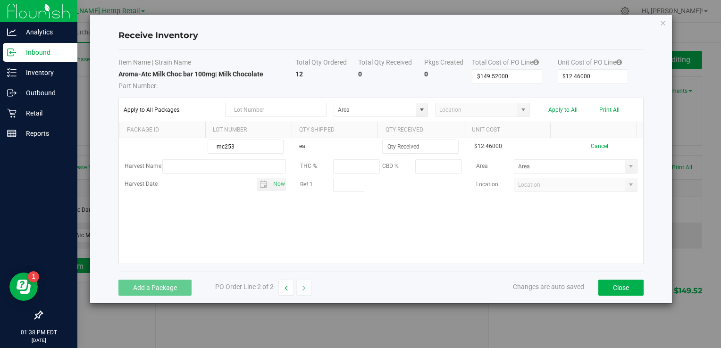
type input "mc253"
click at [532, 241] on div "mc253 ea $12.46000 Cancel Harvest Name THC % CBD % Area Harvest Date Now Ref 1 …" at bounding box center [381, 201] width 524 height 126
click at [625, 292] on button "Close" at bounding box center [620, 288] width 45 height 16
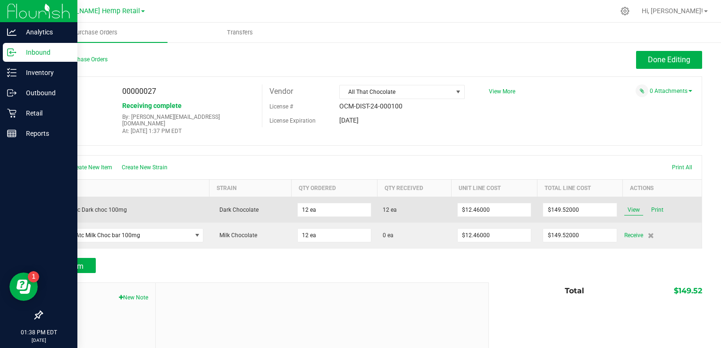
click at [626, 204] on span "View" at bounding box center [633, 209] width 19 height 11
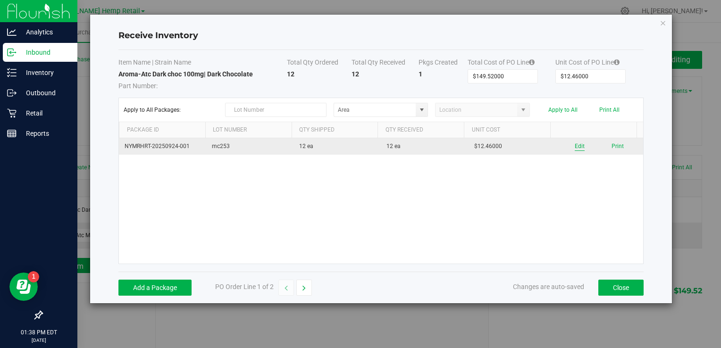
click at [575, 148] on button "Edit" at bounding box center [580, 146] width 10 height 9
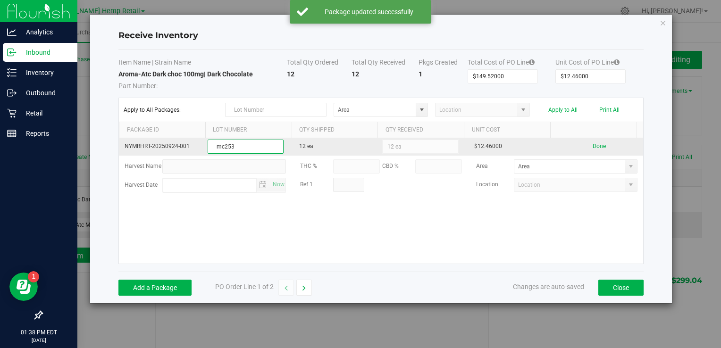
click at [244, 150] on input "mc253" at bounding box center [246, 147] width 76 height 14
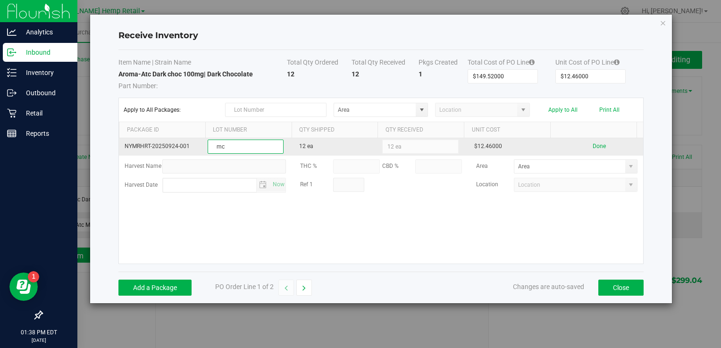
type input "m"
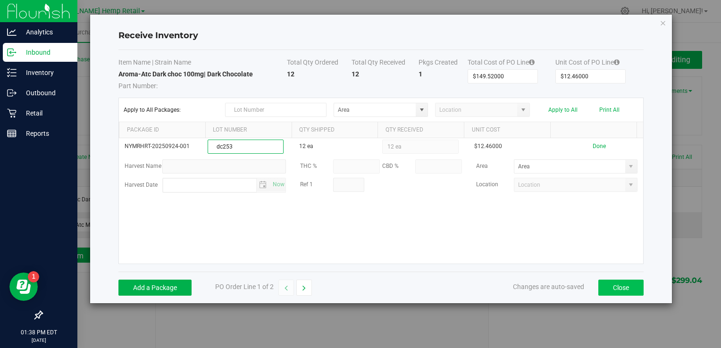
type input "dc253"
click at [619, 284] on button "Close" at bounding box center [620, 288] width 45 height 16
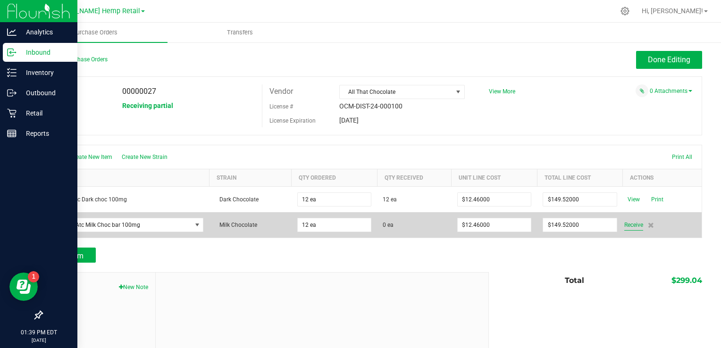
click at [631, 223] on span "Receive" at bounding box center [633, 224] width 19 height 11
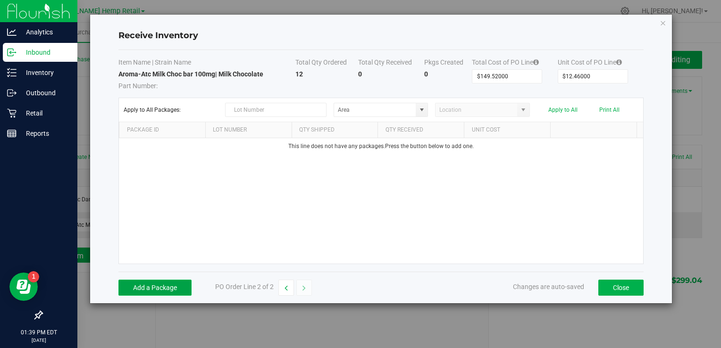
click at [156, 290] on button "Add a Package" at bounding box center [154, 288] width 73 height 16
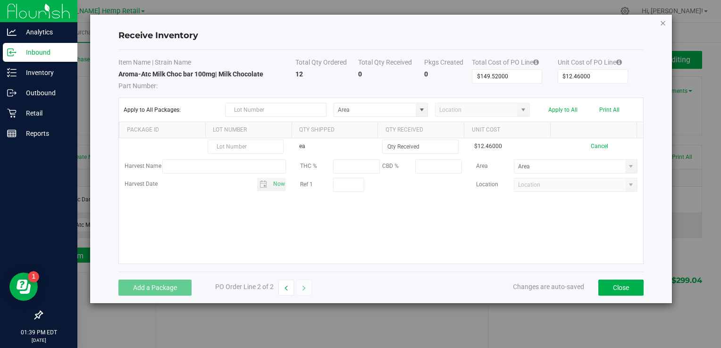
click at [662, 23] on icon "Close modal" at bounding box center [663, 22] width 7 height 11
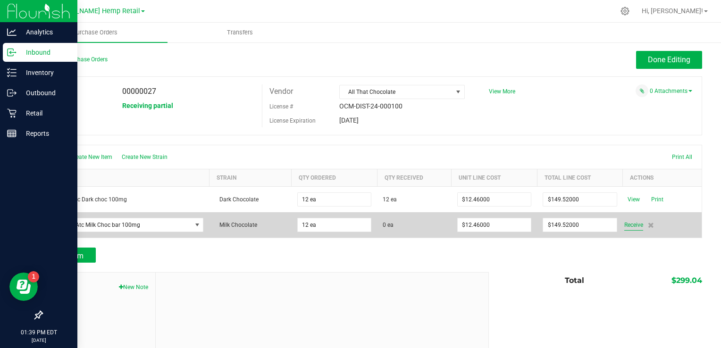
click at [627, 224] on span "Receive" at bounding box center [633, 224] width 19 height 11
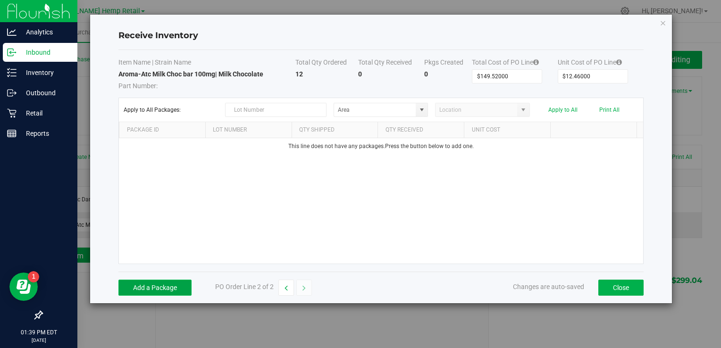
click at [157, 293] on button "Add a Package" at bounding box center [154, 288] width 73 height 16
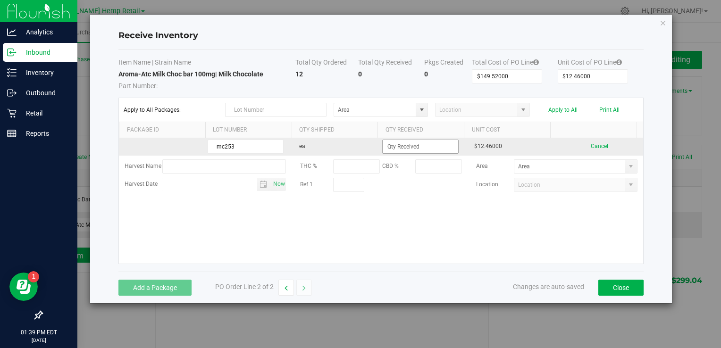
type input "mc253"
click at [411, 151] on input at bounding box center [420, 146] width 75 height 13
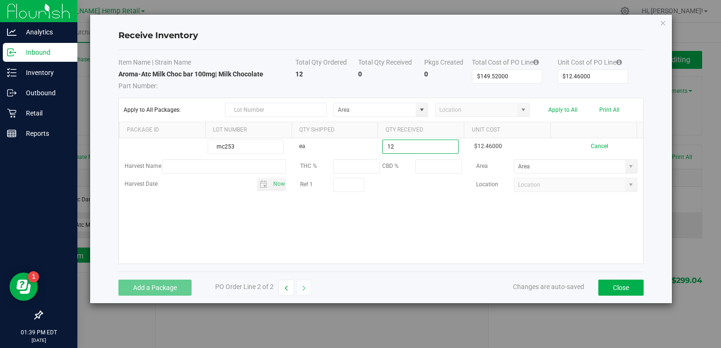
type input "12 ea"
drag, startPoint x: 566, startPoint y: 237, endPoint x: 576, endPoint y: 202, distance: 36.8
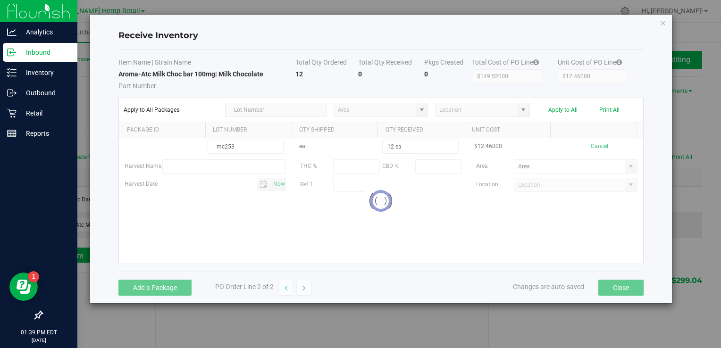
click at [576, 202] on kendo-grid-list "mc253 ea 12 ea $12.46000 Cancel Harvest Name THC % CBD % Area Harvest Date Now …" at bounding box center [381, 201] width 524 height 126
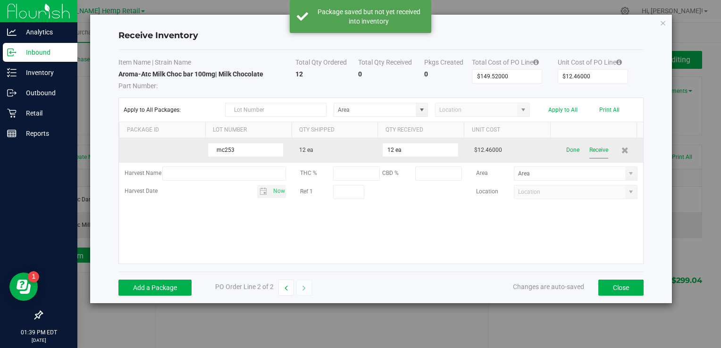
click at [589, 146] on button "Receive" at bounding box center [598, 150] width 19 height 17
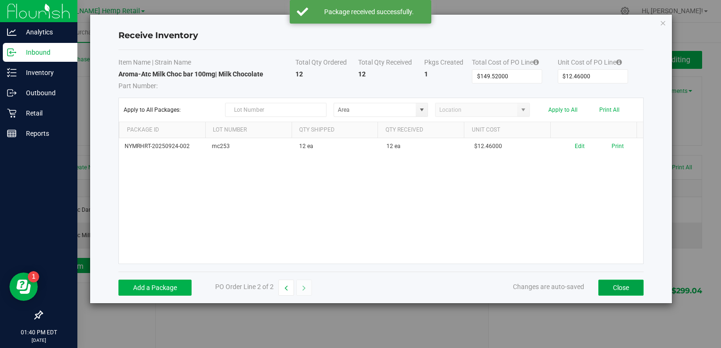
click at [624, 287] on button "Close" at bounding box center [620, 288] width 45 height 16
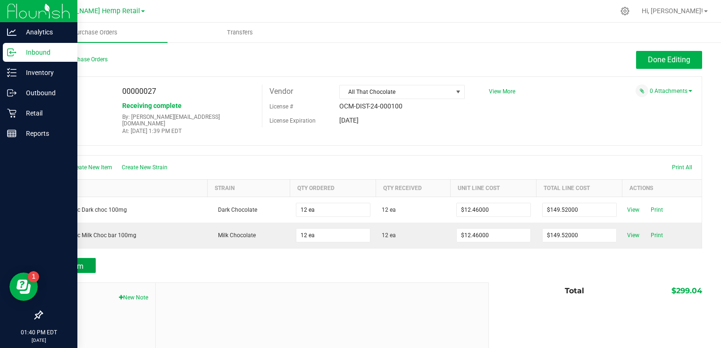
click at [51, 258] on button "Add Item" at bounding box center [69, 265] width 54 height 15
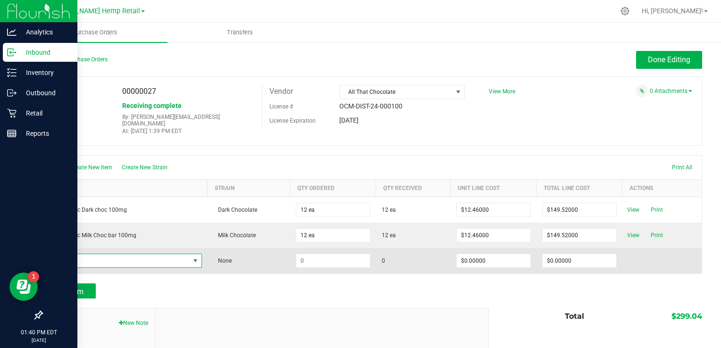
click at [196, 257] on span "NO DATA FOUND" at bounding box center [196, 261] width 8 height 8
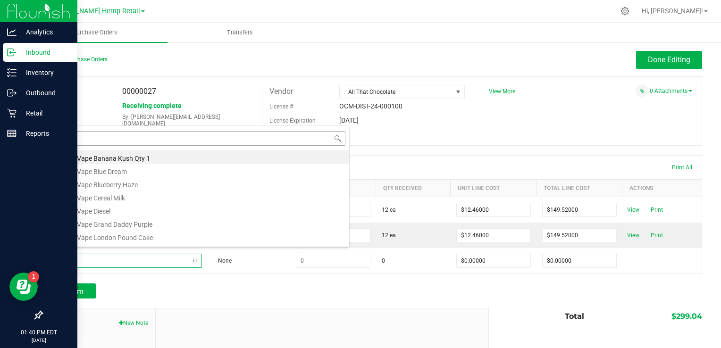
type input "big"
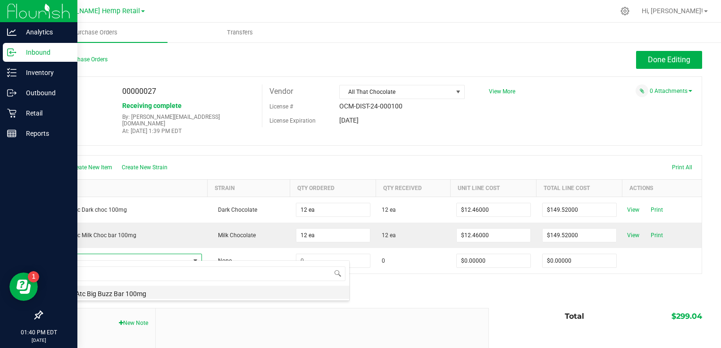
click at [121, 291] on li "Aroma-Atc Big Buzz Bar 100mg" at bounding box center [198, 292] width 301 height 13
type input "$5.98000"
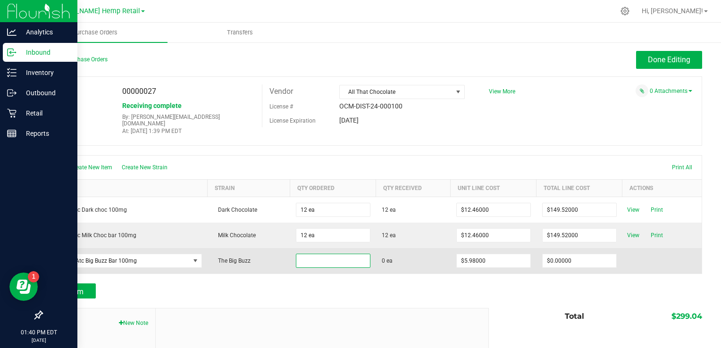
click at [324, 254] on input at bounding box center [333, 260] width 74 height 13
type input "1"
type input "2"
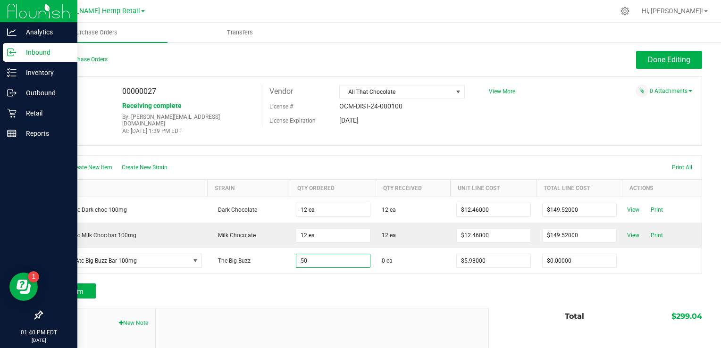
type input "50 ea"
click at [639, 288] on div "Add Item" at bounding box center [372, 291] width 661 height 15
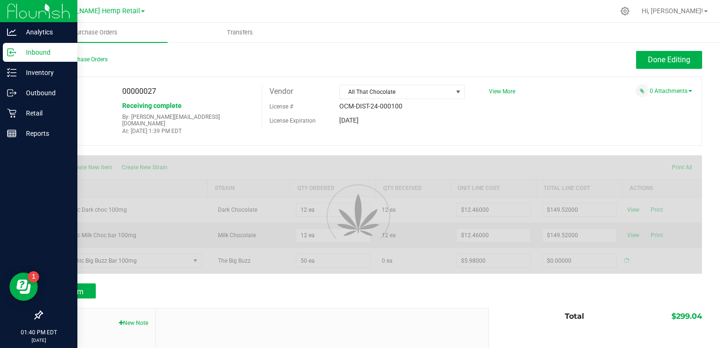
type input "$299.00000"
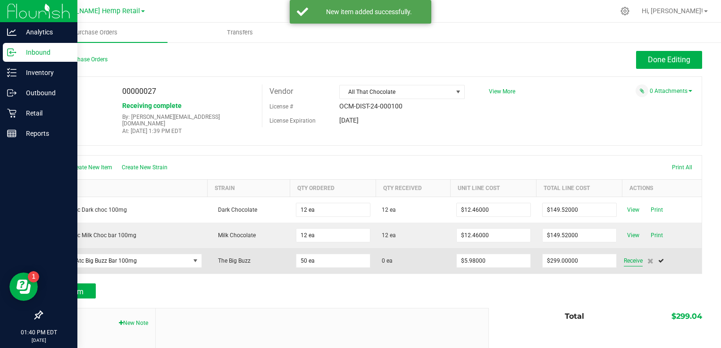
click at [627, 255] on span "Receive" at bounding box center [633, 260] width 19 height 11
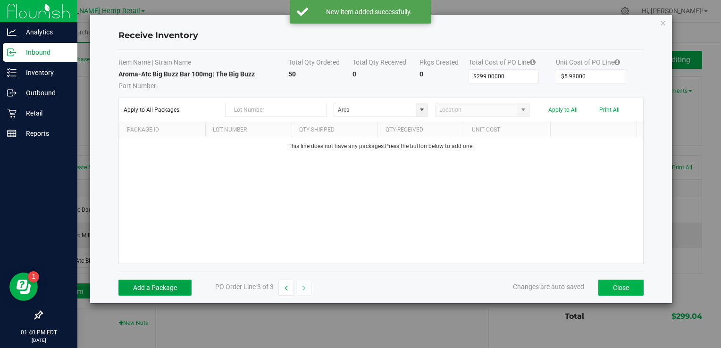
click at [149, 289] on button "Add a Package" at bounding box center [154, 288] width 73 height 16
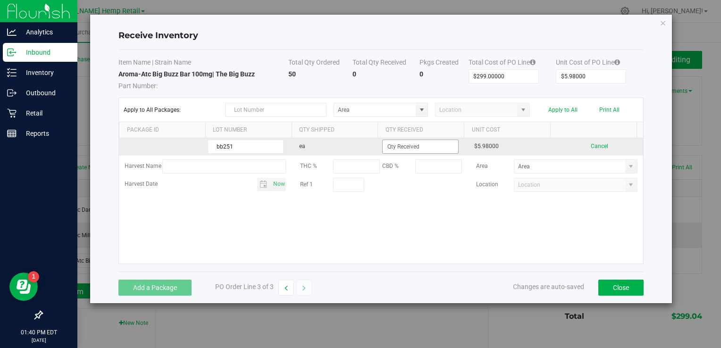
type input "bb251"
click at [400, 147] on input at bounding box center [420, 146] width 75 height 13
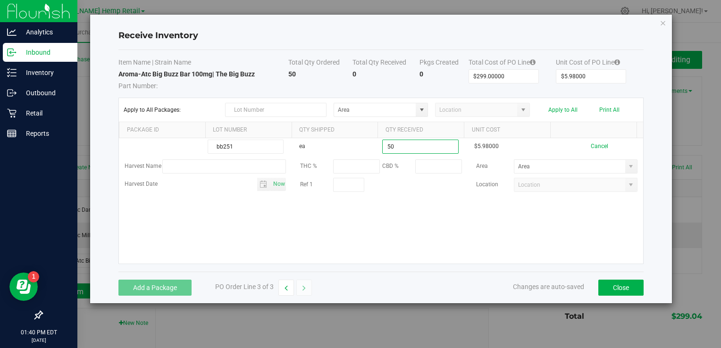
type input "50 ea"
click at [544, 236] on kendo-grid-list "bb251 ea 50 ea $5.98000 Cancel Harvest Name THC % CBD % Area Harvest Date Now R…" at bounding box center [381, 201] width 524 height 126
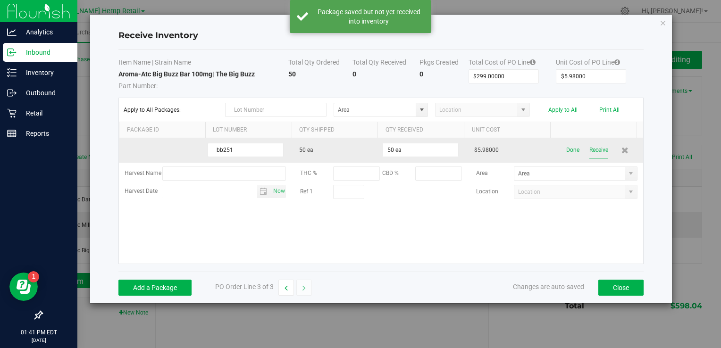
click at [590, 150] on button "Receive" at bounding box center [598, 150] width 19 height 17
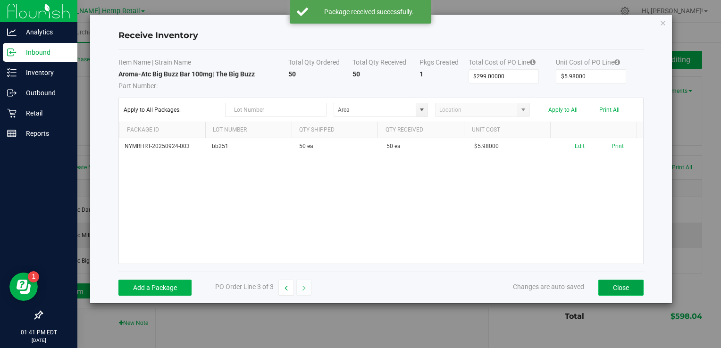
click at [624, 293] on button "Close" at bounding box center [620, 288] width 45 height 16
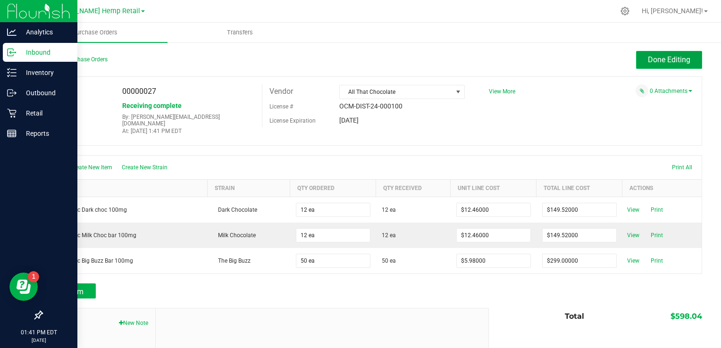
click at [662, 58] on span "Done Editing" at bounding box center [669, 59] width 42 height 9
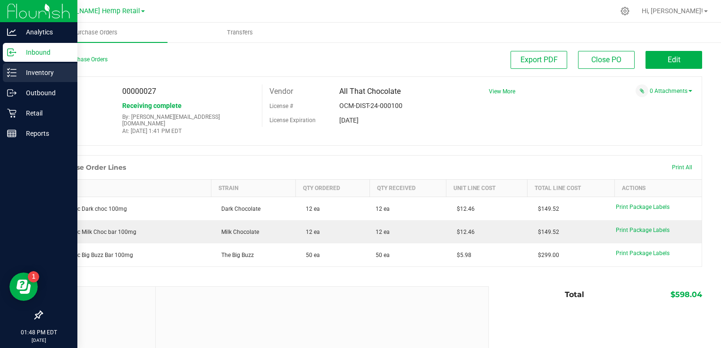
click at [49, 75] on p "Inventory" at bounding box center [45, 72] width 57 height 11
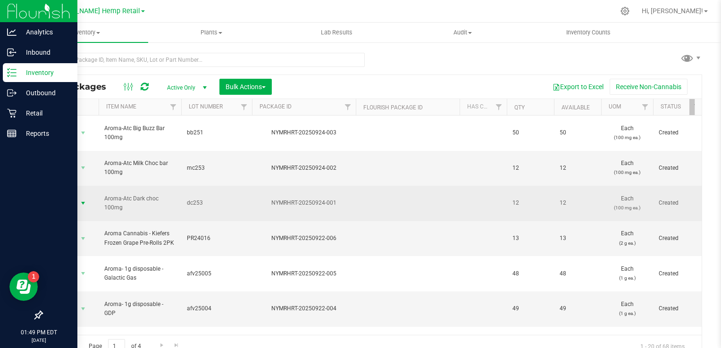
click at [82, 200] on span "select" at bounding box center [83, 204] width 8 height 8
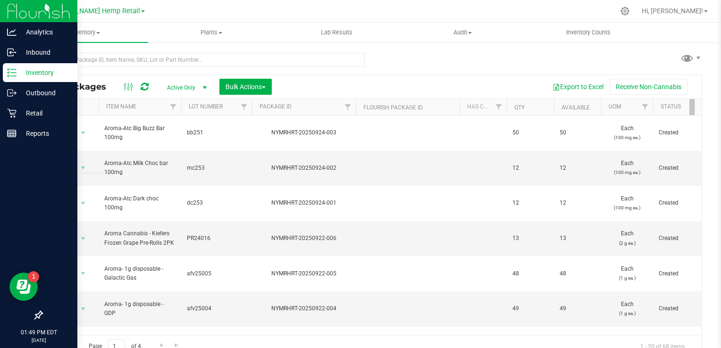
click at [387, 59] on div "All Packages Active Only Active Only Lab Samples Locked All Bulk Actions Add to…" at bounding box center [372, 201] width 661 height 314
click at [630, 8] on icon at bounding box center [625, 11] width 10 height 10
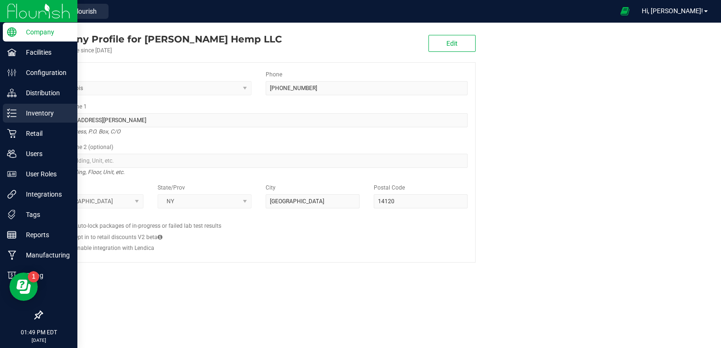
click at [46, 114] on p "Inventory" at bounding box center [45, 113] width 57 height 11
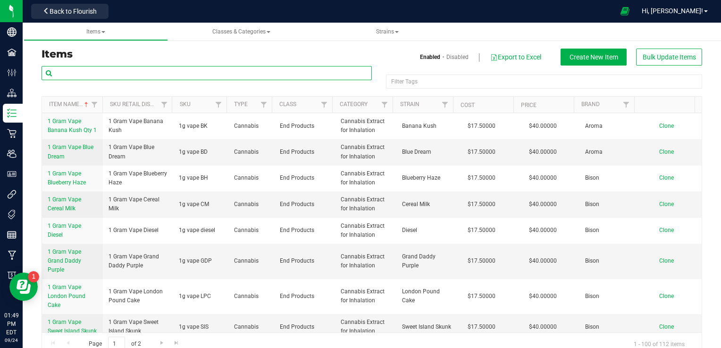
click at [146, 75] on input "text" at bounding box center [207, 73] width 330 height 14
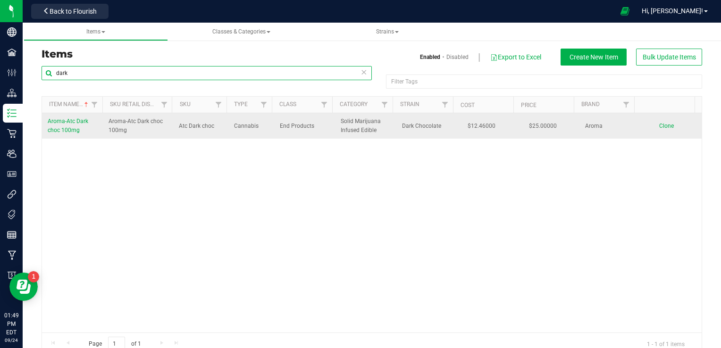
type input "dark"
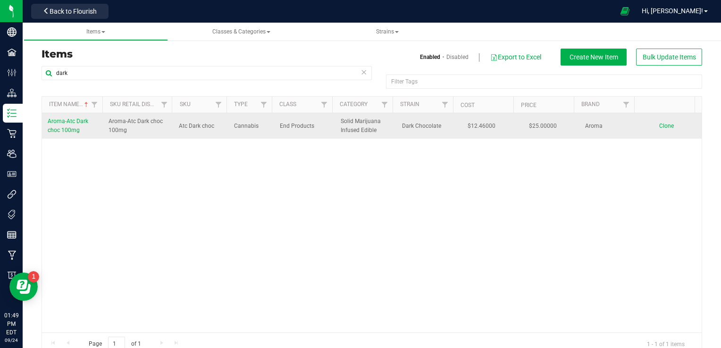
click at [74, 124] on span "Aroma-Atc Dark choc 100mg" at bounding box center [68, 126] width 41 height 16
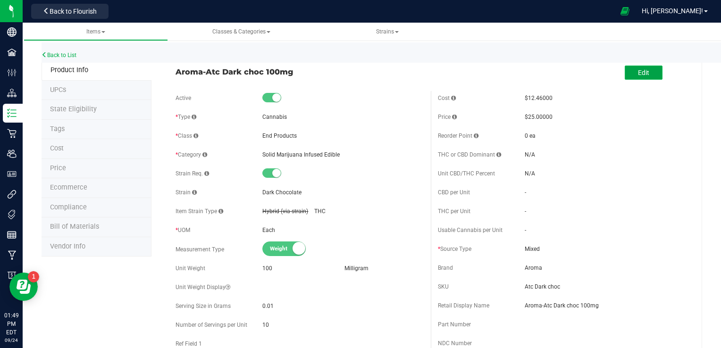
click at [646, 71] on button "Edit" at bounding box center [644, 73] width 38 height 14
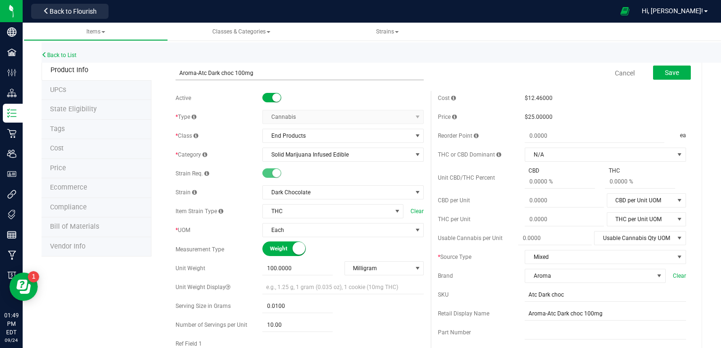
click at [232, 71] on input "Aroma-Atc Dark choc 100mg" at bounding box center [300, 73] width 248 height 14
type input "Aroma-Atc Dark choc bar 100mg"
click at [669, 69] on span "Save" at bounding box center [672, 73] width 14 height 8
